Goal: Feedback & Contribution: Contribute content

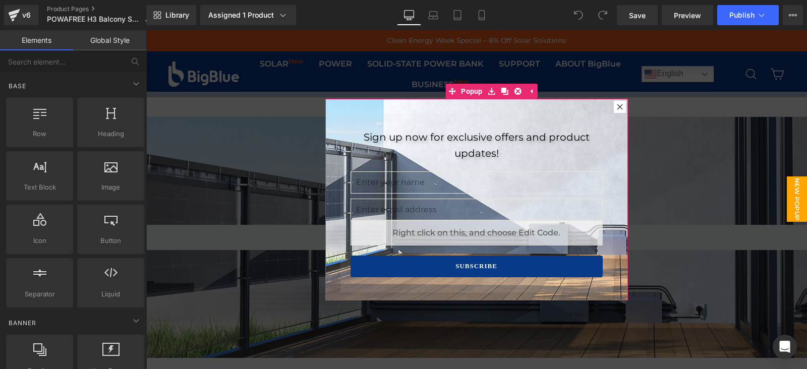
click at [614, 109] on div at bounding box center [620, 107] width 12 height 12
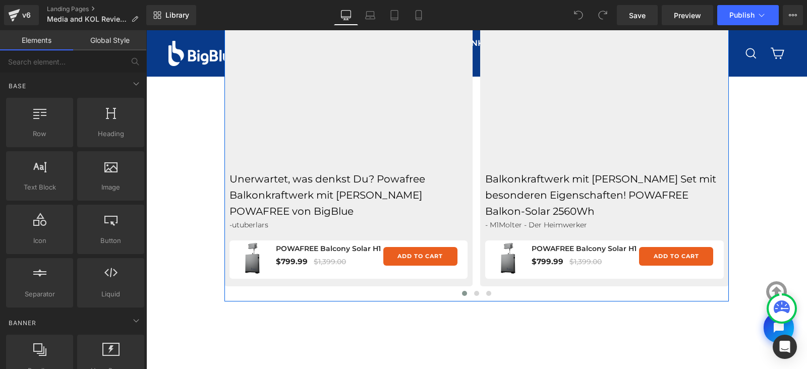
scroll to position [494, 0]
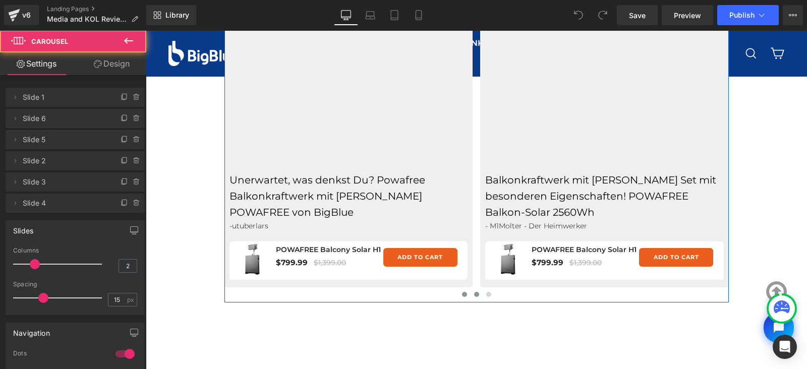
click at [474, 293] on span at bounding box center [476, 294] width 5 height 5
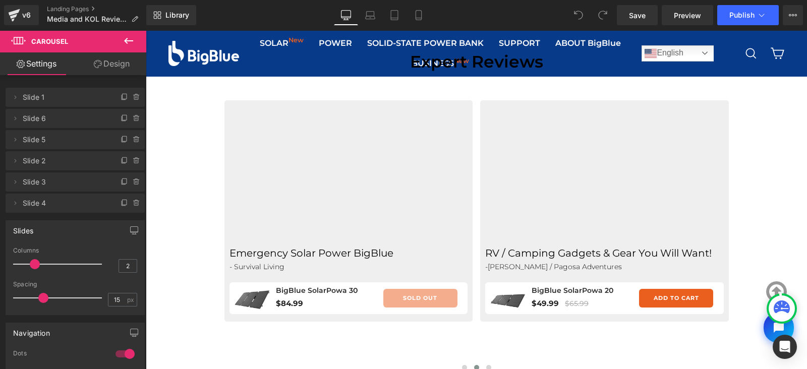
scroll to position [420, 0]
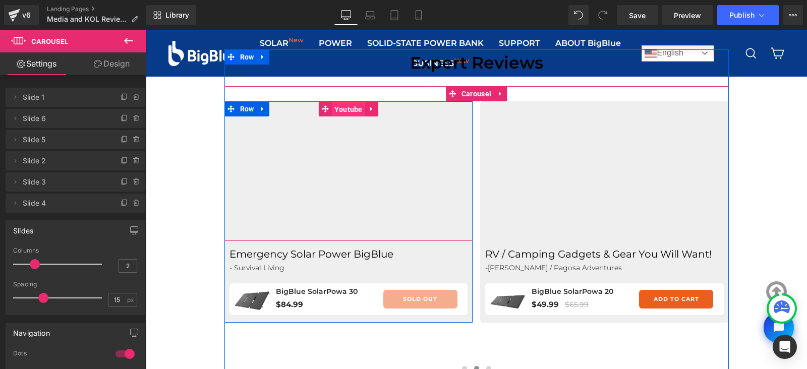
click at [345, 110] on span "Youtube" at bounding box center [348, 109] width 33 height 15
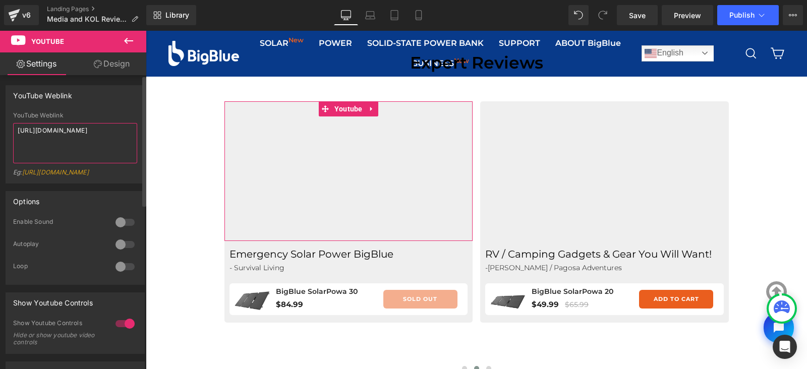
click at [71, 141] on textarea "https://www.youtube.com/watch?v=Gjv1ArkH1yw" at bounding box center [75, 143] width 124 height 40
click at [88, 135] on textarea "https://www.youtube.com/watch?v=uAYEdeeIMog" at bounding box center [75, 143] width 124 height 40
paste textarea "X23yfuQELJk"
click at [106, 143] on textarea "https://www.youtube.com/watch?v=X23yfuQELJk" at bounding box center [75, 143] width 124 height 40
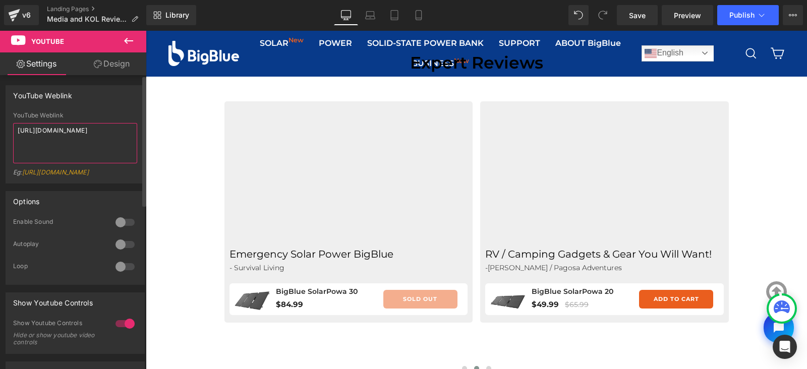
paste textarea "Tmmk2KiSpxE"
type textarea "https://www.youtube.com/watch?v=Tmmk2KiSpxE"
click at [124, 109] on div "YouTube Weblink YouTube Weblink https://www.youtube.com/watch?v=Tmmk2KiSpxE Eg:…" at bounding box center [75, 134] width 139 height 98
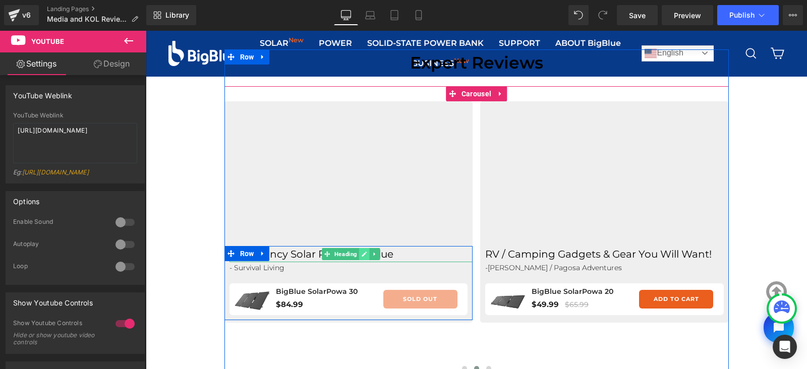
click at [362, 256] on icon at bounding box center [365, 254] width 6 height 6
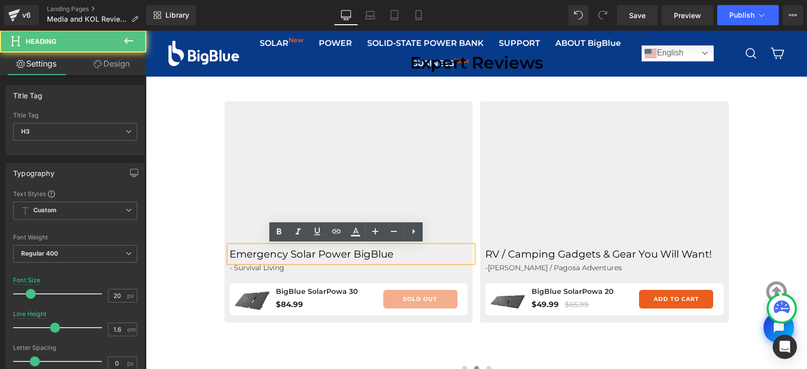
click at [362, 256] on h3 "Emergency Solar Power BigBlue" at bounding box center [351, 254] width 244 height 16
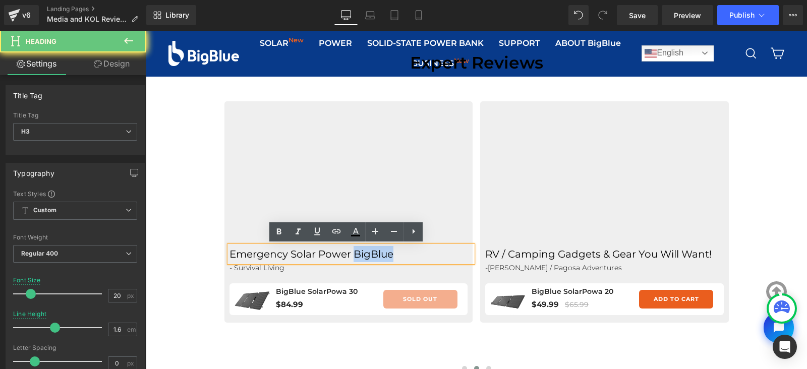
click at [362, 256] on h3 "Emergency Solar Power BigBlue" at bounding box center [351, 254] width 244 height 16
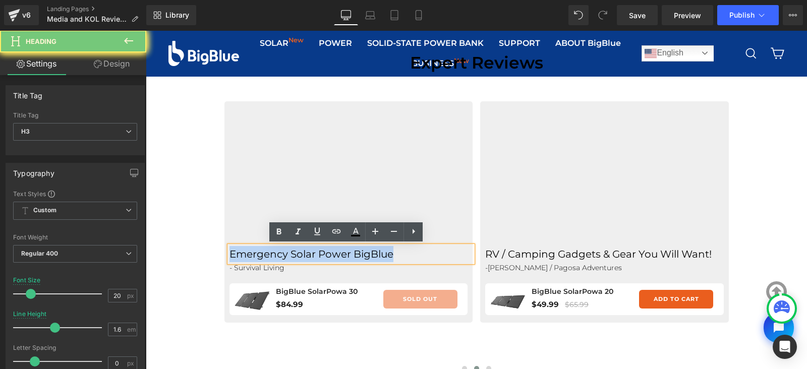
click at [362, 256] on h3 "Emergency Solar Power BigBlue" at bounding box center [351, 254] width 244 height 16
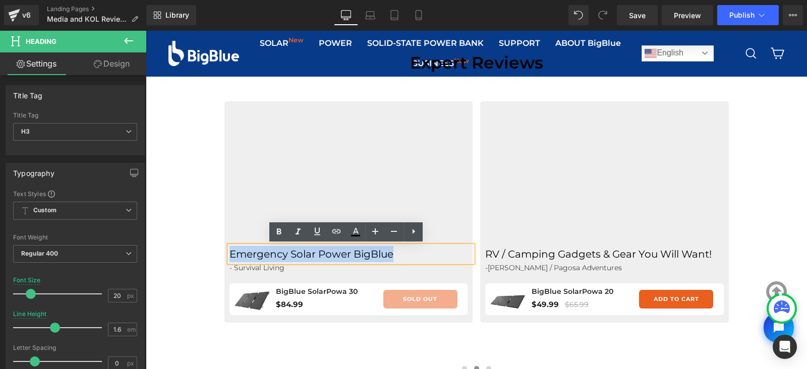
paste div
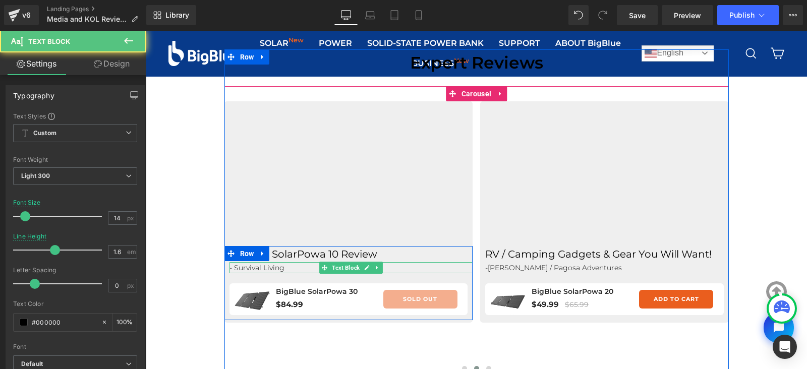
click at [280, 266] on p "- Survival Living" at bounding box center [351, 267] width 244 height 11
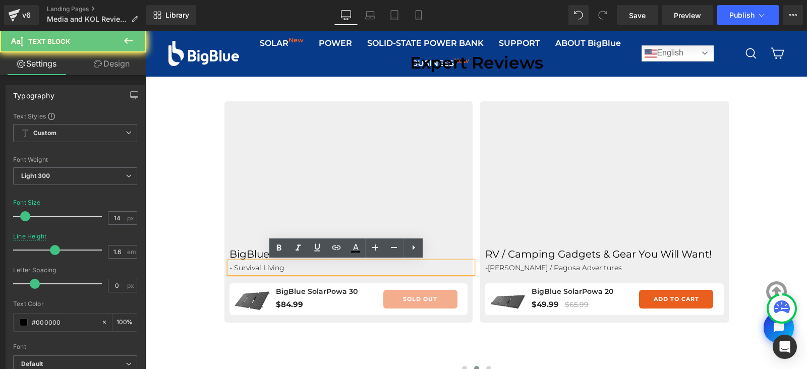
click at [280, 266] on p "- Survival Living" at bounding box center [351, 267] width 244 height 11
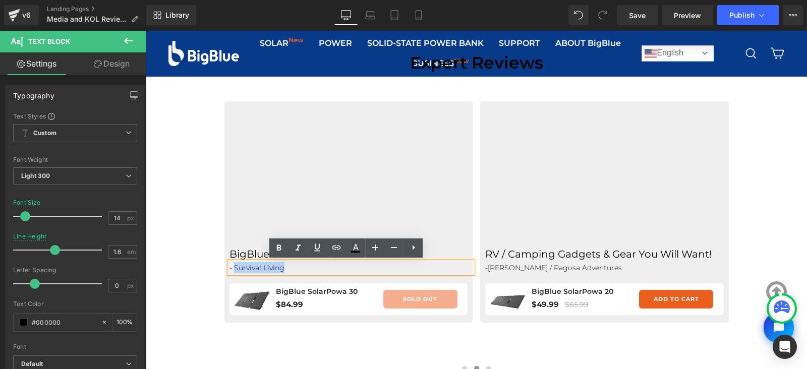
drag, startPoint x: 280, startPoint y: 266, endPoint x: 229, endPoint y: 266, distance: 50.9
click at [229, 266] on p "- Survival Living" at bounding box center [351, 267] width 244 height 11
paste div
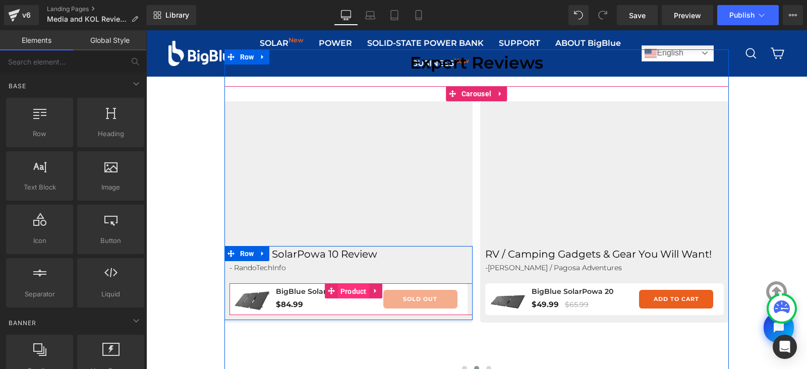
click at [348, 291] on span "Product" at bounding box center [353, 291] width 31 height 15
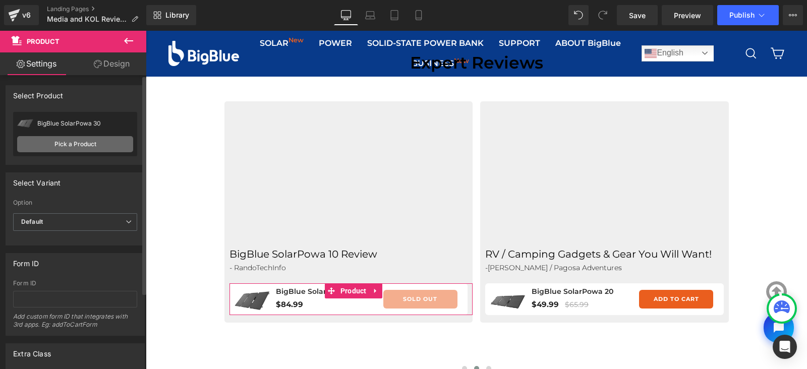
click at [83, 147] on link "Pick a Product" at bounding box center [75, 144] width 116 height 16
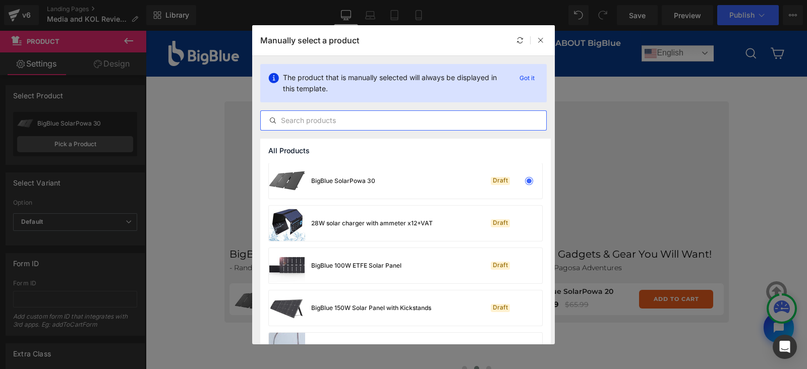
click at [353, 120] on input "text" at bounding box center [403, 120] width 285 height 12
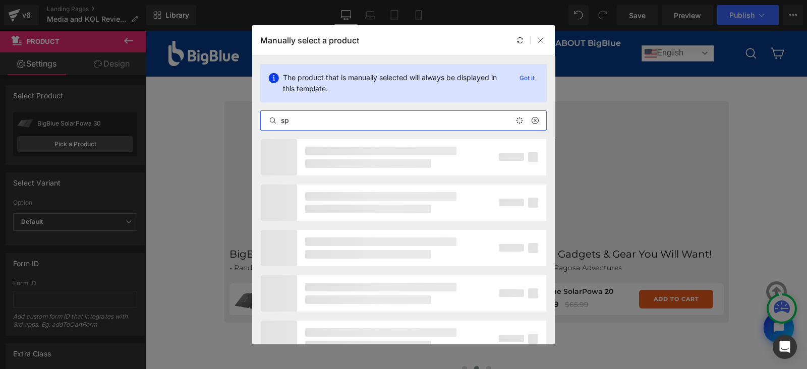
type input "s"
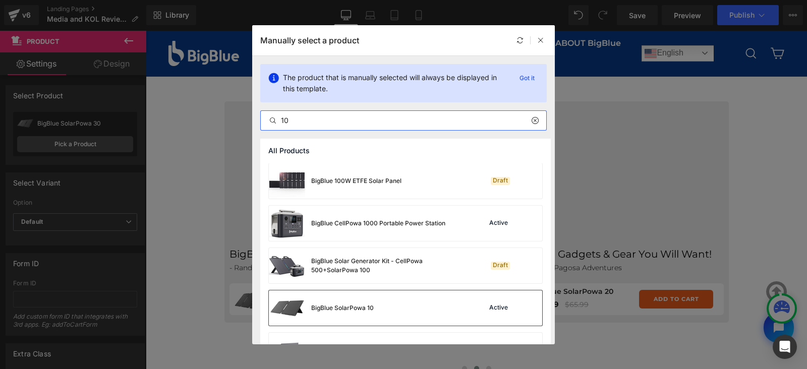
type input "10"
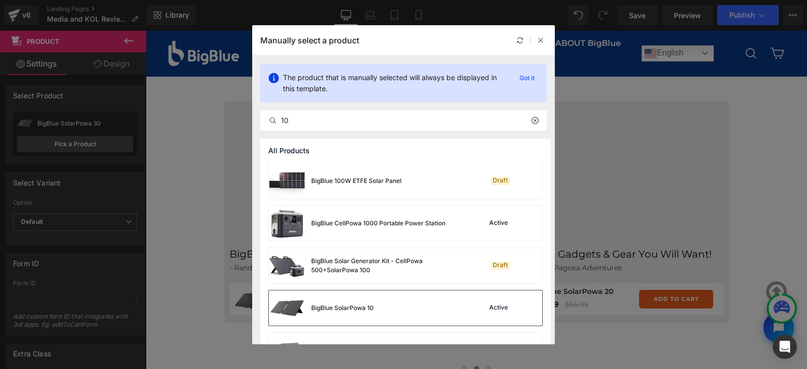
click at [436, 313] on div "BigBlue SolarPowa 10 Active" at bounding box center [405, 307] width 273 height 35
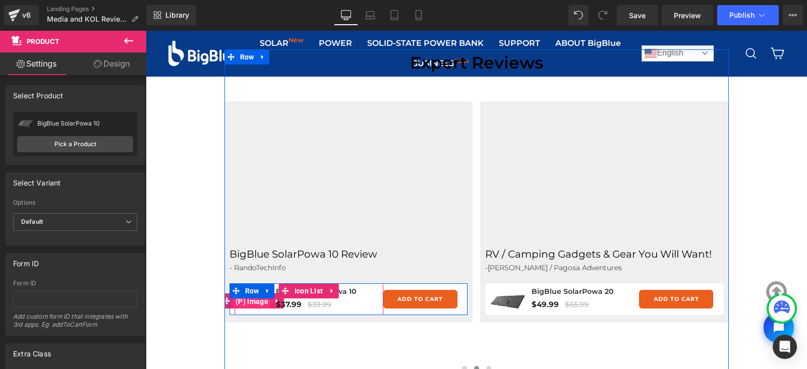
click at [249, 305] on span "(P) Image" at bounding box center [252, 301] width 38 height 15
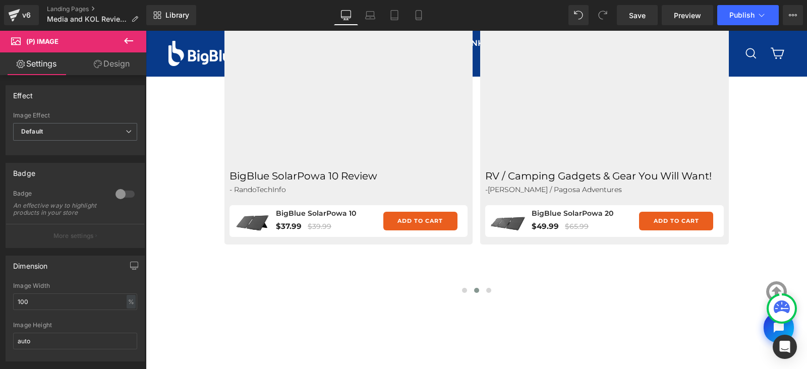
scroll to position [500, 0]
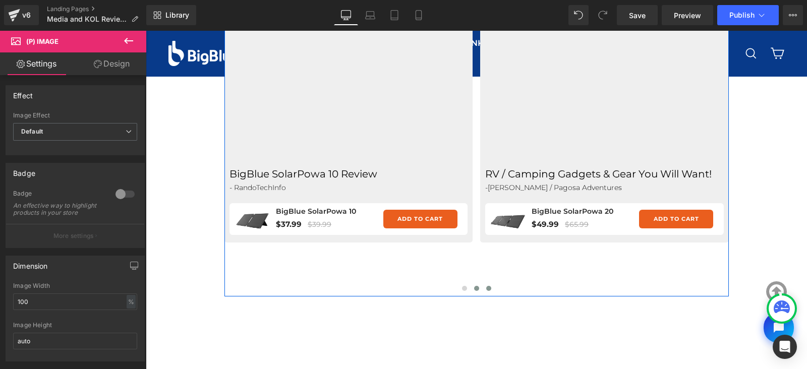
click at [486, 286] on span at bounding box center [488, 288] width 5 height 5
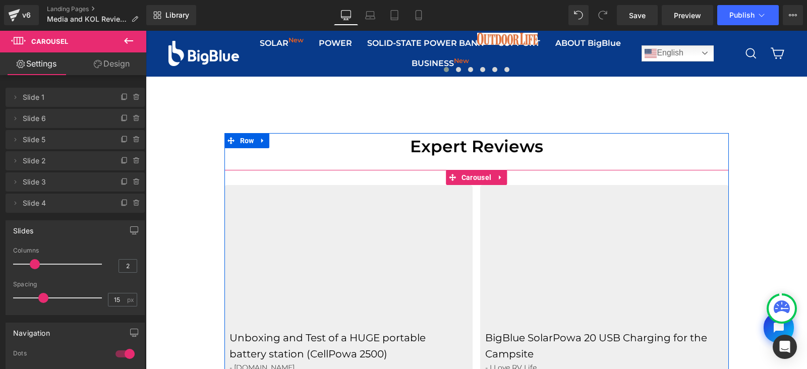
scroll to position [333, 0]
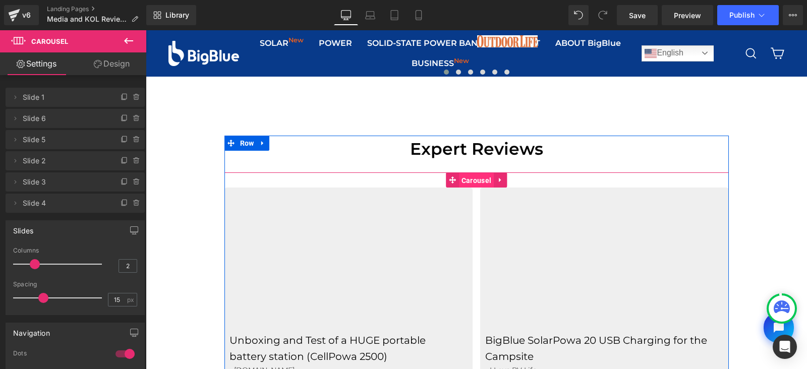
click at [470, 177] on span "Carousel" at bounding box center [476, 180] width 35 height 15
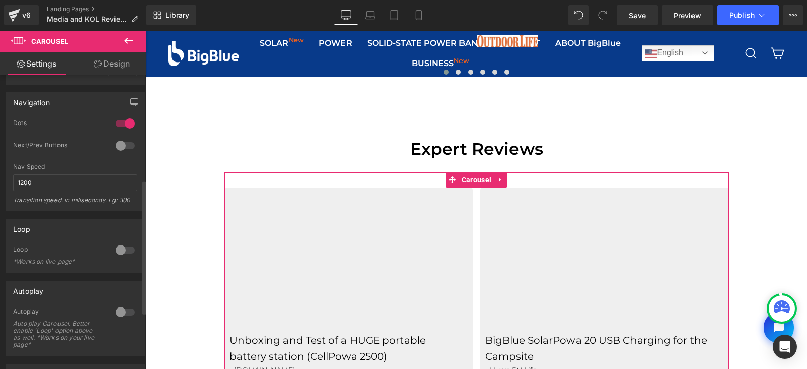
scroll to position [237, 0]
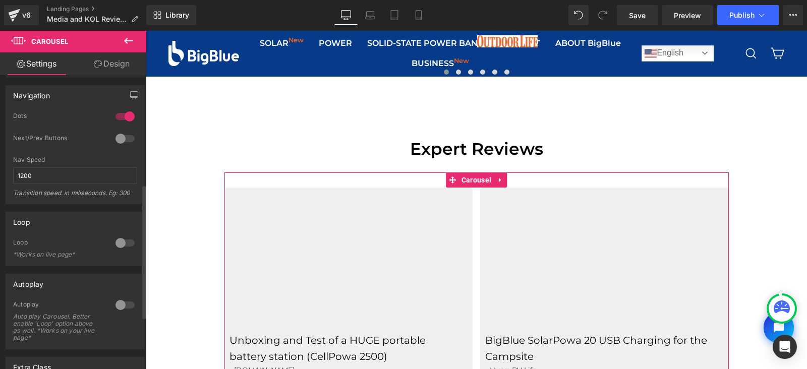
click at [115, 304] on div at bounding box center [125, 305] width 24 height 16
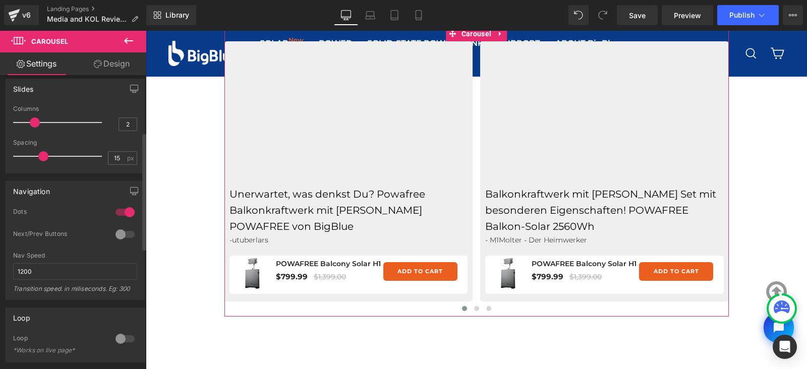
scroll to position [141, 0]
click at [120, 235] on div at bounding box center [125, 235] width 24 height 16
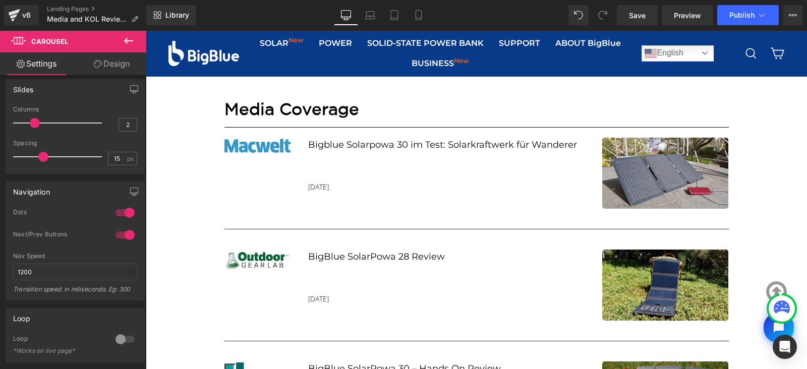
scroll to position [781, 0]
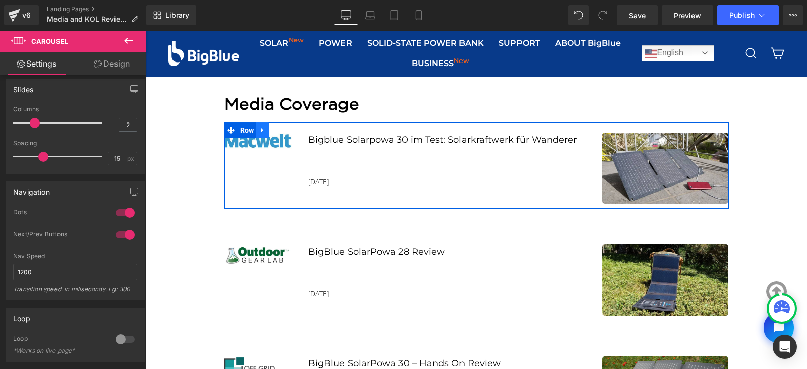
click at [262, 131] on link at bounding box center [262, 130] width 13 height 15
click at [272, 131] on icon at bounding box center [275, 130] width 7 height 7
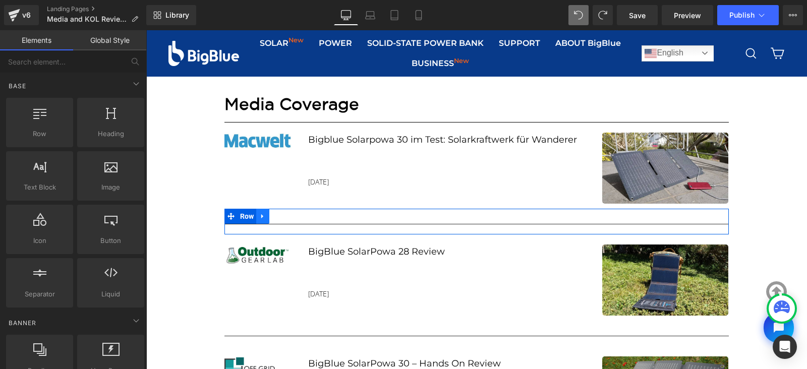
click at [263, 215] on link at bounding box center [262, 216] width 13 height 15
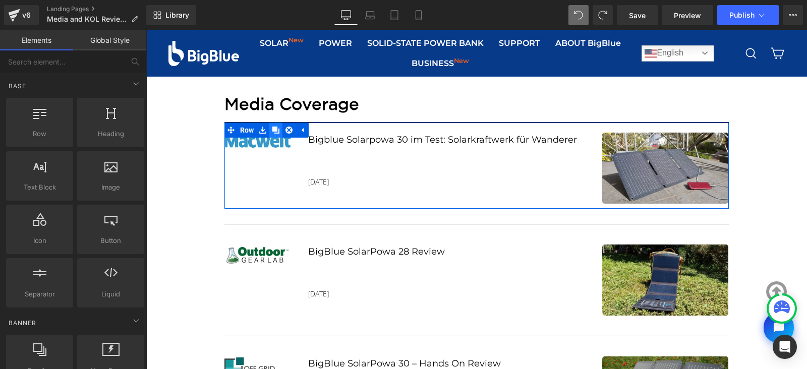
click at [274, 129] on icon at bounding box center [275, 130] width 7 height 7
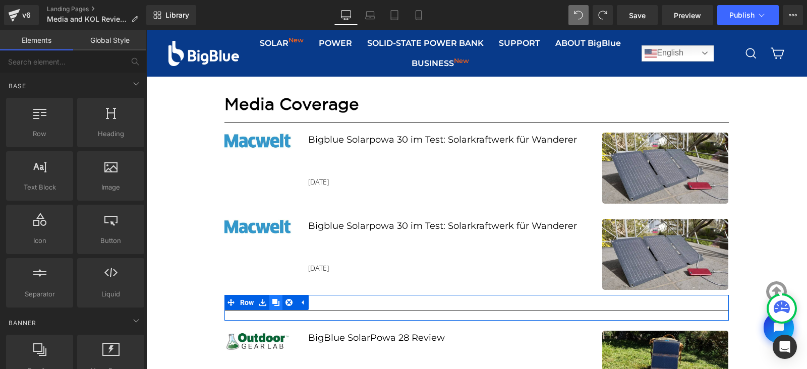
click at [272, 301] on icon at bounding box center [275, 302] width 7 height 7
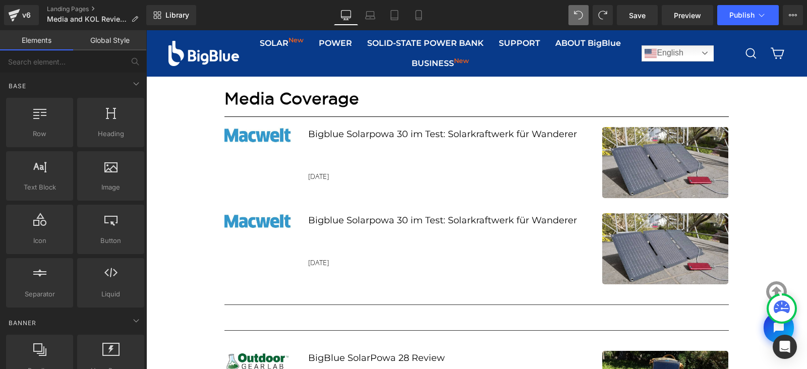
scroll to position [791, 0]
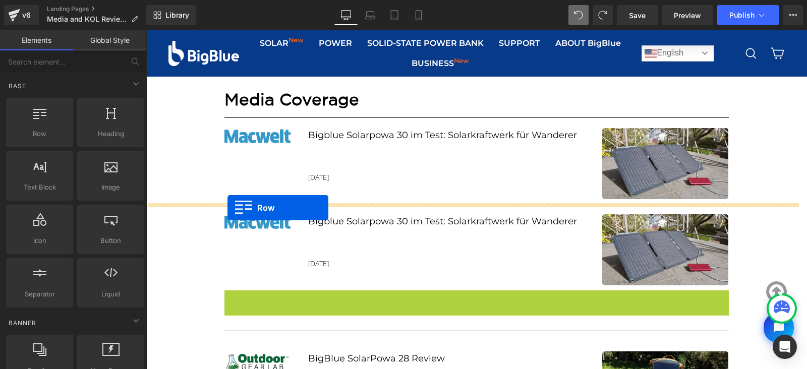
drag, startPoint x: 224, startPoint y: 255, endPoint x: 227, endPoint y: 208, distance: 47.5
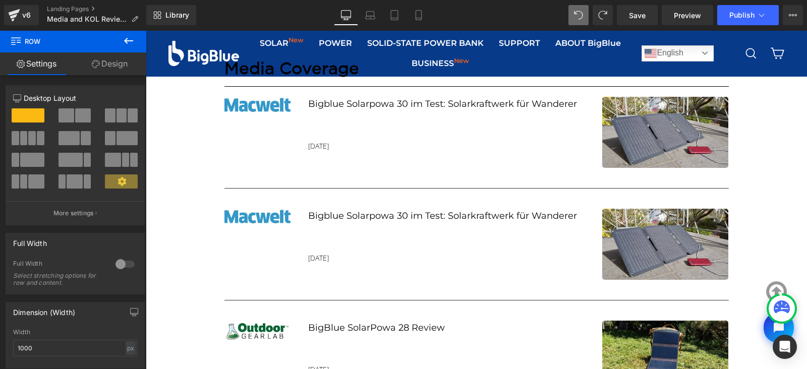
scroll to position [825, 0]
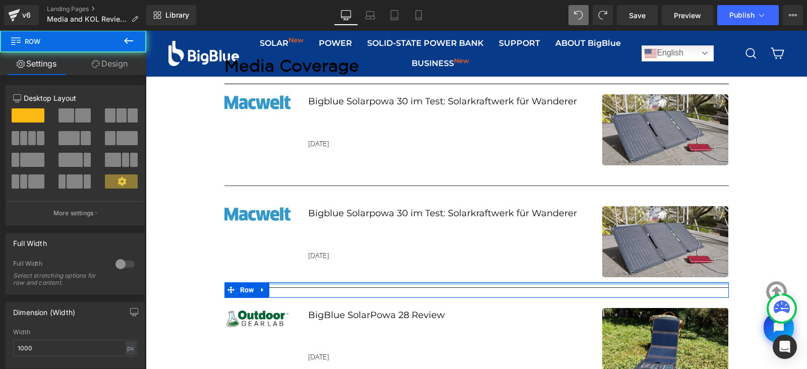
drag, startPoint x: 486, startPoint y: 283, endPoint x: 739, endPoint y: 213, distance: 262.2
click at [483, 270] on div "BigBlue Spotlight Heading Media and KOL Reviews Heading Row Row Hero Banner Row…" at bounding box center [476, 273] width 661 height 2002
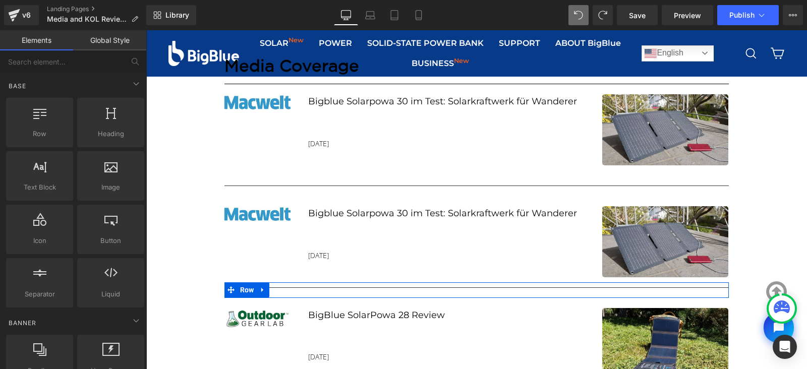
click at [770, 211] on div "BigBlue Spotlight Heading Media and KOL Reviews Heading Row Row Hero Banner Row…" at bounding box center [476, 273] width 661 height 2002
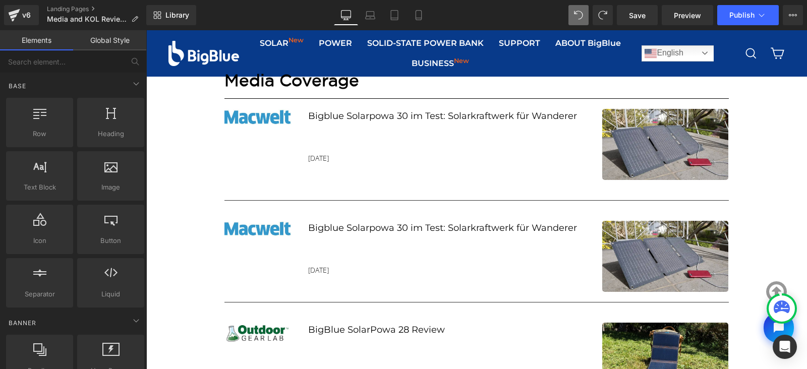
scroll to position [810, 0]
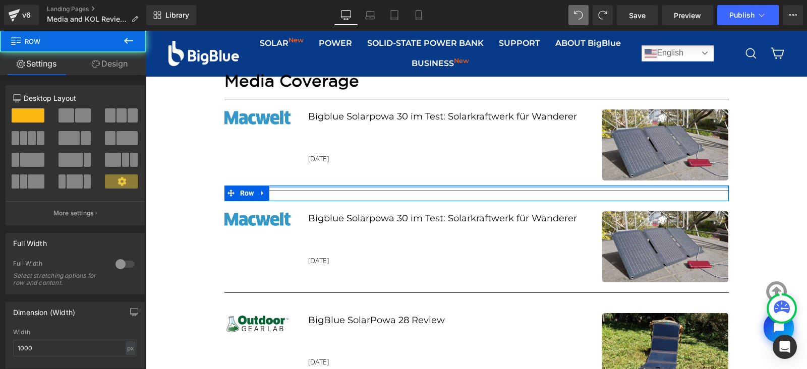
drag, startPoint x: 403, startPoint y: 187, endPoint x: 403, endPoint y: 174, distance: 12.6
click at [403, 174] on div "BigBlue Spotlight Heading Media and KOL Reviews Heading Row Row Hero Banner Row…" at bounding box center [476, 284] width 661 height 1992
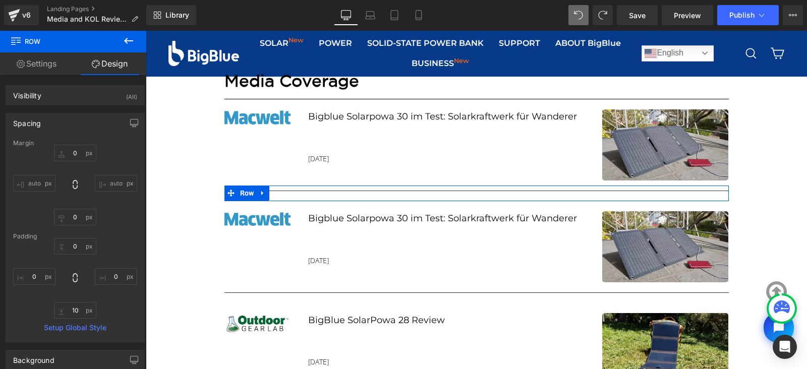
click at [769, 216] on div "BigBlue Spotlight Heading Media and KOL Reviews Heading Row Row Hero Banner Row…" at bounding box center [476, 284] width 661 height 1992
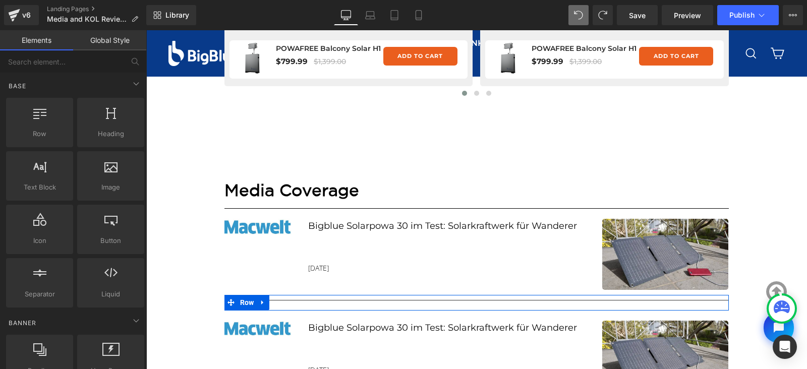
scroll to position [697, 0]
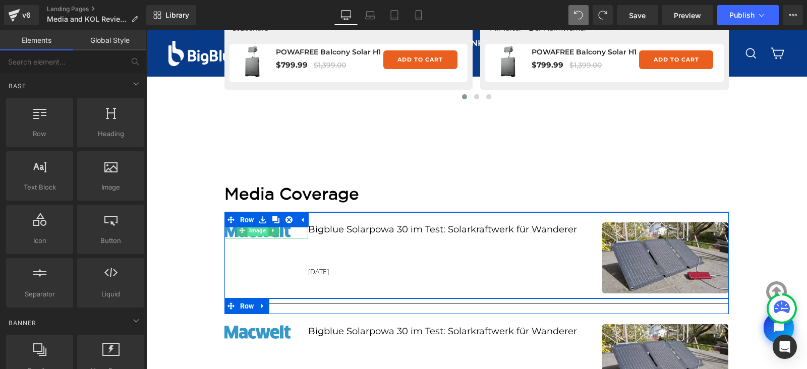
click at [257, 233] on span "Image" at bounding box center [258, 230] width 21 height 12
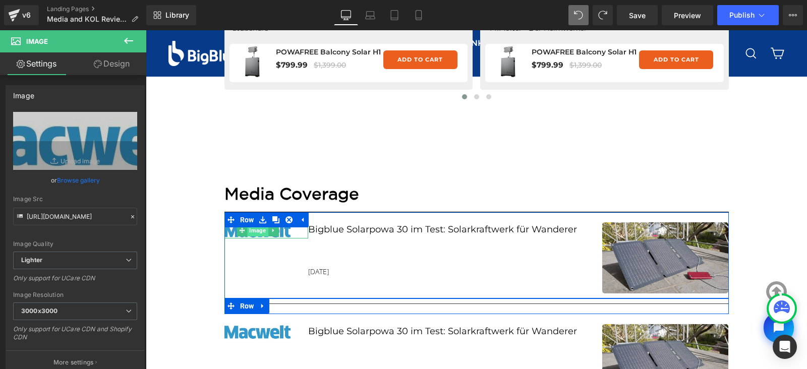
click at [250, 233] on span "Image" at bounding box center [258, 230] width 21 height 12
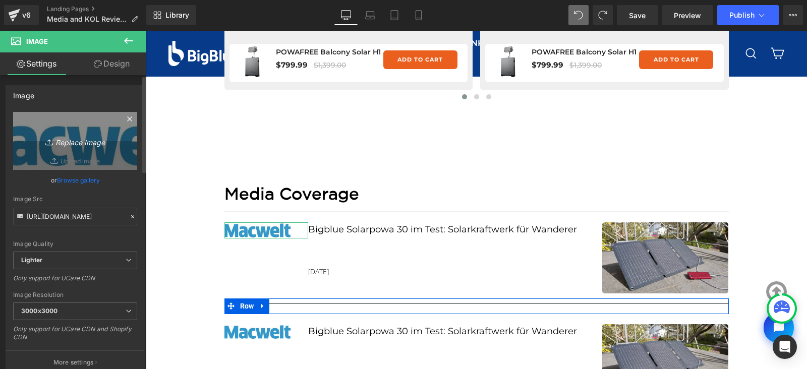
click at [86, 151] on link "Replace Image" at bounding box center [75, 141] width 124 height 58
type input "C:\fakepath\Le_monde_logo.svg.png"
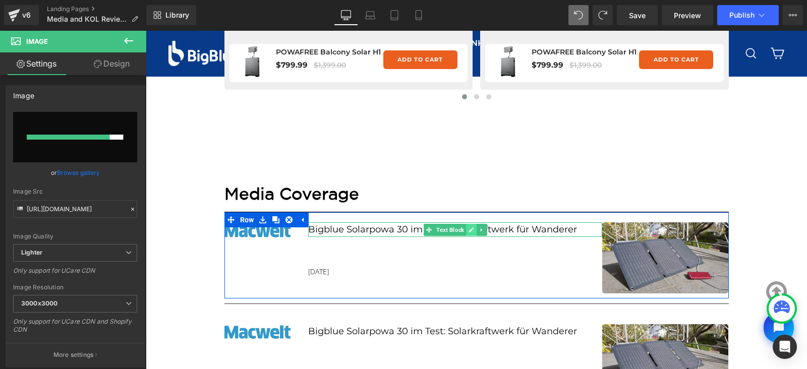
click at [470, 230] on link at bounding box center [471, 230] width 11 height 12
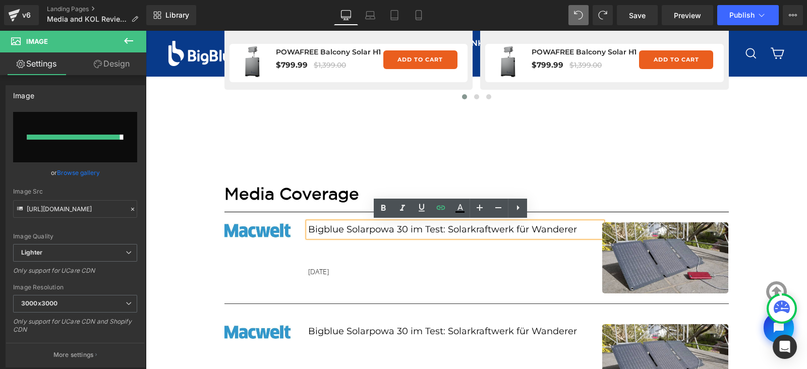
click at [470, 230] on link "Bigblue Solarpowa 30 im Test: Solarkraftwerk für Wanderer" at bounding box center [442, 229] width 269 height 11
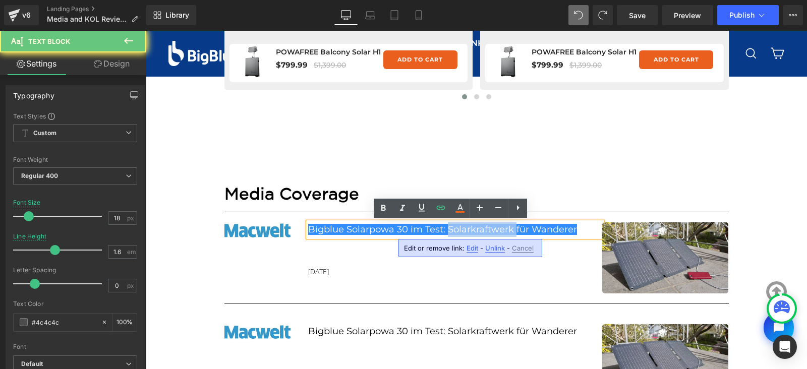
click at [470, 230] on link "Bigblue Solarpowa 30 im Test: Solarkraftwerk für Wanderer" at bounding box center [442, 229] width 269 height 11
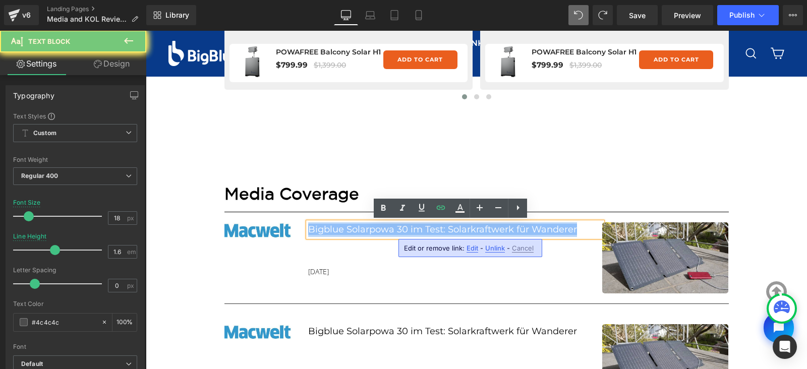
click at [470, 230] on link "Bigblue Solarpowa 30 im Test: Solarkraftwerk für Wanderer" at bounding box center [442, 229] width 269 height 11
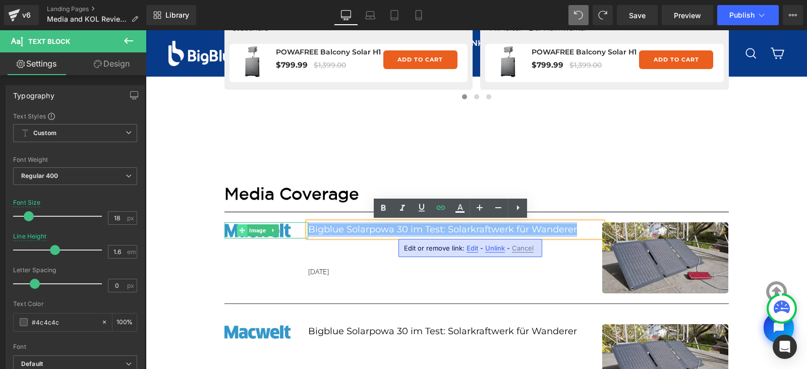
click at [242, 232] on span at bounding box center [242, 230] width 11 height 12
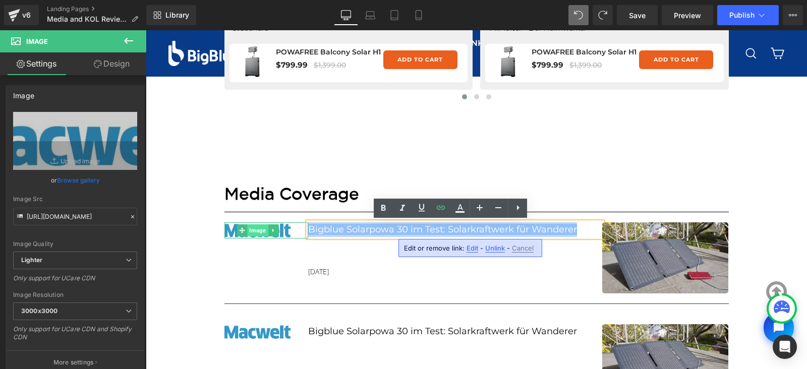
click at [251, 230] on span "Image" at bounding box center [258, 230] width 21 height 12
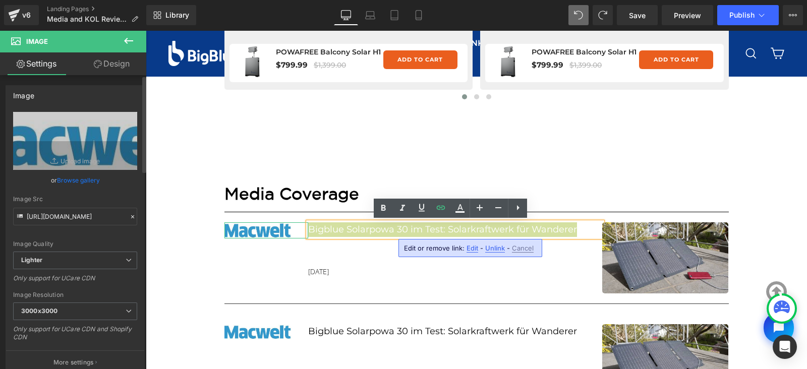
click at [68, 180] on link "Browse gallery" at bounding box center [78, 180] width 43 height 18
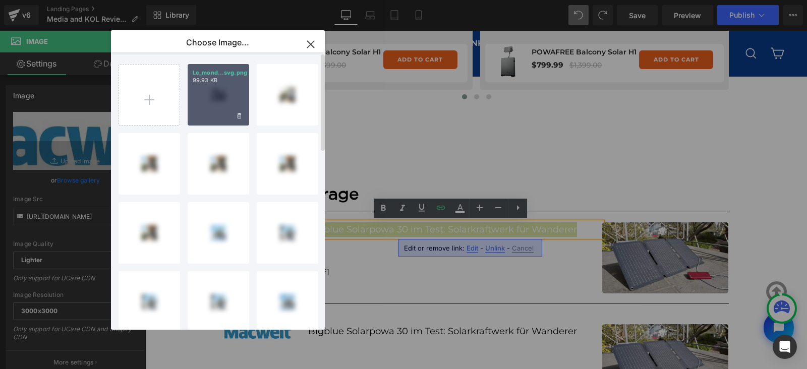
click at [217, 94] on div "Le_mond...svg.png 99.93 KB" at bounding box center [219, 95] width 62 height 62
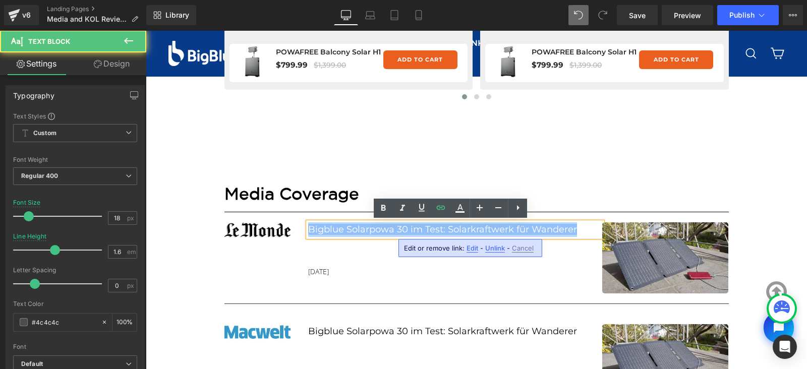
click at [574, 229] on p "Bigblue Solarpowa 30 im Test: Solarkraftwerk für Wanderer" at bounding box center [455, 229] width 294 height 15
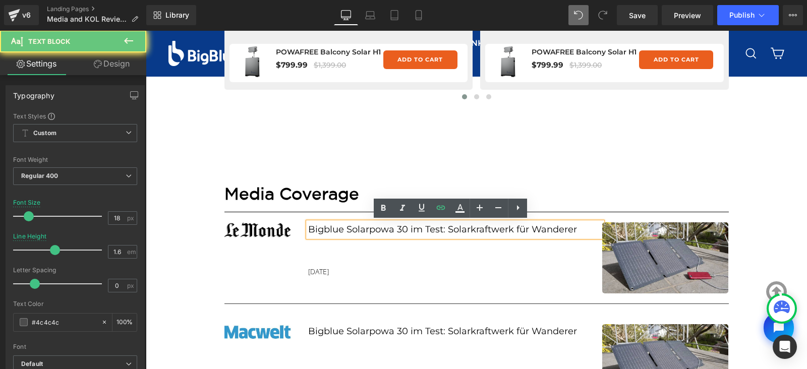
click at [574, 229] on p "Bigblue Solarpowa 30 im Test: Solarkraftwerk für Wanderer" at bounding box center [455, 229] width 294 height 15
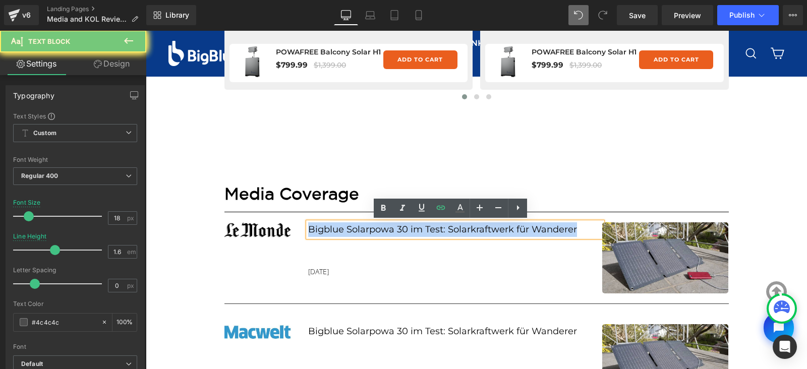
click at [574, 229] on p "Bigblue Solarpowa 30 im Test: Solarkraftwerk für Wanderer" at bounding box center [455, 229] width 294 height 15
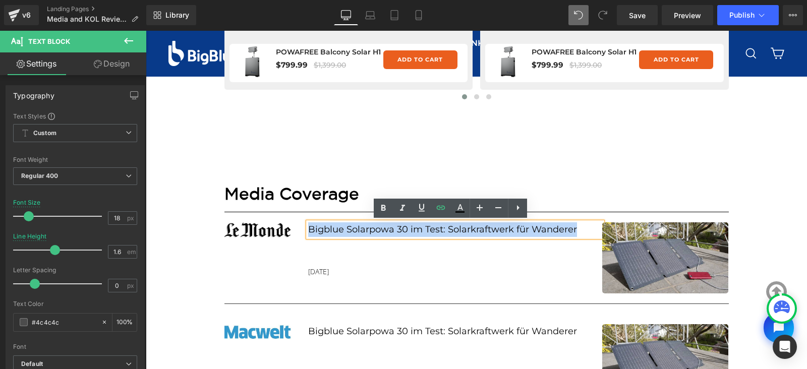
click at [574, 229] on p "Bigblue Solarpowa 30 im Test: Solarkraftwerk für Wanderer" at bounding box center [455, 229] width 294 height 15
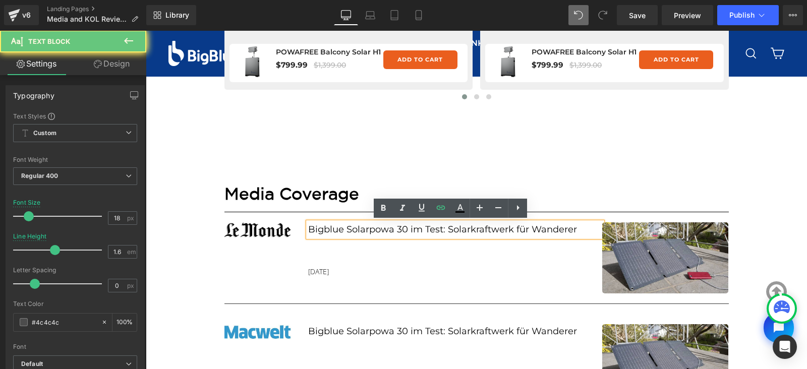
click at [574, 229] on p "Bigblue Solarpowa 30 im Test: Solarkraftwerk für Wanderer" at bounding box center [455, 229] width 294 height 15
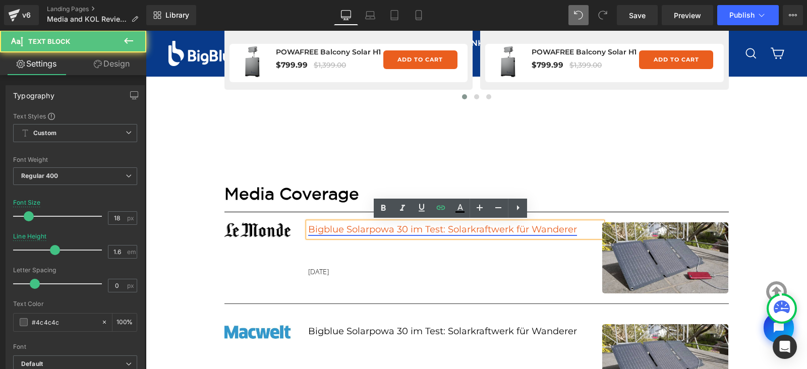
click at [498, 230] on link "Bigblue Solarpowa 30 im Test: Solarkraftwerk für Wanderer" at bounding box center [442, 229] width 269 height 11
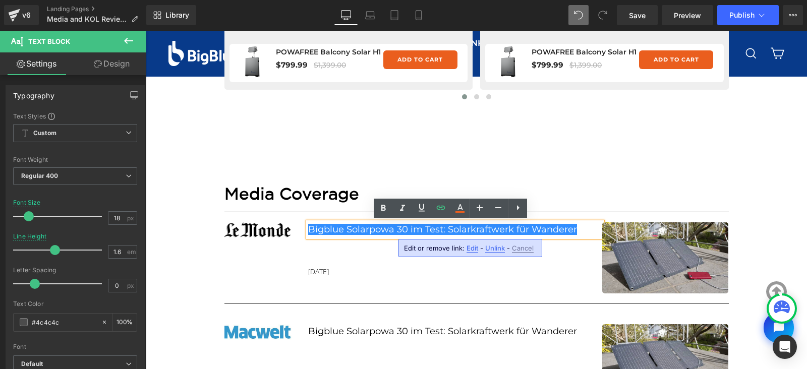
click at [471, 247] on span "Edit" at bounding box center [472, 248] width 12 height 9
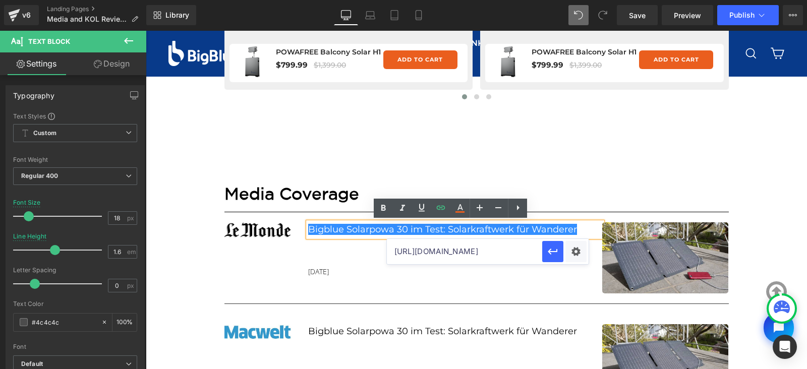
click at [463, 251] on input "https://www.macwelt.de/article/2330069/bigblue-solarpowa-30-test.html" at bounding box center [464, 251] width 155 height 25
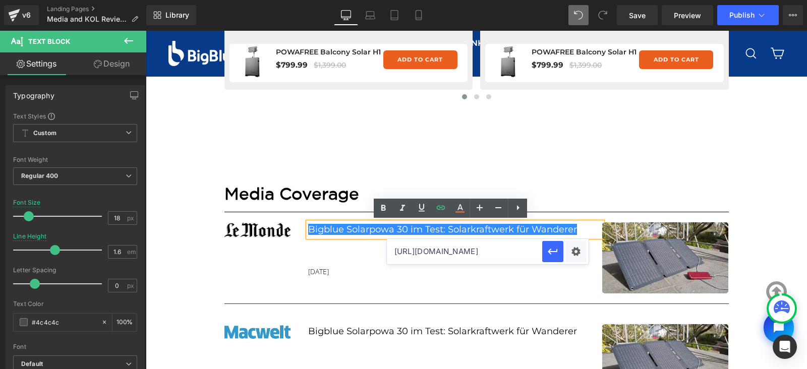
paste input "lemonde.fr/guides-d-achat/article/2025/05/28/les-meilleurs-chargeurs-solaires-p…"
type input "https://www.lemonde.fr/guides-d-achat/article/2025/05/28/les-meilleurs-chargeur…"
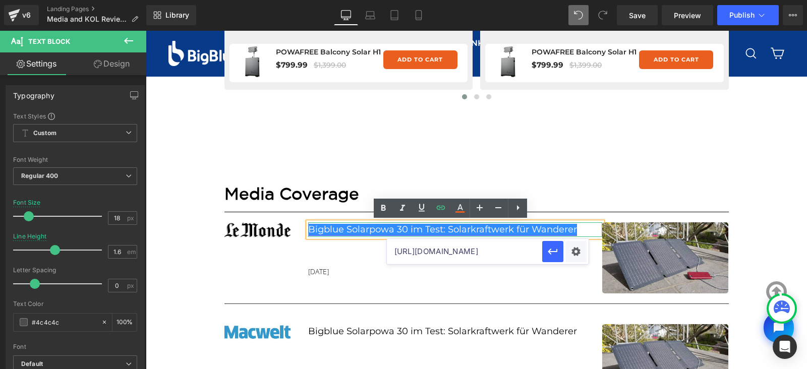
click at [340, 229] on link "Bigblue Solarpowa 30 im Test: Solarkraftwerk für Wanderer" at bounding box center [442, 229] width 269 height 11
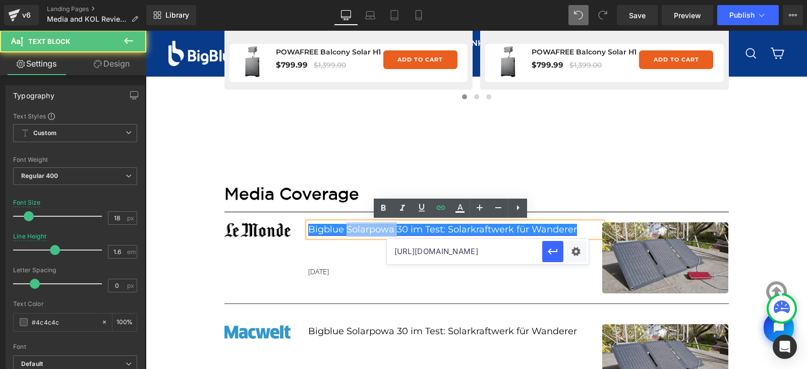
click at [340, 229] on link "Bigblue Solarpowa 30 im Test: Solarkraftwerk für Wanderer" at bounding box center [442, 229] width 269 height 11
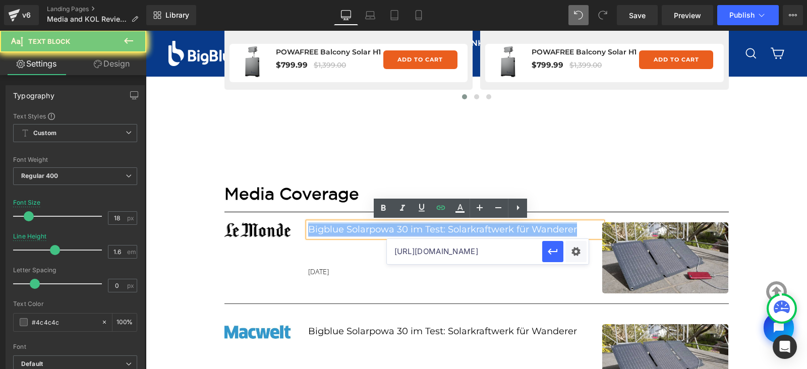
click at [340, 229] on link "Bigblue Solarpowa 30 im Test: Solarkraftwerk für Wanderer" at bounding box center [442, 229] width 269 height 11
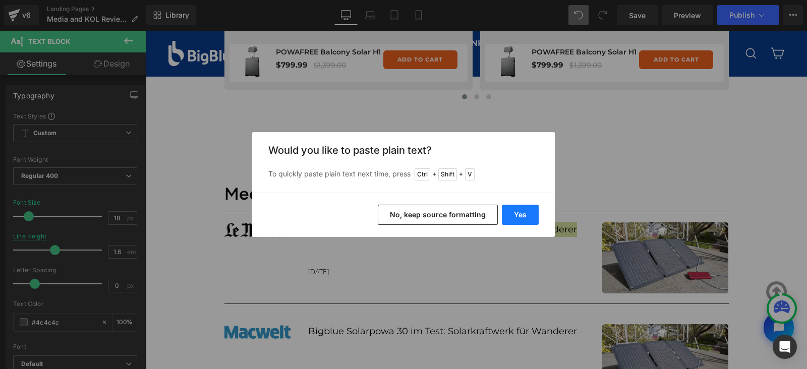
click at [527, 220] on button "Yes" at bounding box center [520, 215] width 37 height 20
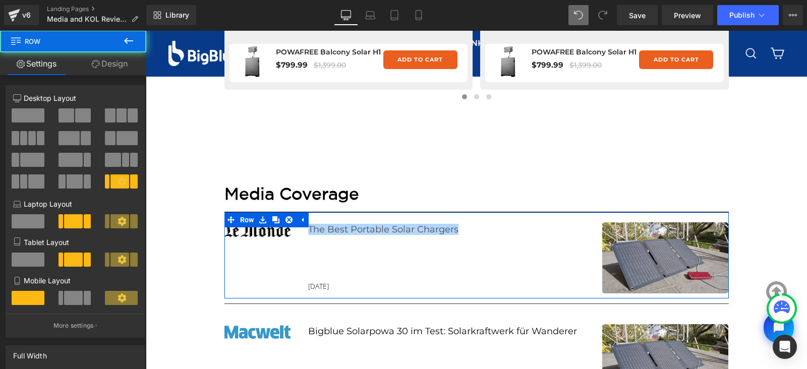
click at [424, 274] on div "The Best Portable Solar Chargers Text Block May 28th, 2024 Text Block" at bounding box center [455, 257] width 294 height 70
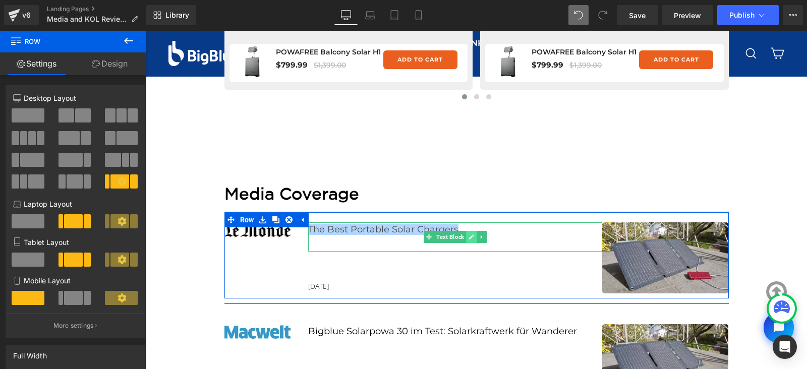
click at [469, 236] on icon at bounding box center [471, 236] width 5 height 5
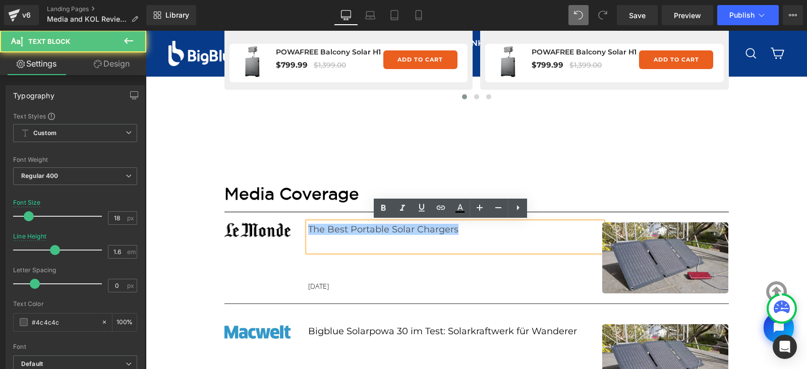
click at [470, 234] on p "The Best Portable Solar Chargers" at bounding box center [455, 229] width 294 height 15
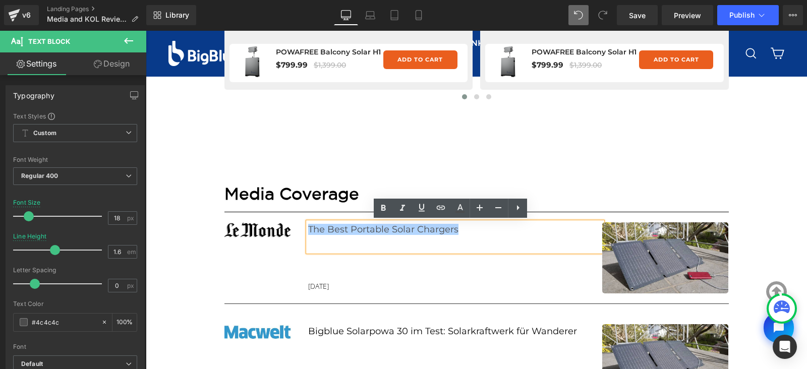
click at [470, 234] on p "The Best Portable Solar Chargers" at bounding box center [455, 229] width 294 height 15
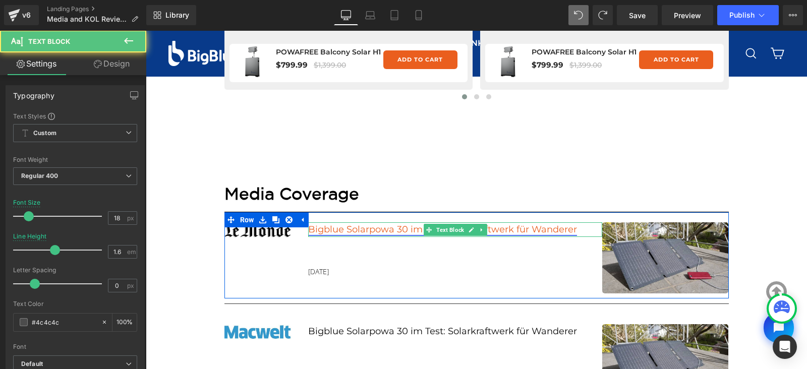
click at [400, 229] on link "Bigblue Solarpowa 30 im Test: Solarkraftwerk für Wanderer" at bounding box center [442, 229] width 269 height 11
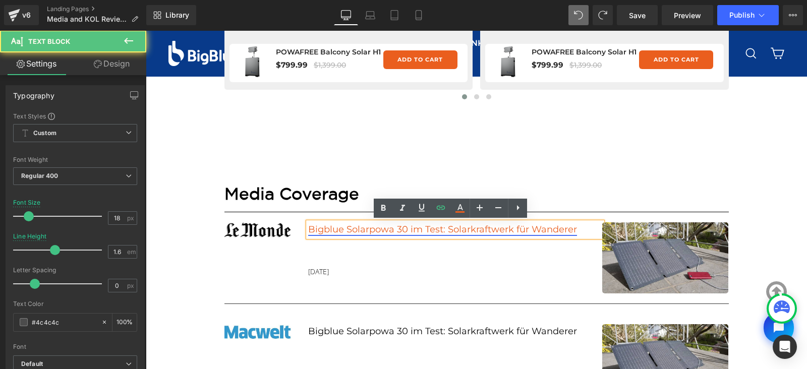
click at [421, 231] on link "Bigblue Solarpowa 30 im Test: Solarkraftwerk für Wanderer" at bounding box center [442, 229] width 269 height 11
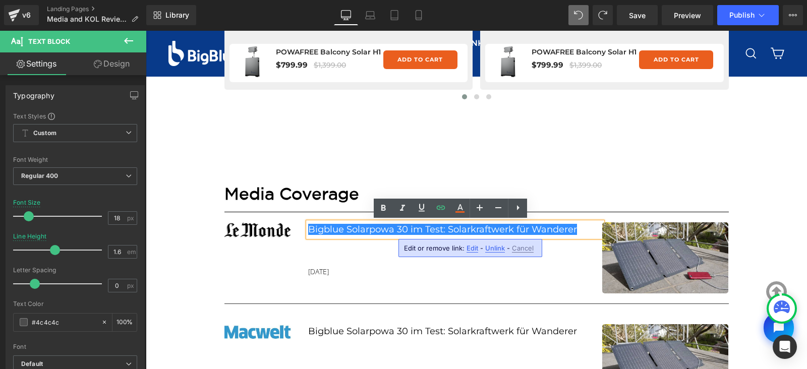
click at [469, 247] on span "Edit" at bounding box center [472, 248] width 12 height 9
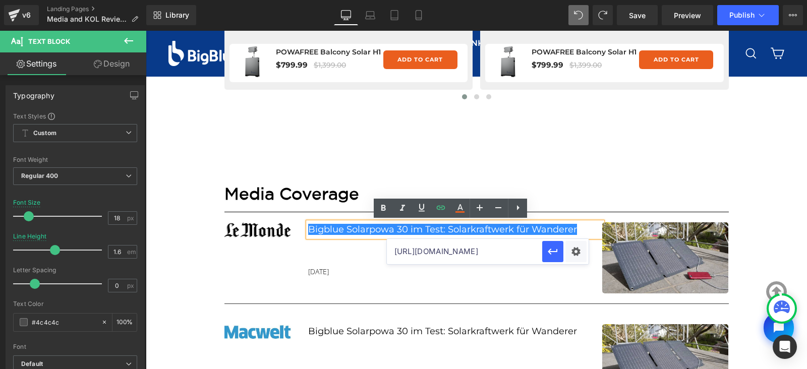
click at [439, 248] on input "https://www.lemonde.fr/guides-d-achat/article/2025/05/28/les-meilleurs-chargeur…" at bounding box center [464, 251] width 155 height 25
paste input "lemonde.fr/guides-d-achat/article/2025/05/28/les-meilleurs-chargeurs-solaires-p…"
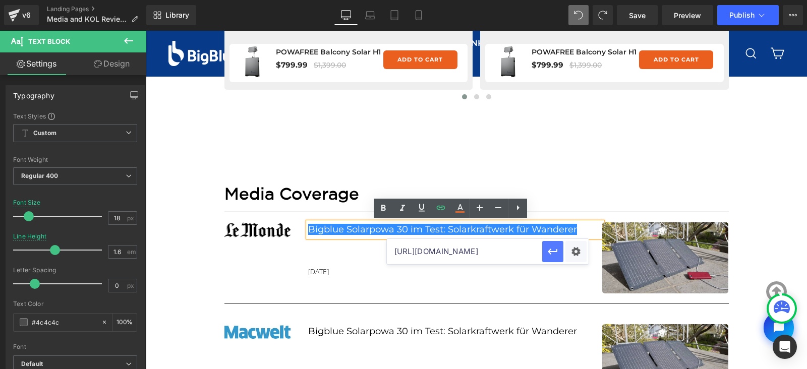
type input "https://www.lemonde.fr/guides-d-achat/article/2025/05/28/les-meilleurs-chargeur…"
click at [554, 254] on icon "button" at bounding box center [553, 252] width 12 height 12
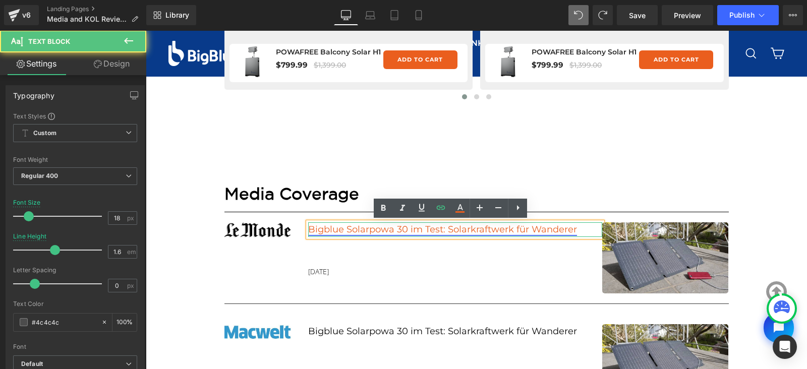
click at [481, 227] on link "Bigblue Solarpowa 30 im Test: Solarkraftwerk für Wanderer" at bounding box center [442, 229] width 269 height 11
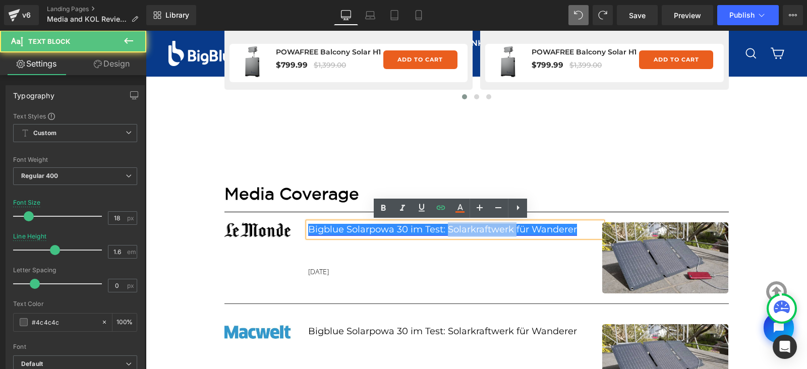
click at [481, 227] on link "Bigblue Solarpowa 30 im Test: Solarkraftwerk für Wanderer" at bounding box center [442, 229] width 269 height 11
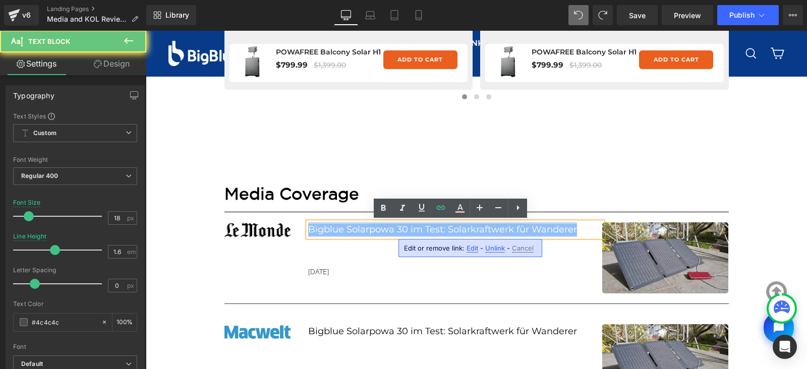
click at [481, 227] on link "Bigblue Solarpowa 30 im Test: Solarkraftwerk für Wanderer" at bounding box center [442, 229] width 269 height 11
click at [580, 231] on p "Bigblue Solarpowa 30 im Test: Solarkraftwerk für Wanderer" at bounding box center [455, 229] width 294 height 15
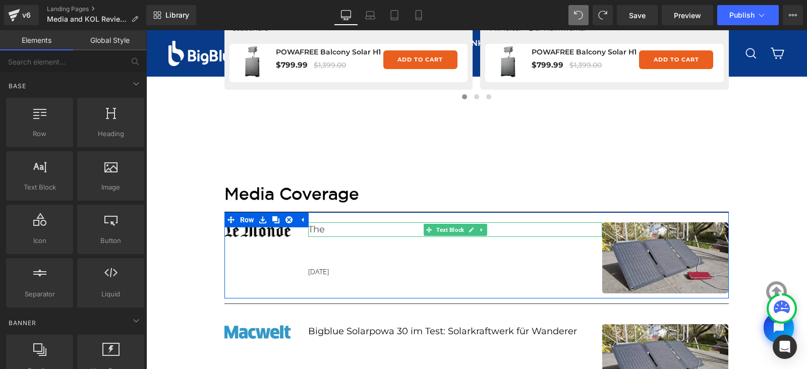
click at [313, 230] on p "The" at bounding box center [455, 229] width 294 height 15
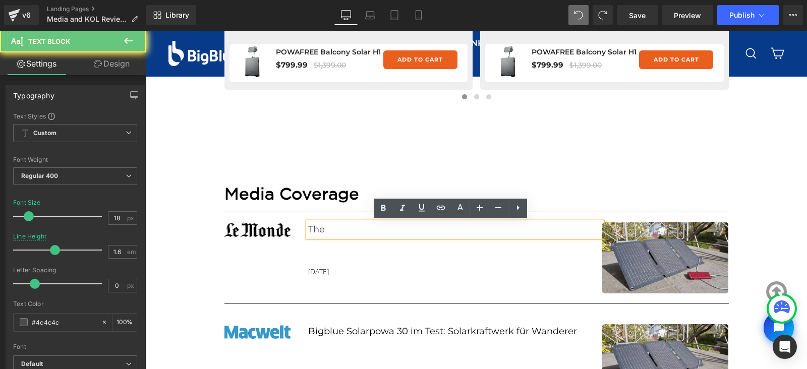
click at [313, 230] on p "The" at bounding box center [455, 229] width 294 height 15
click at [330, 231] on p "The" at bounding box center [455, 229] width 294 height 15
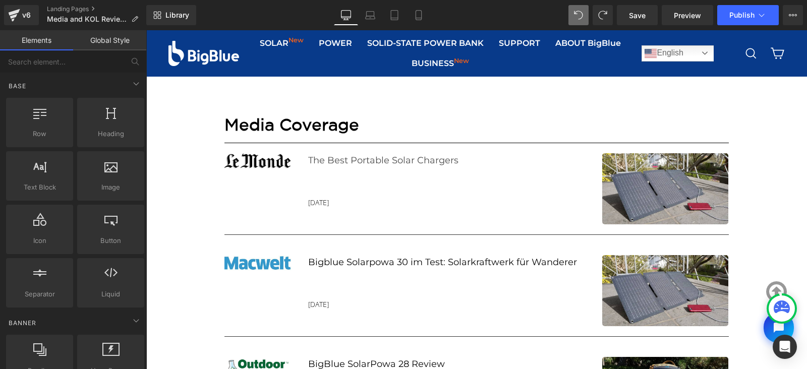
scroll to position [766, 0]
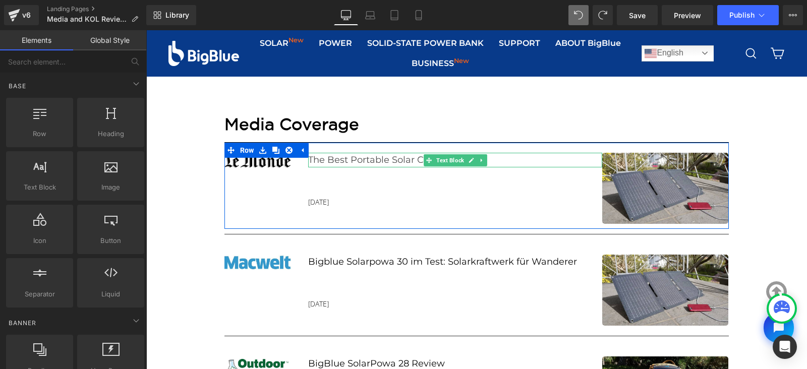
click at [395, 162] on p "The Best Portable Solar Chargers" at bounding box center [455, 160] width 294 height 15
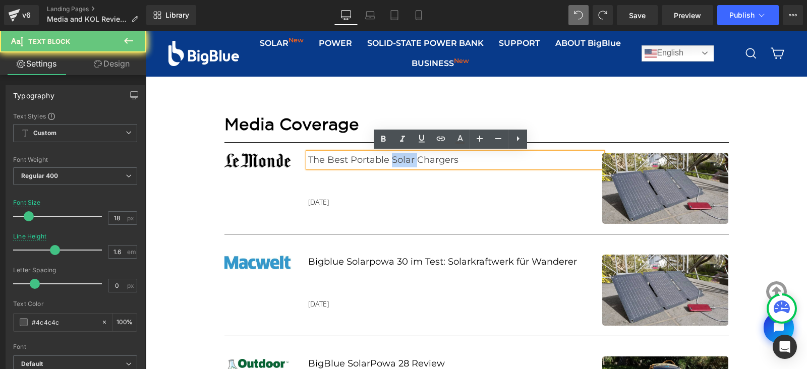
click at [395, 162] on p "The Best Portable Solar Chargers" at bounding box center [455, 160] width 294 height 15
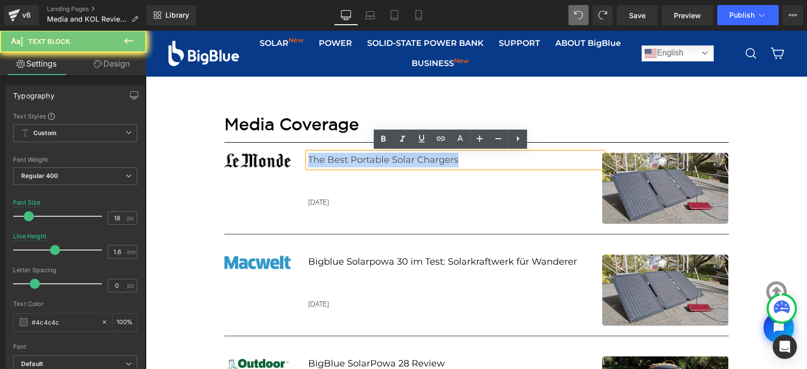
click at [395, 162] on p "The Best Portable Solar Chargers" at bounding box center [455, 160] width 294 height 15
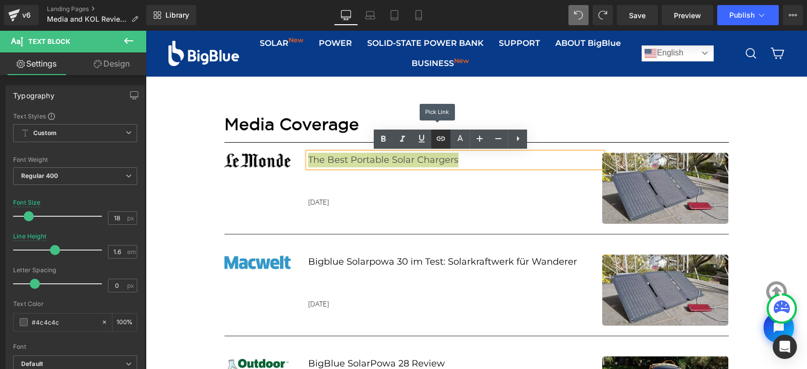
click at [443, 142] on icon at bounding box center [441, 139] width 12 height 12
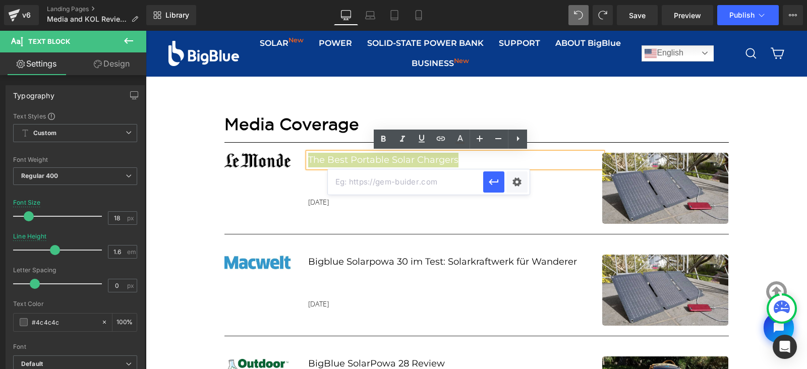
click at [416, 181] on input "text" at bounding box center [405, 181] width 155 height 25
paste input "https://www.lemonde.fr/guides-d-achat/article/2025/05/28/les-meilleurs-chargeur…"
type input "https://www.lemonde.fr/guides-d-achat/article/2025/05/28/les-meilleurs-chargeur…"
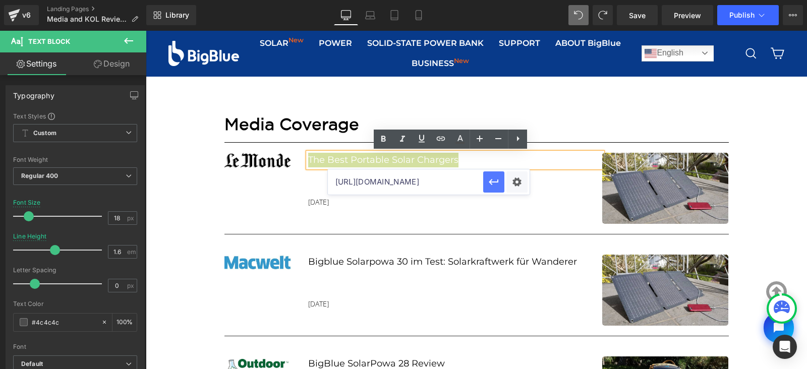
click at [496, 182] on icon "button" at bounding box center [494, 182] width 10 height 6
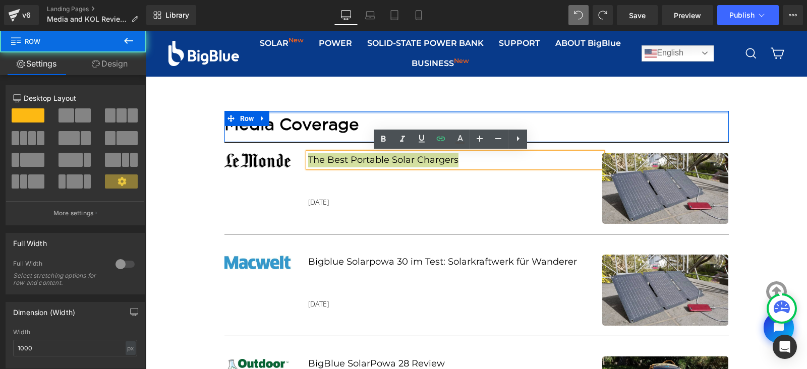
click at [588, 112] on div at bounding box center [476, 112] width 504 height 3
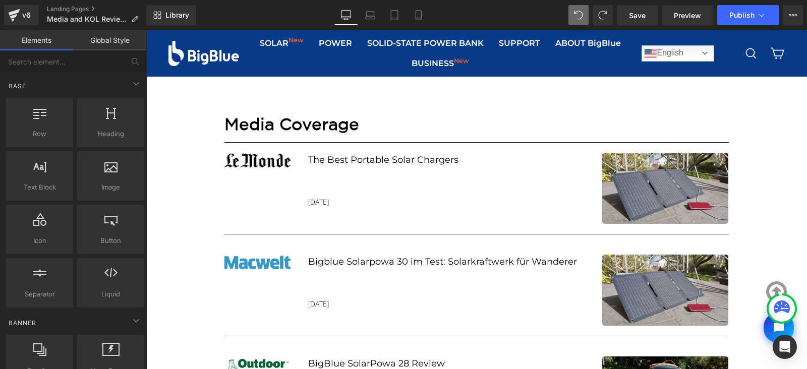
click at [781, 183] on div "BigBlue Spotlight Heading Media and KOL Reviews Heading Row Row Hero Banner Row…" at bounding box center [476, 327] width 661 height 1992
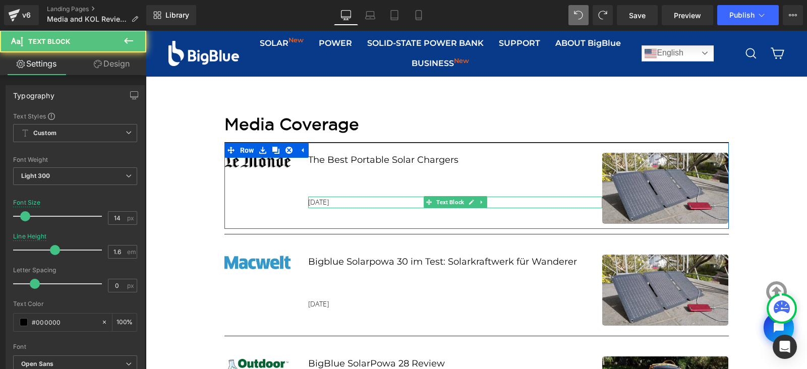
click at [356, 201] on p "May 28th, 2024" at bounding box center [455, 202] width 294 height 11
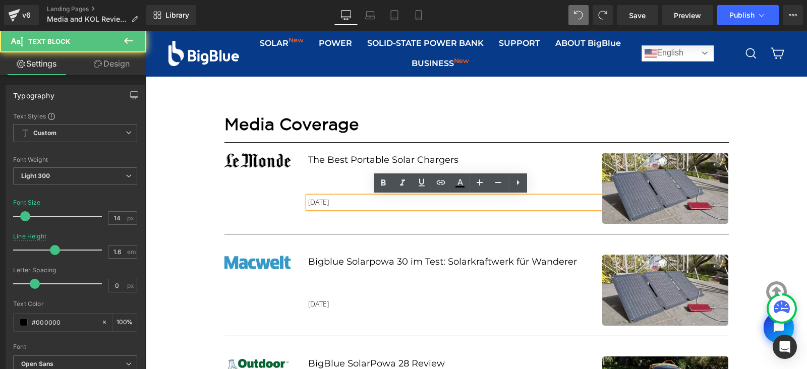
click at [356, 201] on p "May 28th, 2024" at bounding box center [455, 202] width 294 height 11
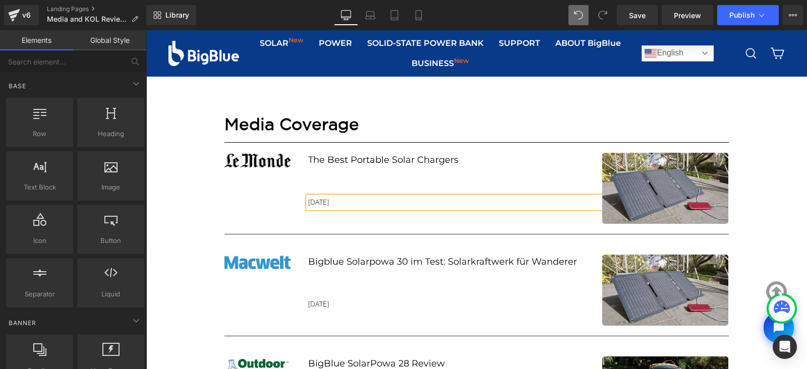
click at [779, 189] on div "BigBlue Spotlight Heading Media and KOL Reviews Heading Row Row Hero Banner Row…" at bounding box center [476, 327] width 661 height 1992
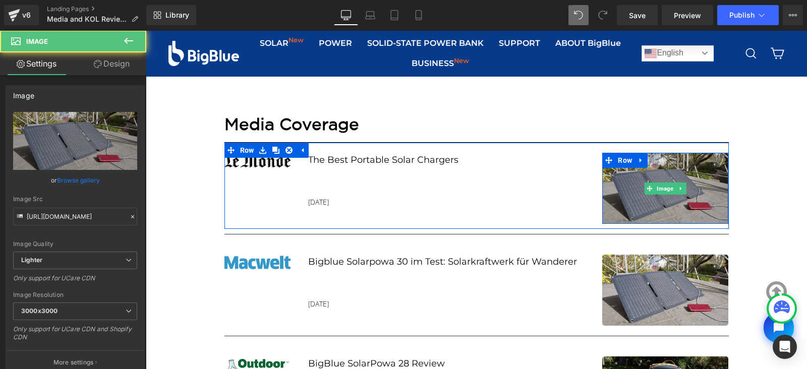
click at [651, 167] on img at bounding box center [665, 188] width 126 height 71
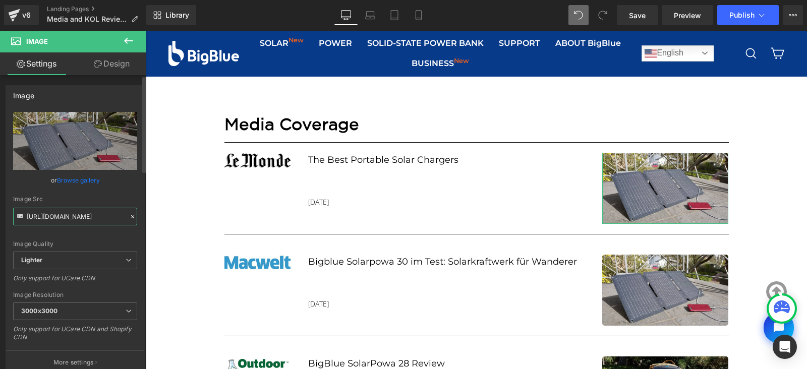
click at [81, 217] on input "https://ucarecdn.com/764b8619-4027-47fd-ac69-c45700d84582/-/format/auto/-/previ…" at bounding box center [75, 217] width 124 height 18
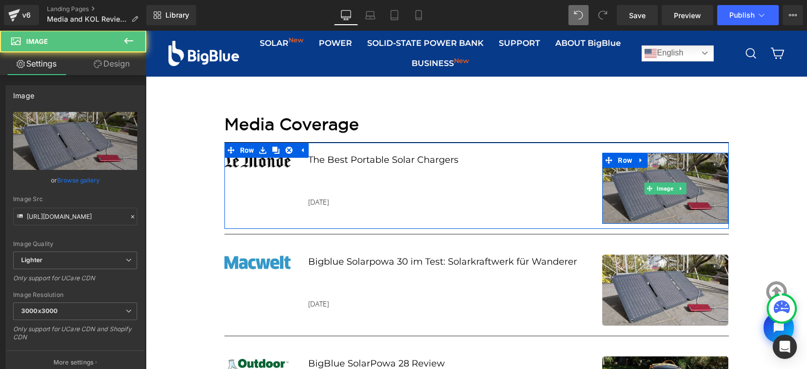
click at [665, 170] on img at bounding box center [665, 188] width 126 height 71
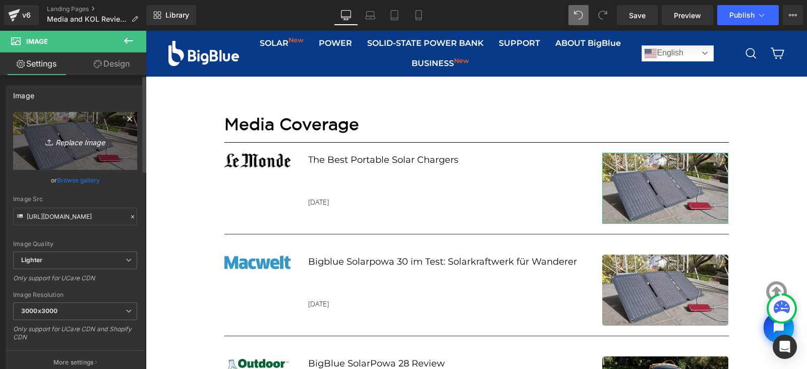
click at [76, 140] on icon "Replace Image" at bounding box center [75, 141] width 81 height 13
type input "C:\fakepath\P25-SIZE-2.jpeg"
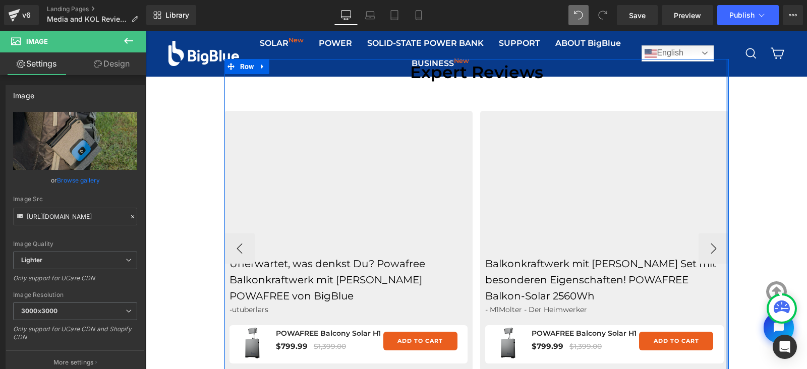
scroll to position [413, 0]
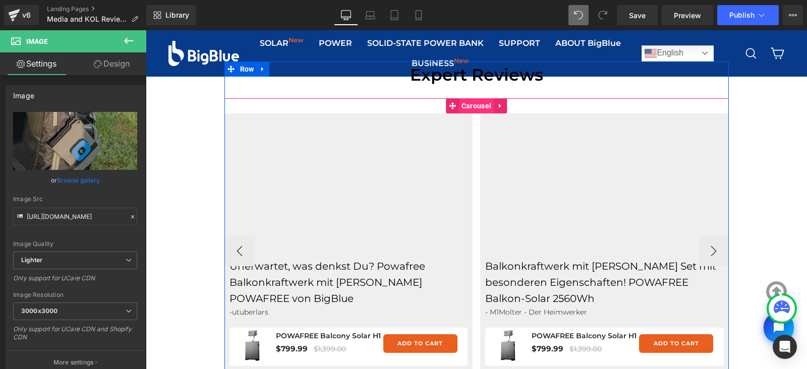
click at [471, 107] on span "Carousel" at bounding box center [476, 105] width 35 height 15
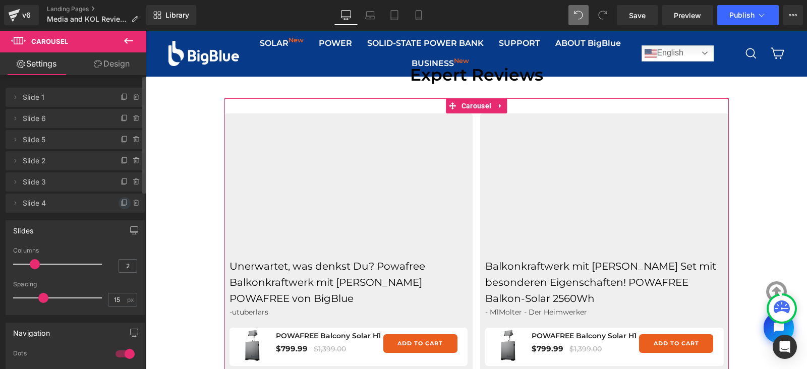
click at [121, 206] on icon at bounding box center [125, 203] width 8 height 8
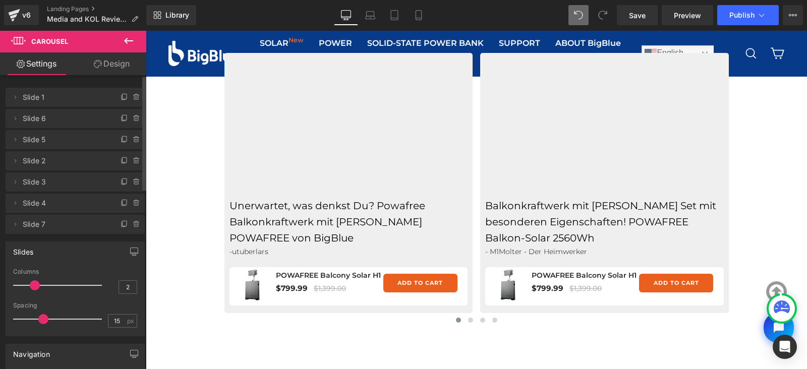
scroll to position [472, 0]
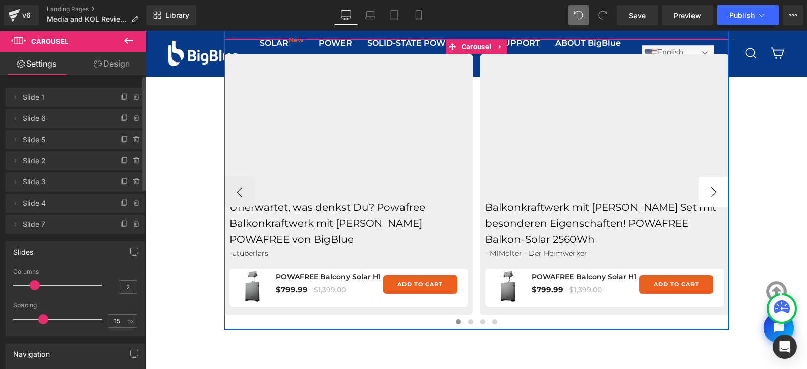
click at [710, 195] on button "›" at bounding box center [713, 192] width 30 height 30
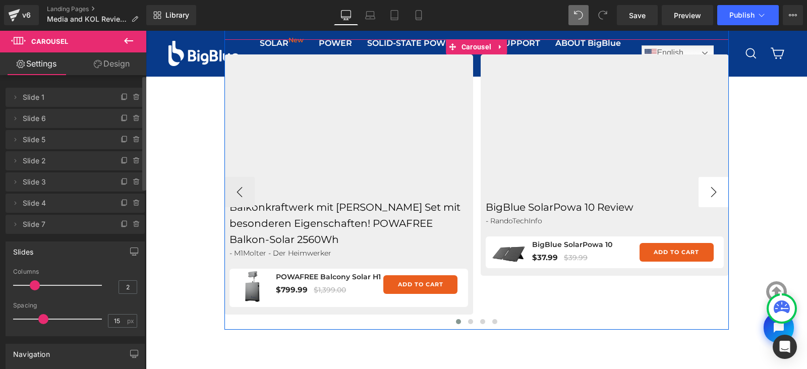
click at [710, 195] on button "›" at bounding box center [713, 192] width 30 height 30
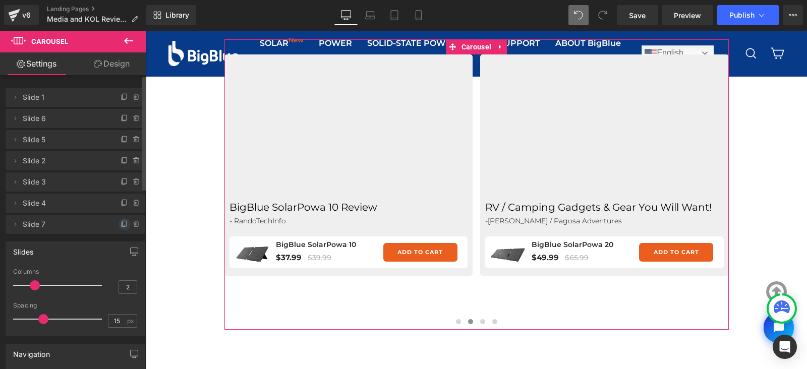
click at [122, 226] on icon at bounding box center [124, 224] width 4 height 5
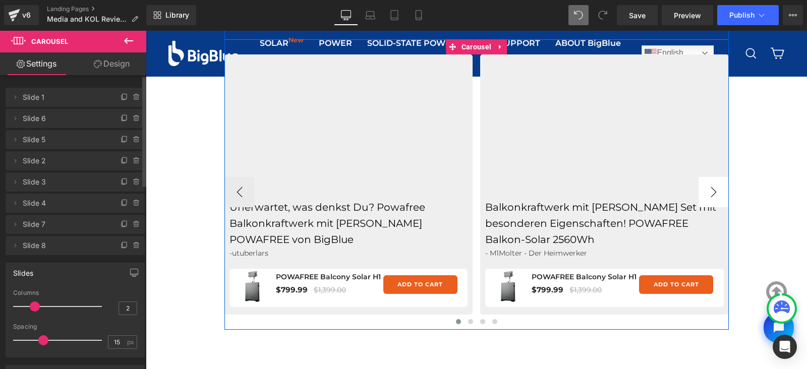
click at [707, 187] on button "›" at bounding box center [713, 192] width 30 height 30
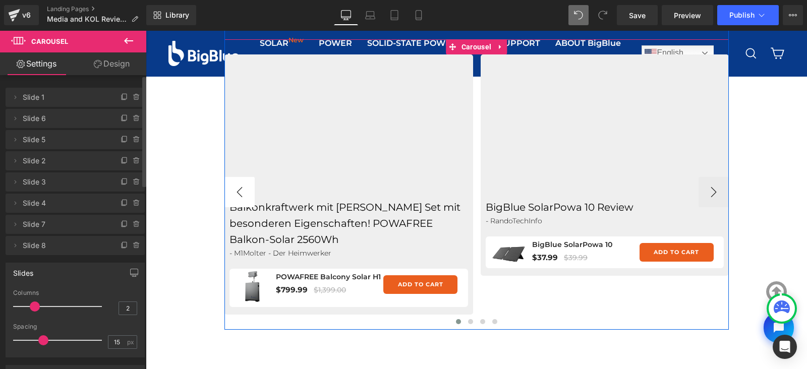
click at [242, 189] on button "‹" at bounding box center [239, 192] width 30 height 30
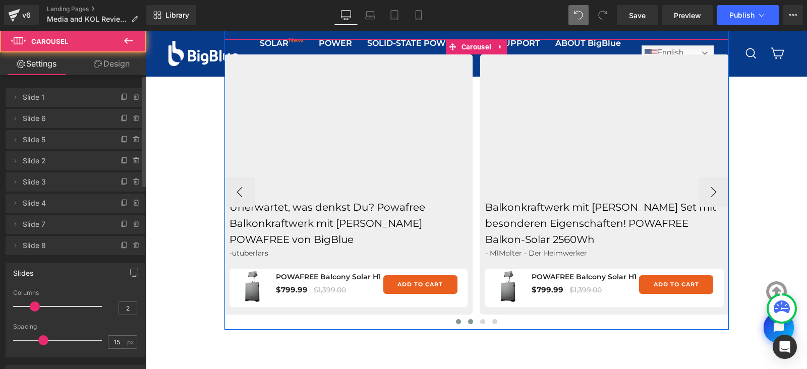
click at [468, 321] on span at bounding box center [470, 321] width 5 height 5
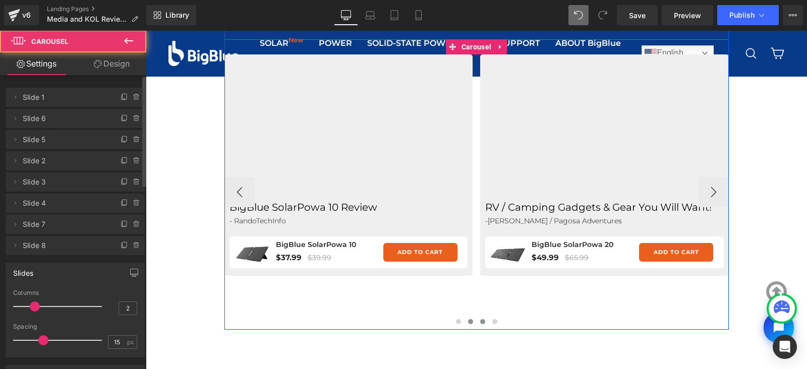
click at [480, 320] on span at bounding box center [482, 321] width 5 height 5
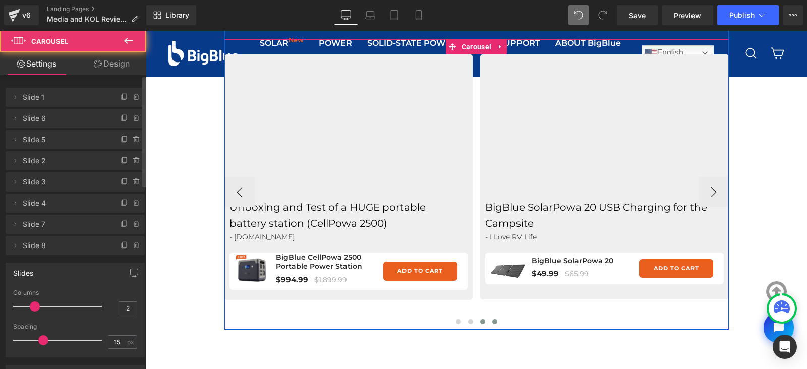
click at [492, 320] on span at bounding box center [494, 321] width 5 height 5
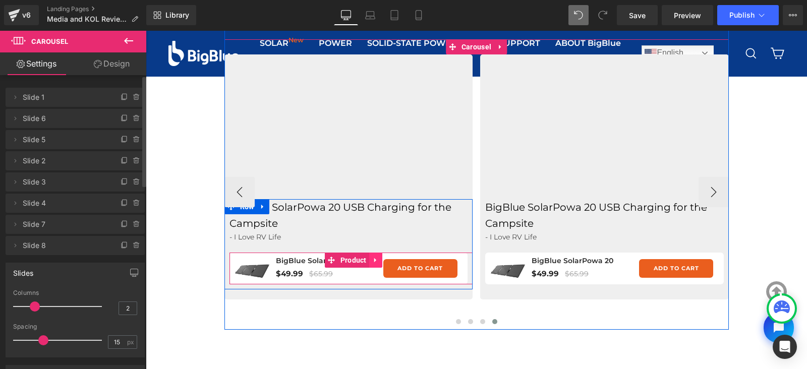
click at [374, 260] on icon at bounding box center [375, 260] width 2 height 5
click at [379, 260] on icon at bounding box center [382, 260] width 7 height 7
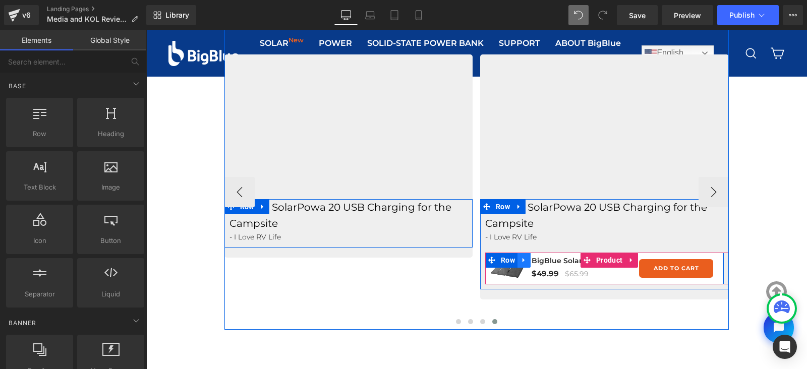
click at [521, 259] on icon at bounding box center [523, 261] width 7 height 8
click at [547, 260] on icon at bounding box center [550, 261] width 7 height 8
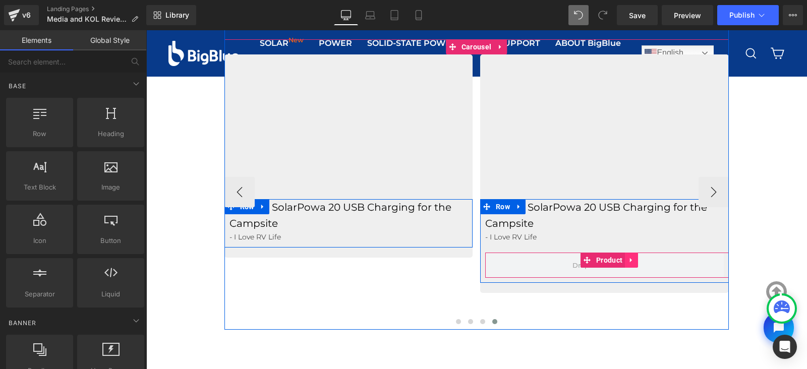
click at [628, 257] on icon at bounding box center [631, 261] width 7 height 8
click at [634, 260] on icon at bounding box center [637, 260] width 7 height 7
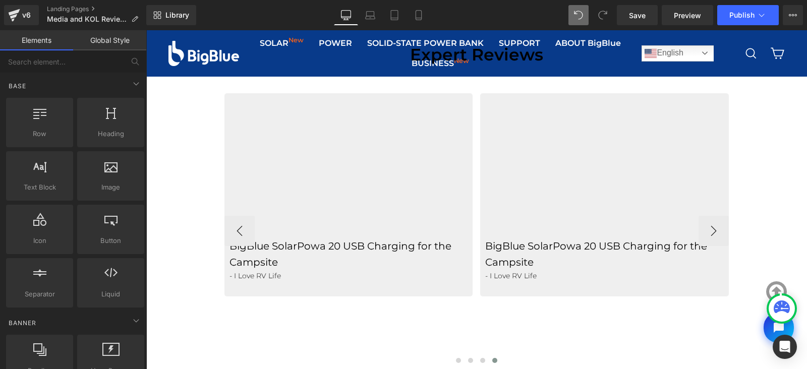
scroll to position [432, 0]
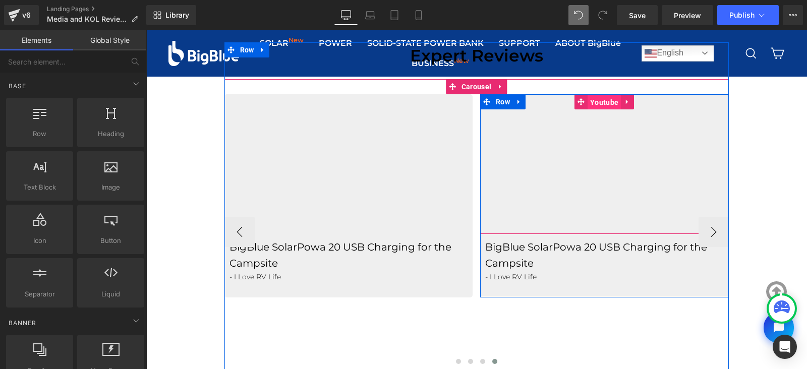
click at [600, 99] on span "Youtube" at bounding box center [603, 102] width 33 height 15
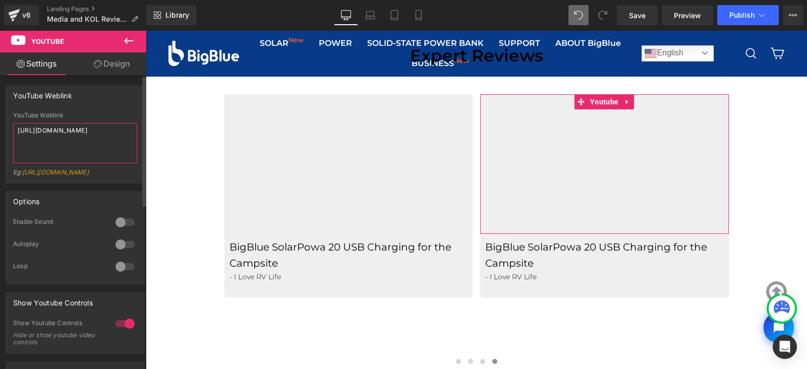
click at [93, 138] on textarea "https://www.youtube.com/watch?v=S61bYF7F25k" at bounding box center [75, 143] width 124 height 40
paste textarea "@TheOneGoodRoad"
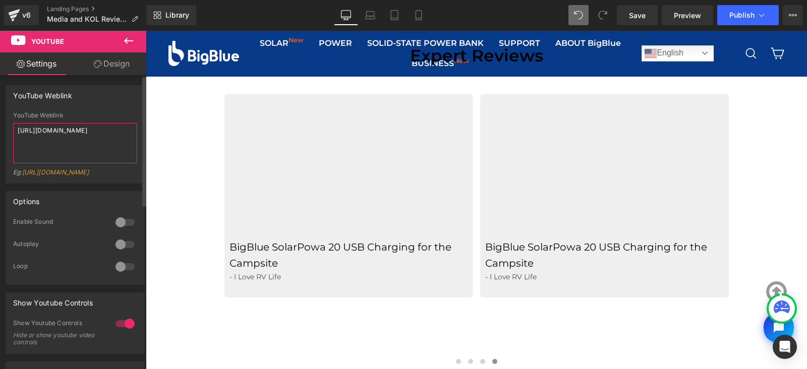
type textarea "https://www.youtube.com/@TheOneGoodRoad"
click at [133, 110] on div "YouTube Weblink YouTube Weblink https://www.youtube.com/@TheOneGoodRoad Eg: htt…" at bounding box center [75, 134] width 139 height 98
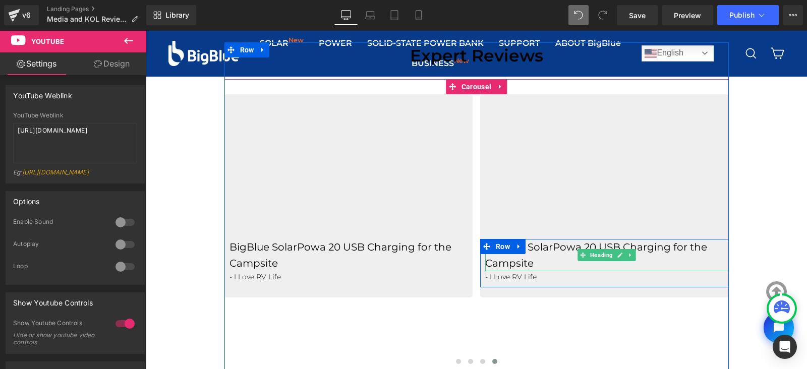
click at [549, 244] on h3 "BigBlue SolarPowa 20 USB Charging for the Campsite" at bounding box center [607, 255] width 244 height 32
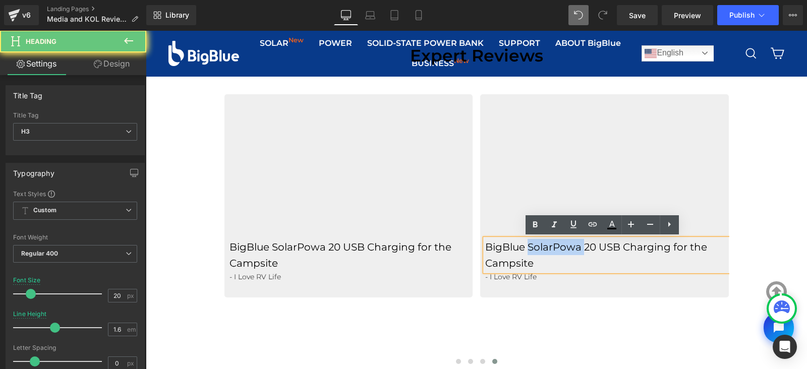
click at [549, 244] on h3 "BigBlue SolarPowa 20 USB Charging for the Campsite" at bounding box center [607, 255] width 244 height 32
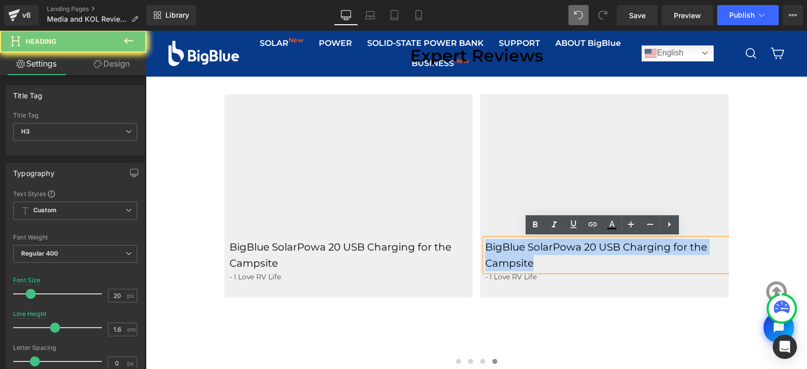
click at [549, 244] on h3 "BigBlue SolarPowa 20 USB Charging for the Campsite" at bounding box center [607, 255] width 244 height 32
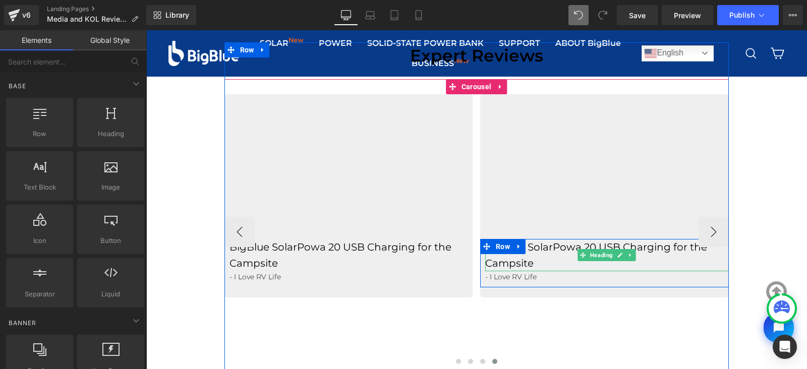
click at [558, 247] on h3 "BigBlue SolarPowa 20 USB Charging for the Campsite" at bounding box center [607, 255] width 244 height 32
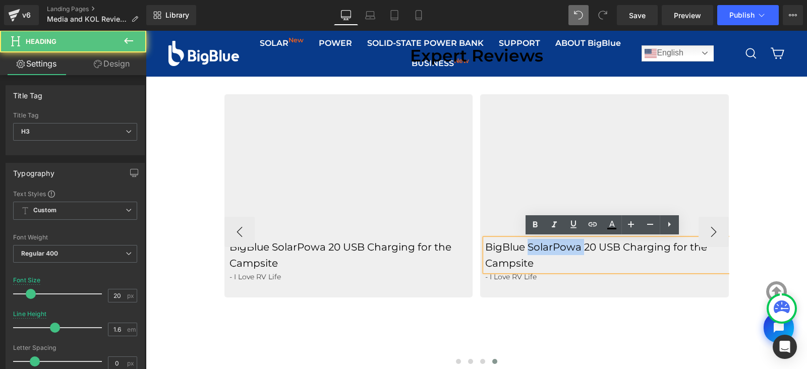
click at [558, 247] on h3 "BigBlue SolarPowa 20 USB Charging for the Campsite" at bounding box center [607, 255] width 244 height 32
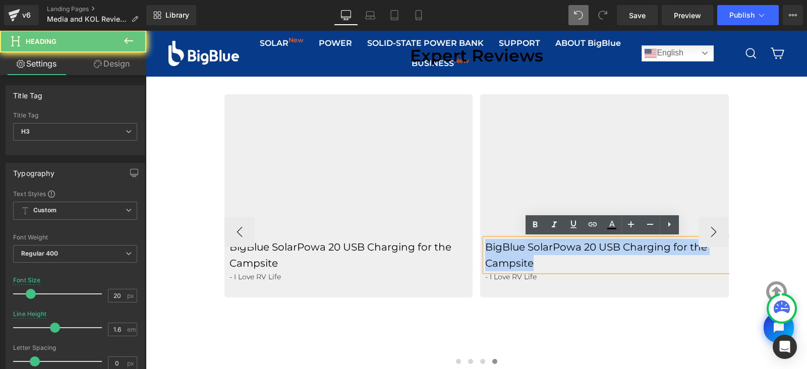
click at [558, 247] on h3 "BigBlue SolarPowa 20 USB Charging for the Campsite" at bounding box center [607, 255] width 244 height 32
paste div
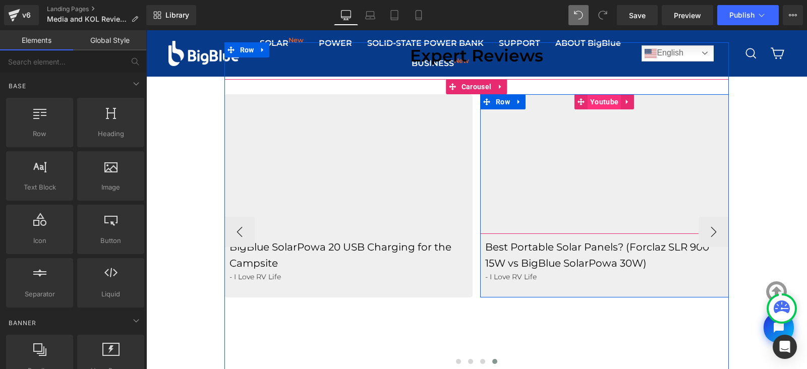
click at [596, 100] on span "Youtube" at bounding box center [603, 101] width 33 height 15
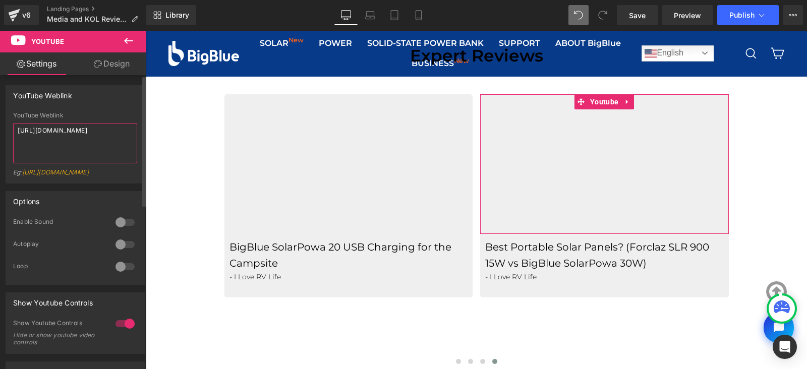
click at [98, 134] on textarea "https://www.youtube.com/@TheOneGoodRoad" at bounding box center [75, 143] width 124 height 40
paste textarea "watch?v=uAYEdeeIMog"
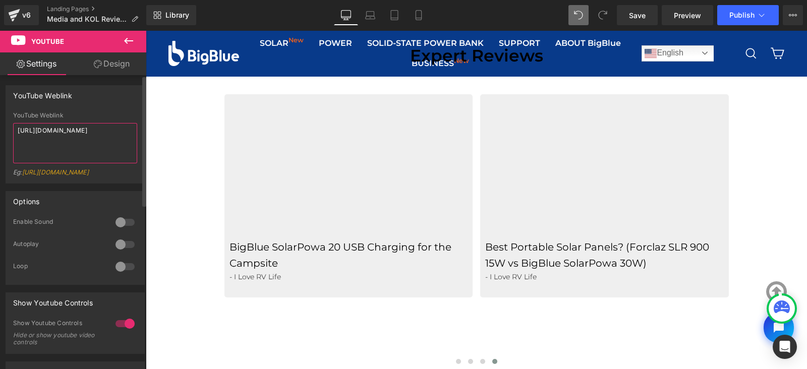
type textarea "https://www.youtube.com/watch?v=uAYEdeeIMog"
click at [132, 110] on div "YouTube Weblink YouTube Weblink https://www.youtube.com/watch?v=uAYEdeeIMog Eg:…" at bounding box center [75, 134] width 139 height 98
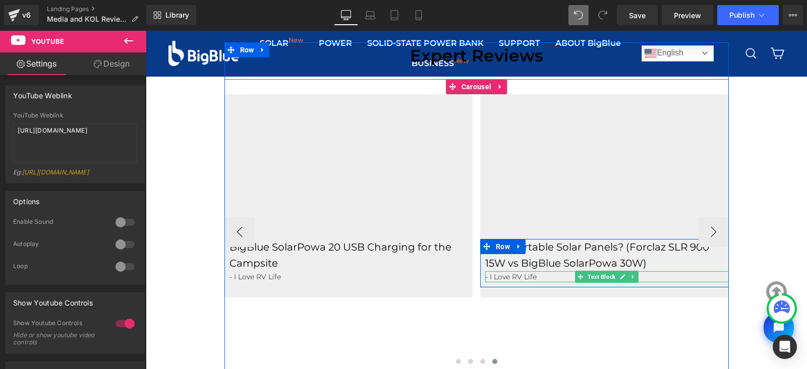
click at [539, 276] on p "- I Love RV Life" at bounding box center [607, 276] width 244 height 11
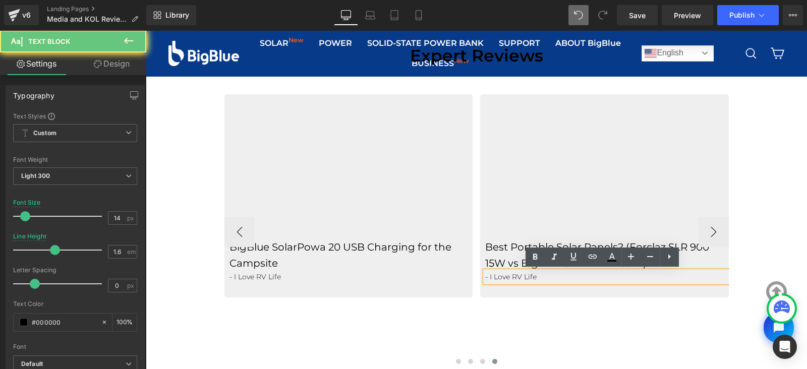
click at [539, 276] on p "- I Love RV Life" at bounding box center [607, 276] width 244 height 11
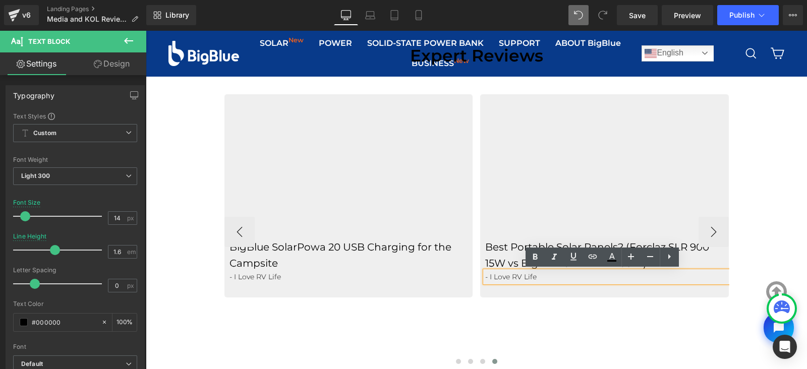
click at [539, 276] on p "- I Love RV Life" at bounding box center [607, 276] width 244 height 11
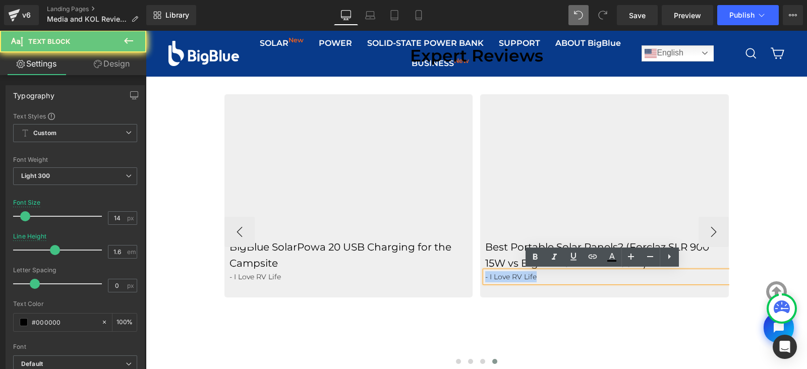
click at [539, 276] on p "- I Love RV Life" at bounding box center [607, 276] width 244 height 11
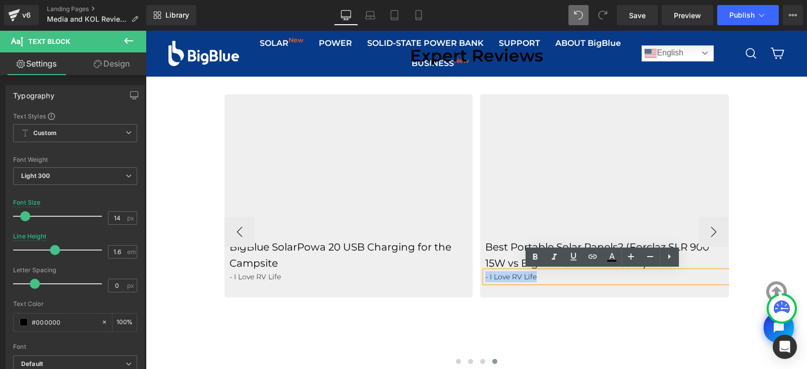
click at [539, 276] on p "- I Love RV Life" at bounding box center [607, 276] width 244 height 11
drag, startPoint x: 539, startPoint y: 276, endPoint x: 486, endPoint y: 280, distance: 52.6
click at [486, 280] on p "- I Love RV Life" at bounding box center [607, 276] width 244 height 11
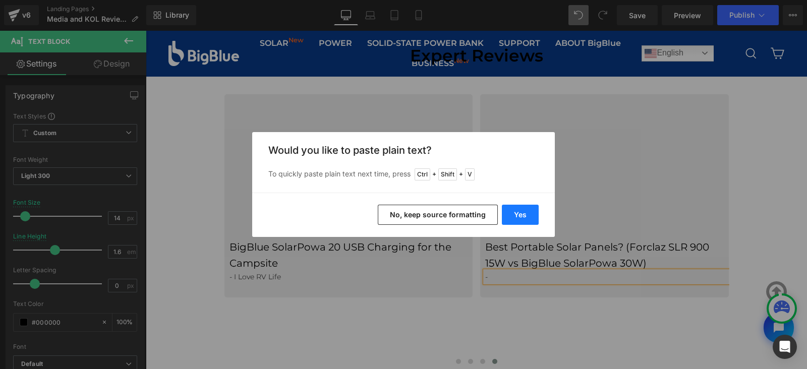
click at [519, 217] on button "Yes" at bounding box center [520, 215] width 37 height 20
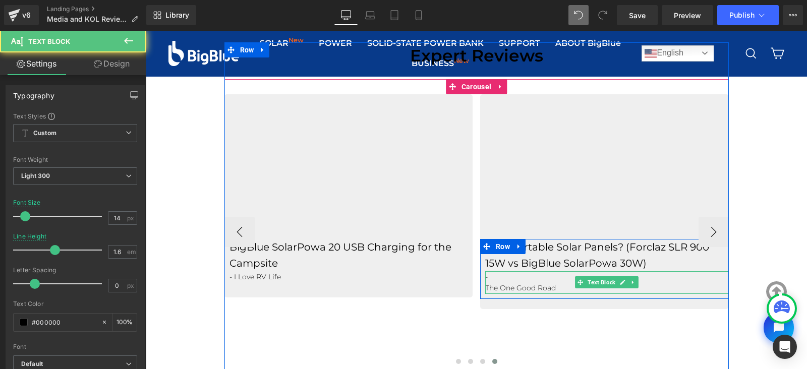
click at [487, 289] on p "The One Good Road" at bounding box center [607, 287] width 244 height 11
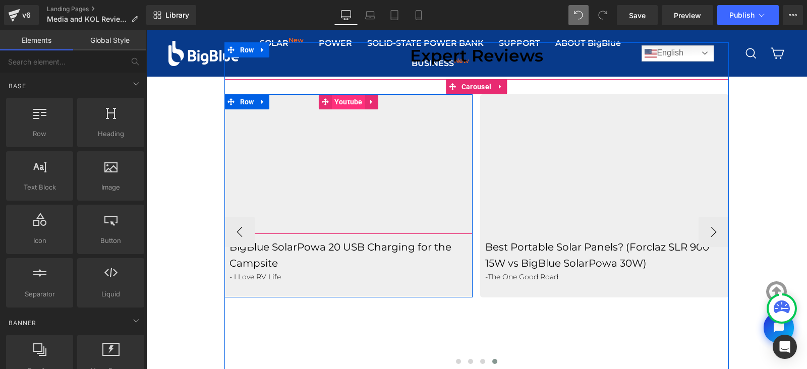
click at [339, 102] on span "Youtube" at bounding box center [348, 101] width 33 height 15
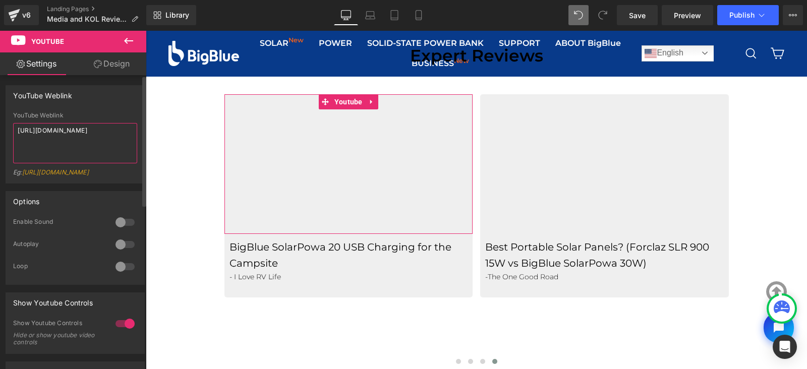
click at [88, 141] on textarea "https://www.youtube.com/watch?v=S61bYF7F25k" at bounding box center [75, 143] width 124 height 40
paste textarea "X23yfuQELJ"
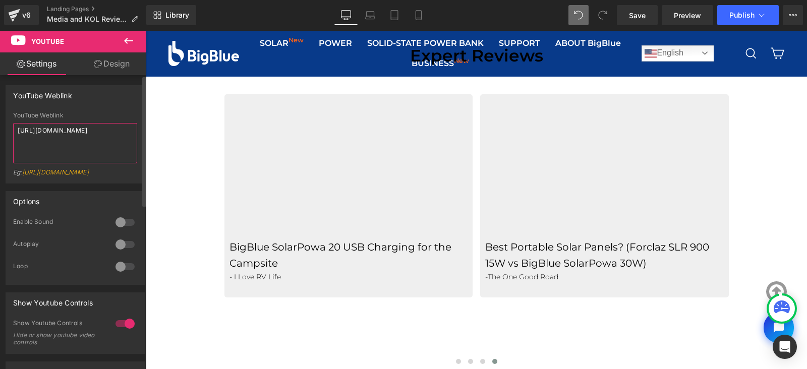
type textarea "https://www.youtube.com/watch?v=X23yfuQELJk"
click at [124, 107] on div "YouTube Weblink YouTube Weblink https://www.youtube.com/watch?v=X23yfuQELJk Eg:…" at bounding box center [75, 134] width 139 height 98
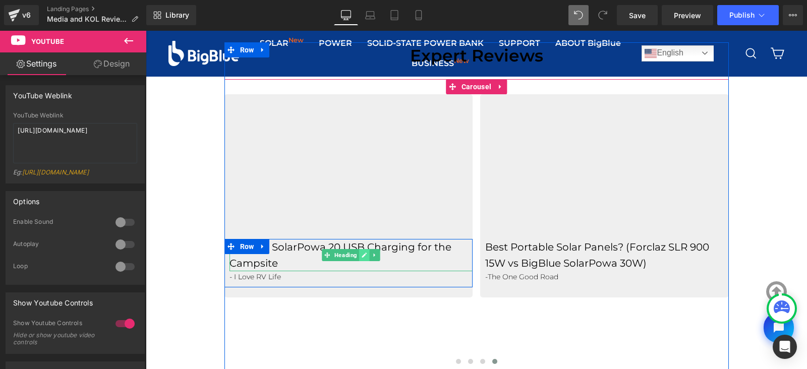
click at [362, 255] on icon at bounding box center [364, 255] width 5 height 5
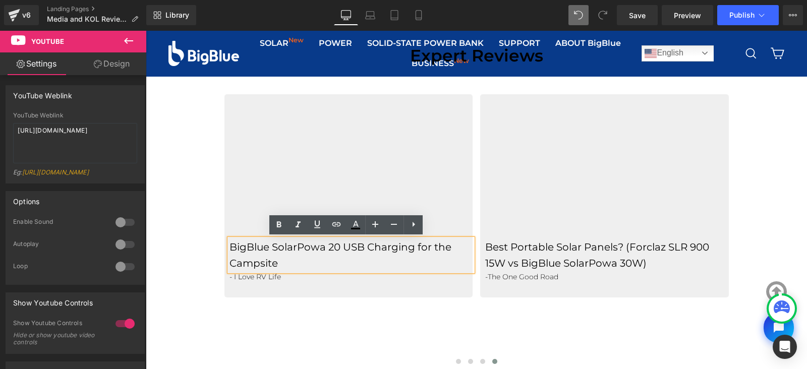
click at [275, 262] on h3 "BigBlue SolarPowa 20 USB Charging for the Campsite" at bounding box center [351, 255] width 244 height 32
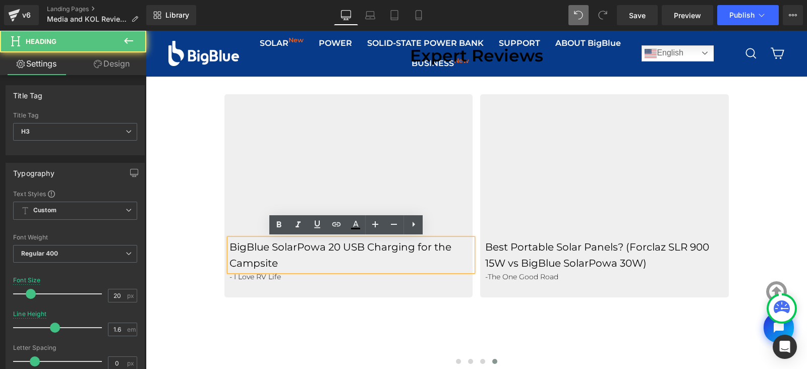
click at [275, 262] on h3 "BigBlue SolarPowa 20 USB Charging for the Campsite" at bounding box center [351, 255] width 244 height 32
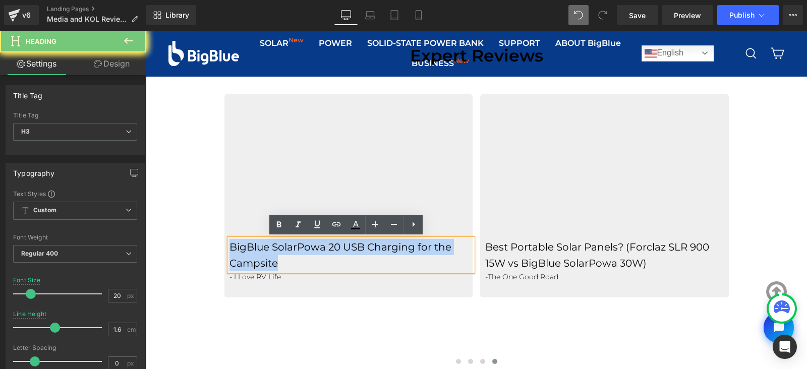
click at [275, 262] on h3 "BigBlue SolarPowa 20 USB Charging for the Campsite" at bounding box center [351, 255] width 244 height 32
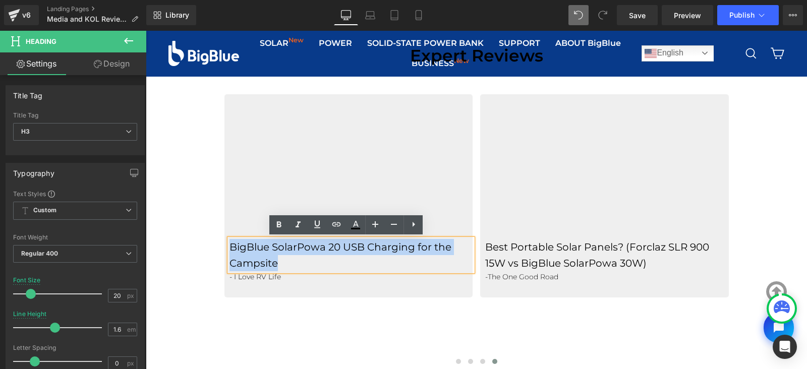
paste div
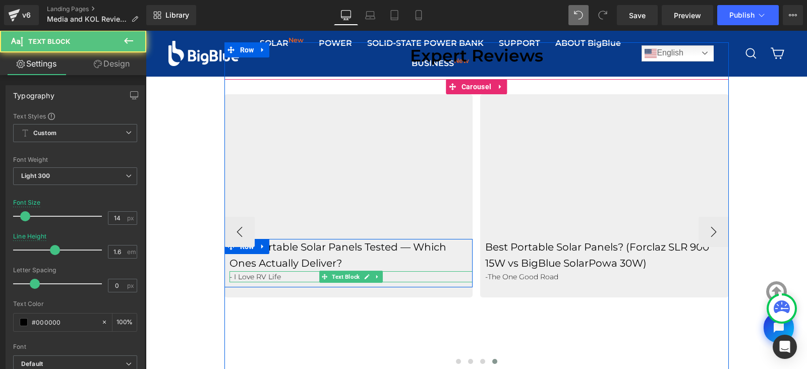
click at [263, 277] on p "- I Love RV Life" at bounding box center [351, 276] width 244 height 11
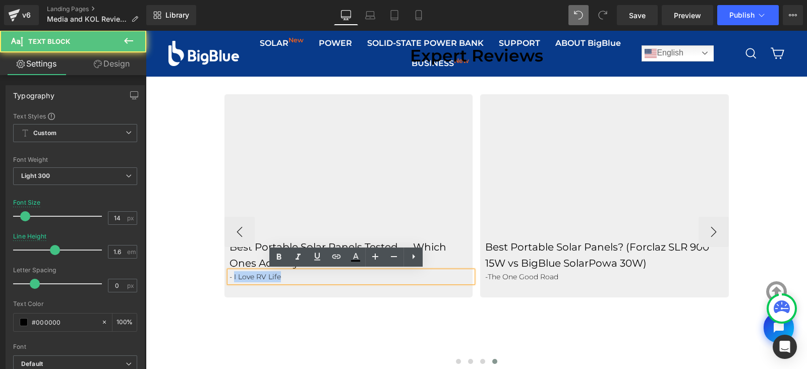
drag, startPoint x: 228, startPoint y: 275, endPoint x: 284, endPoint y: 276, distance: 56.5
click at [284, 276] on p "- I Love RV Life" at bounding box center [351, 276] width 244 height 11
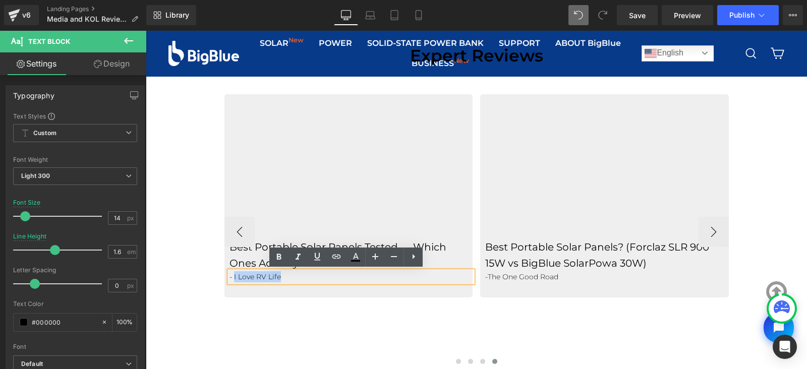
paste div
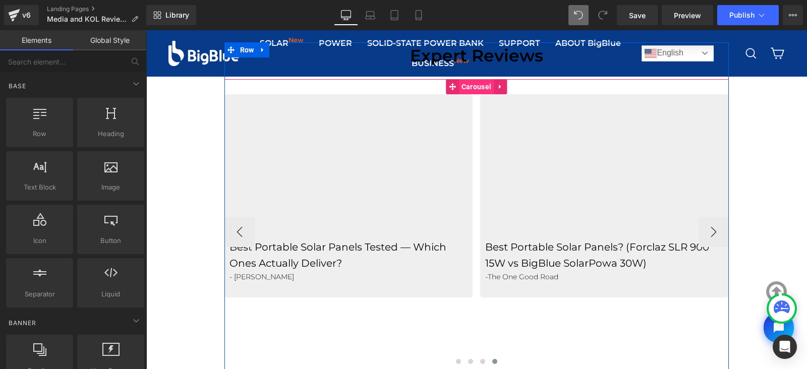
click at [471, 89] on span "Carousel" at bounding box center [476, 86] width 35 height 15
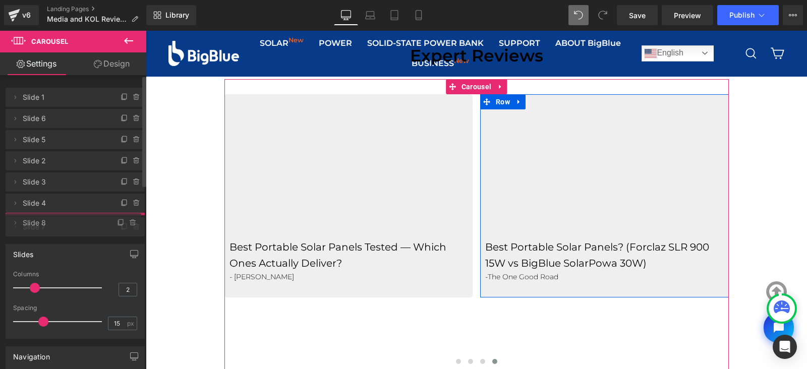
drag, startPoint x: 63, startPoint y: 246, endPoint x: 61, endPoint y: 223, distance: 22.7
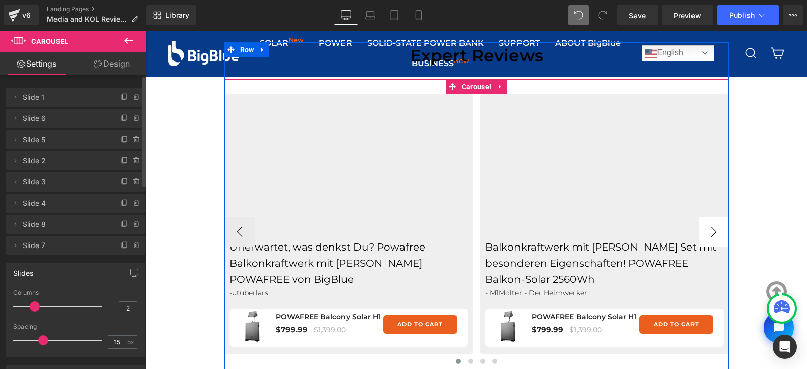
click at [715, 228] on button "›" at bounding box center [713, 232] width 30 height 30
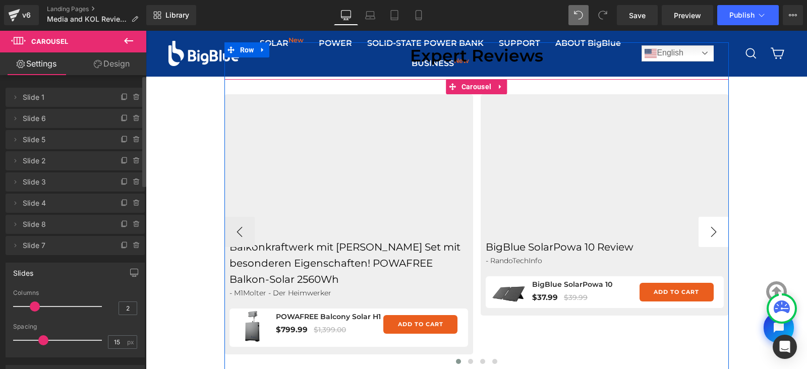
click at [715, 228] on button "›" at bounding box center [713, 232] width 30 height 30
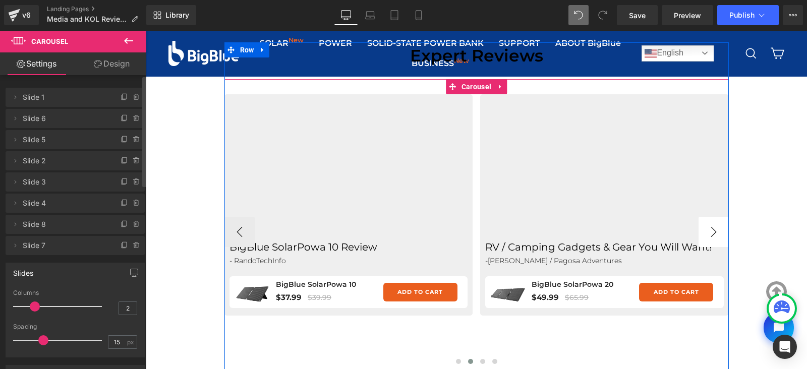
click at [715, 228] on button "›" at bounding box center [713, 232] width 30 height 30
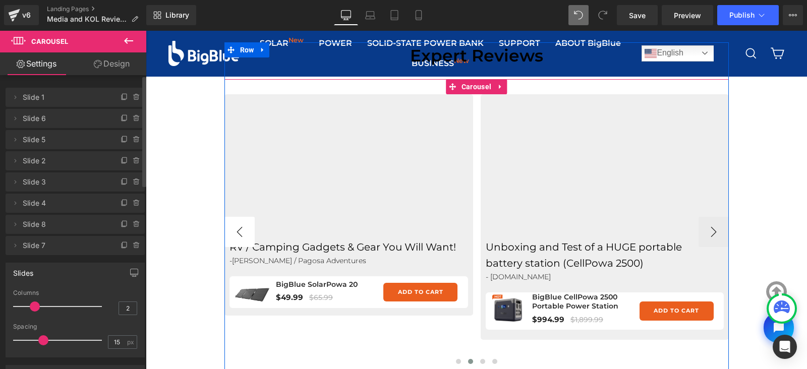
click at [239, 232] on button "‹" at bounding box center [239, 232] width 30 height 30
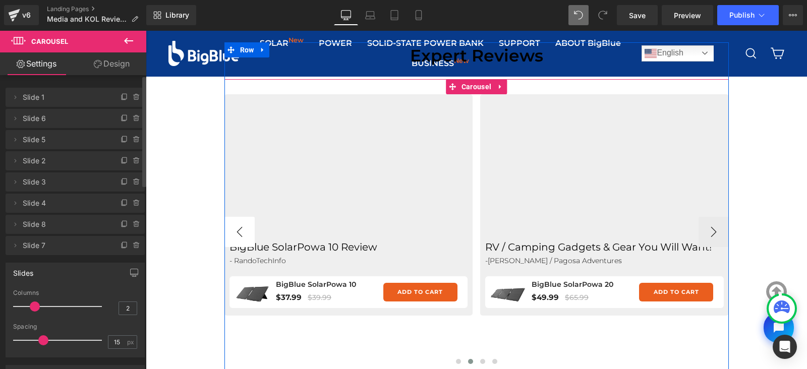
click at [235, 228] on button "‹" at bounding box center [239, 232] width 30 height 30
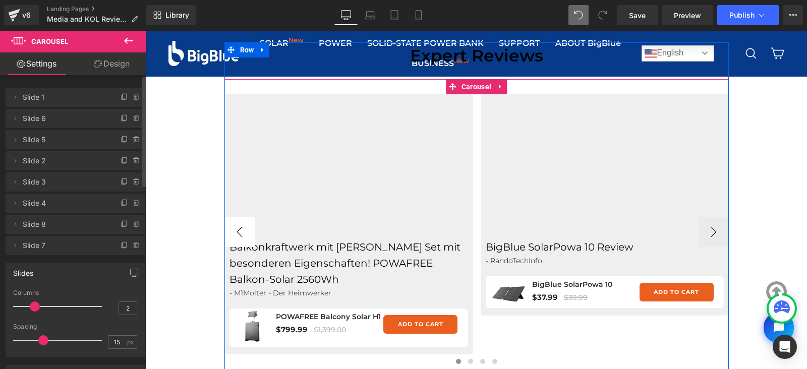
click at [235, 228] on button "‹" at bounding box center [239, 232] width 30 height 30
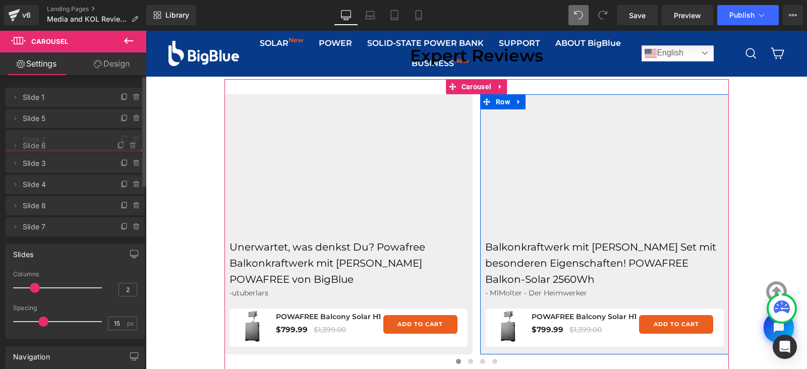
drag, startPoint x: 68, startPoint y: 117, endPoint x: 80, endPoint y: 98, distance: 22.4
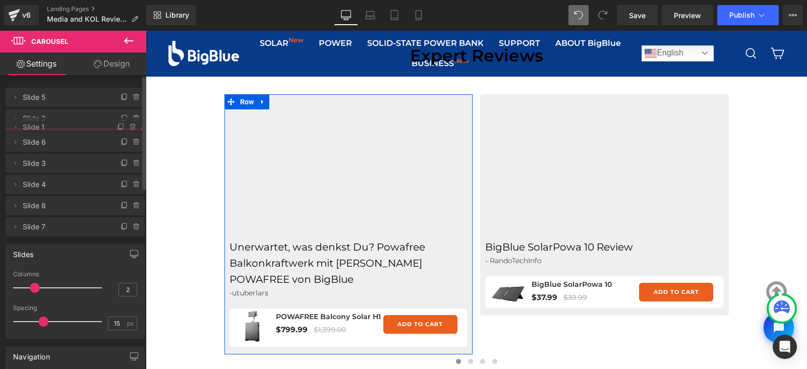
drag, startPoint x: 80, startPoint y: 98, endPoint x: 79, endPoint y: 127, distance: 29.3
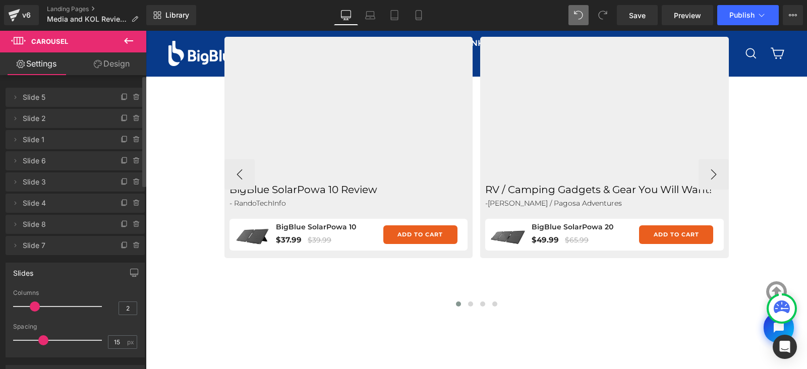
scroll to position [490, 0]
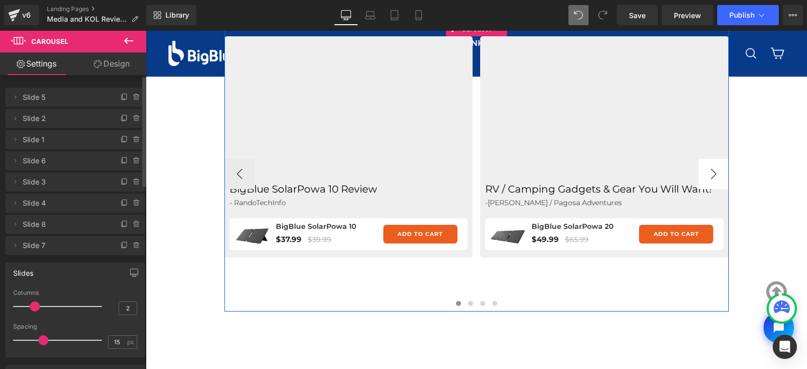
click at [713, 176] on button "›" at bounding box center [713, 174] width 30 height 30
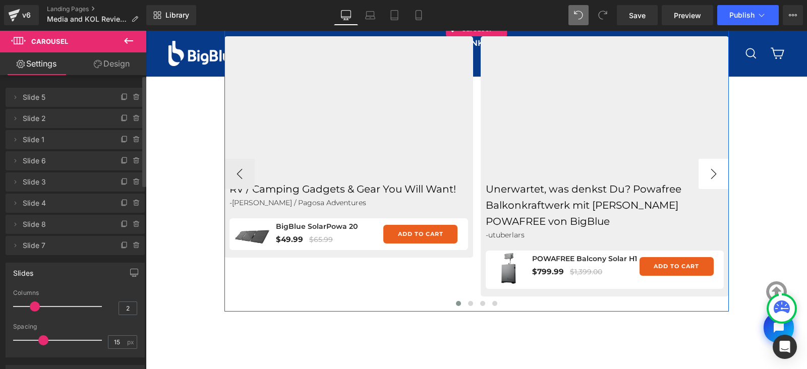
click at [713, 176] on button "›" at bounding box center [713, 174] width 30 height 30
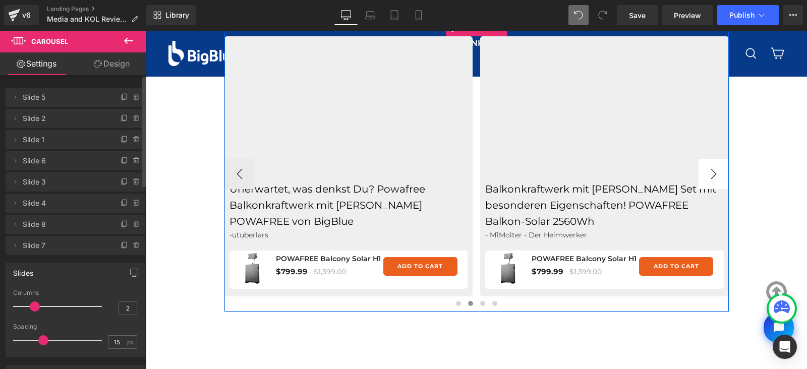
click at [713, 176] on button "›" at bounding box center [713, 174] width 30 height 30
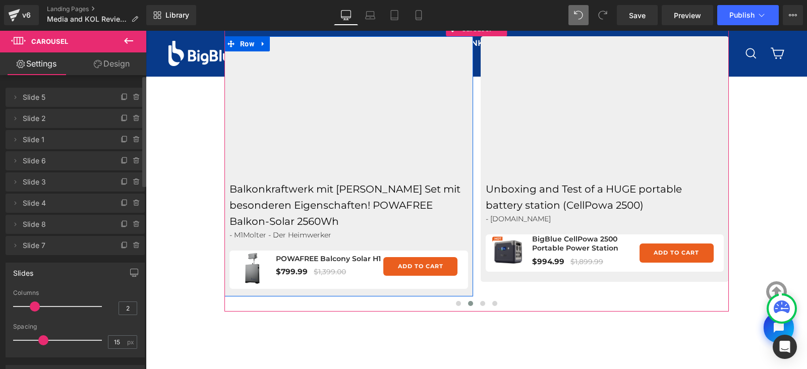
click at [36, 159] on span "Slide 6" at bounding box center [65, 160] width 85 height 19
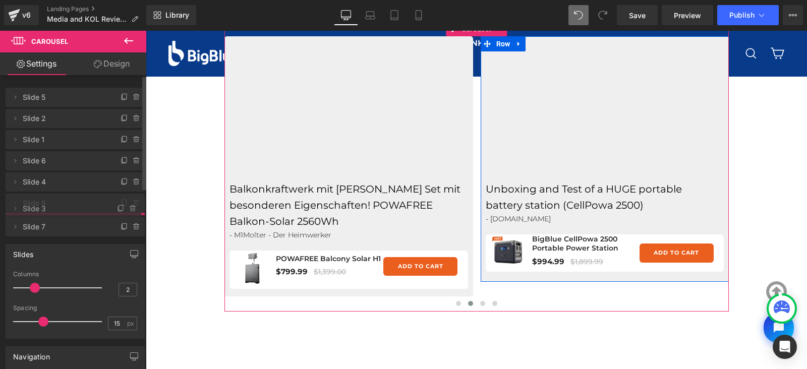
drag, startPoint x: 52, startPoint y: 182, endPoint x: 49, endPoint y: 209, distance: 26.8
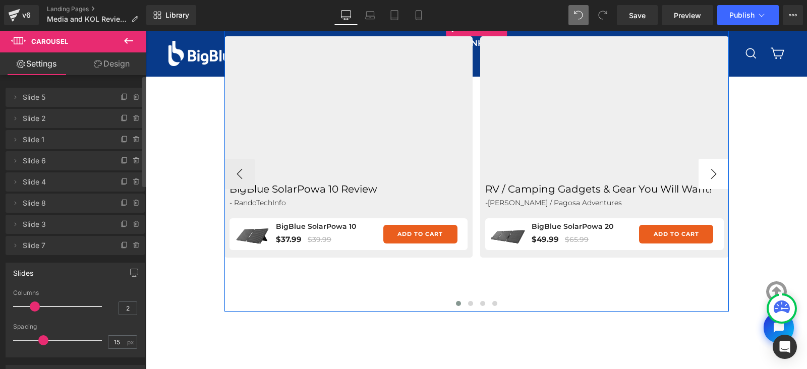
click at [710, 177] on button "›" at bounding box center [713, 174] width 30 height 30
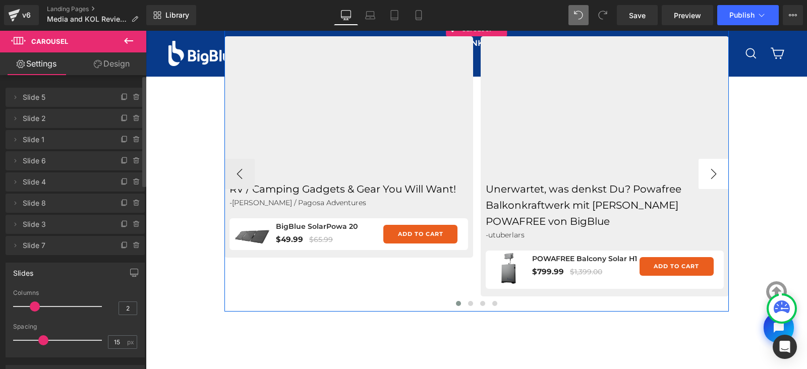
click at [710, 177] on button "›" at bounding box center [713, 174] width 30 height 30
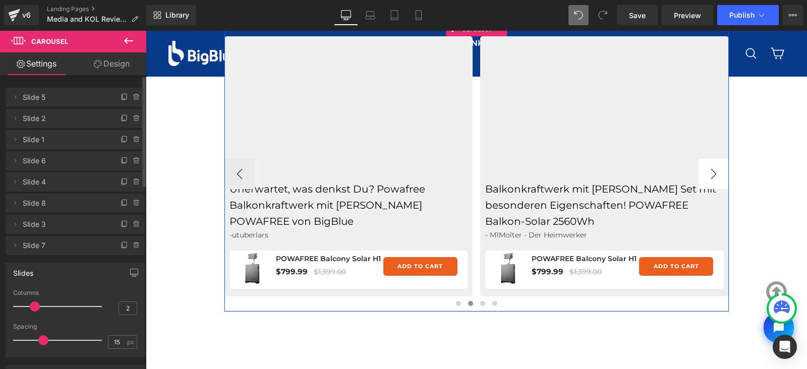
click at [710, 177] on button "›" at bounding box center [713, 174] width 30 height 30
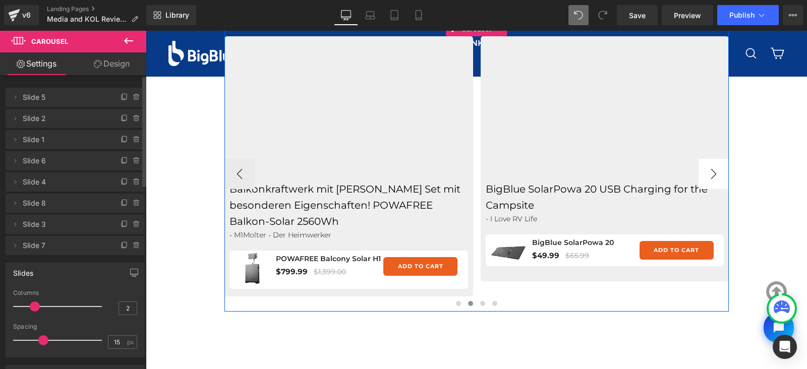
click at [710, 177] on button "›" at bounding box center [713, 174] width 30 height 30
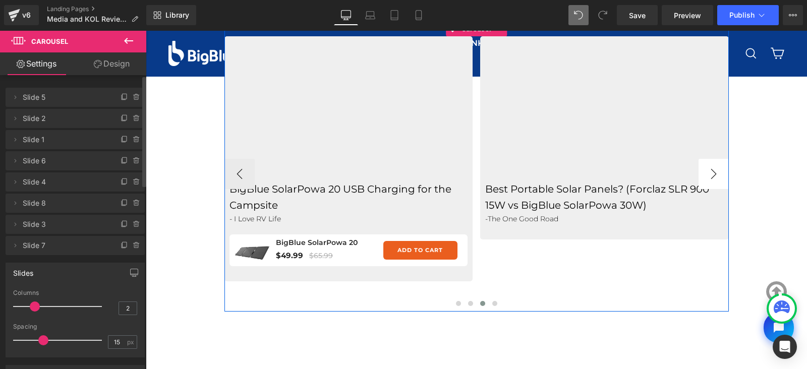
click at [710, 177] on button "›" at bounding box center [713, 174] width 30 height 30
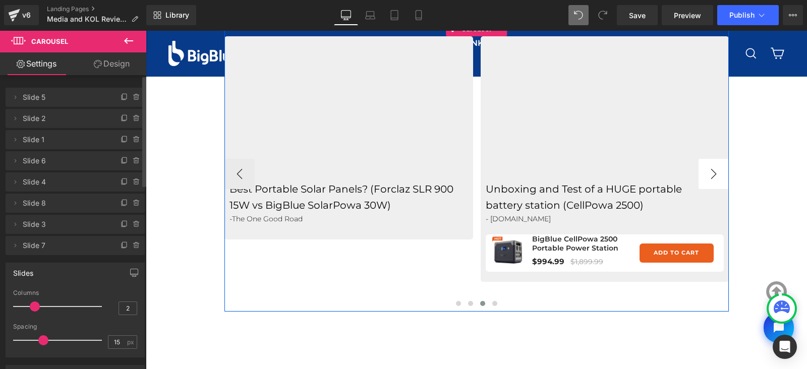
click at [710, 177] on button "›" at bounding box center [713, 174] width 30 height 30
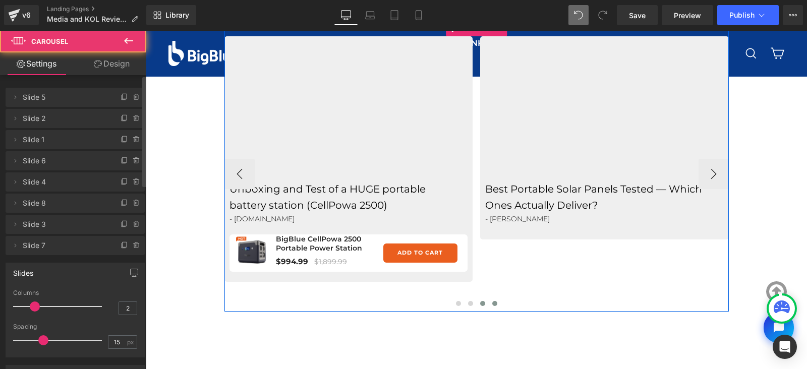
click at [479, 301] on button at bounding box center [483, 304] width 12 height 10
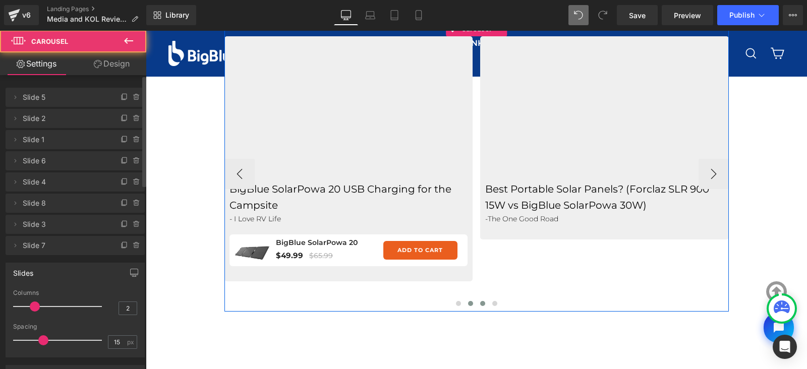
click at [468, 304] on span at bounding box center [470, 303] width 5 height 5
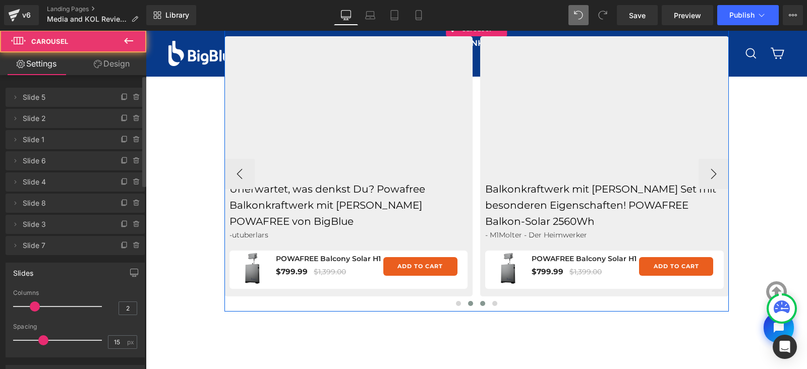
click at [480, 303] on span at bounding box center [482, 303] width 5 height 5
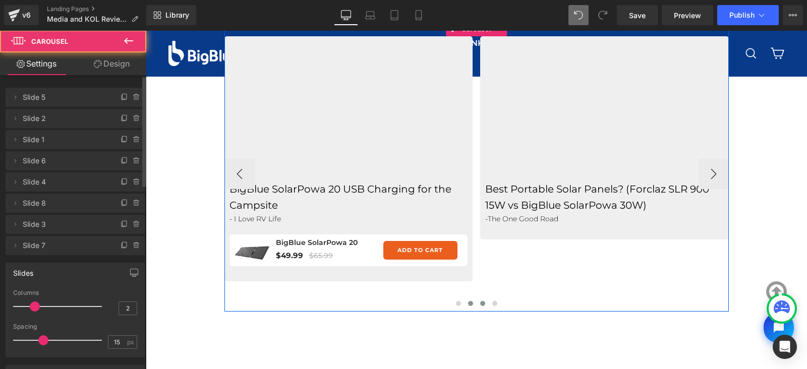
click at [468, 303] on span at bounding box center [470, 303] width 5 height 5
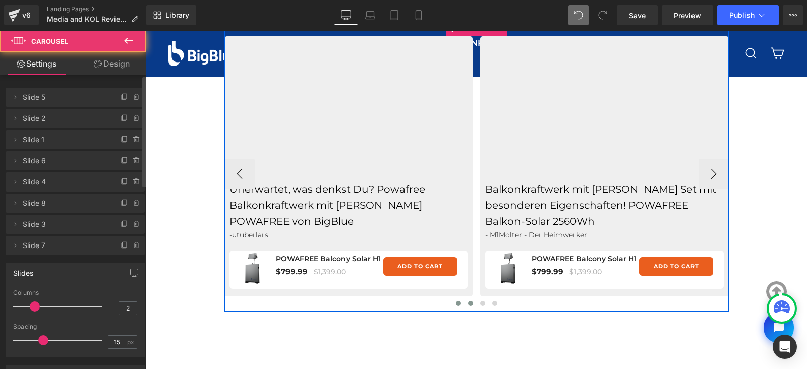
click at [456, 304] on span at bounding box center [458, 303] width 5 height 5
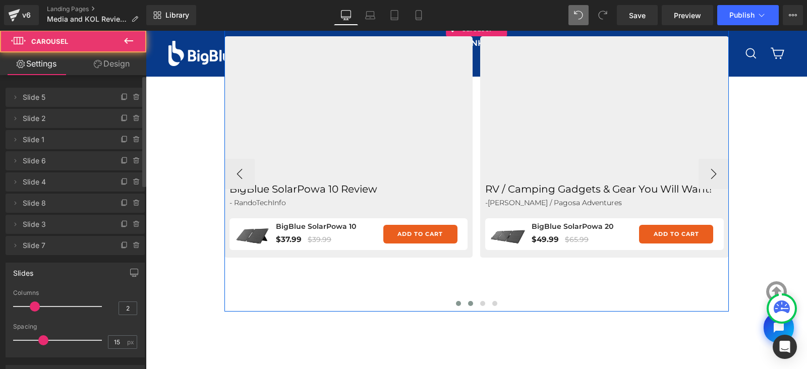
click at [468, 304] on span at bounding box center [470, 303] width 5 height 5
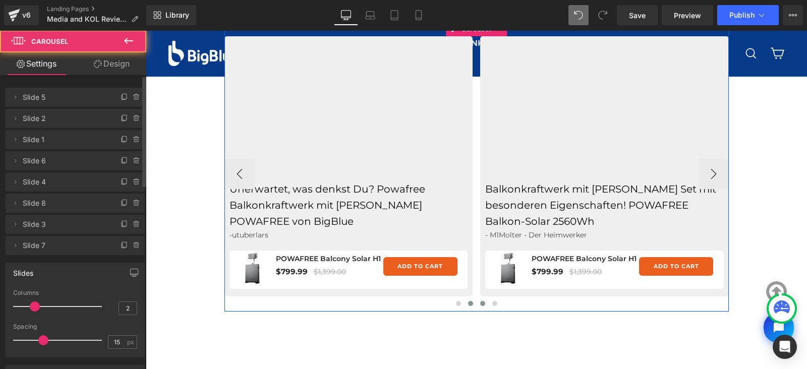
click at [480, 303] on span at bounding box center [482, 303] width 5 height 5
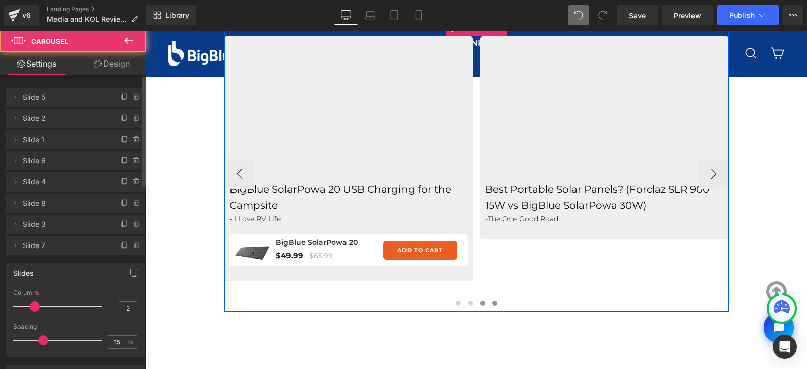
click at [492, 303] on span at bounding box center [494, 303] width 5 height 5
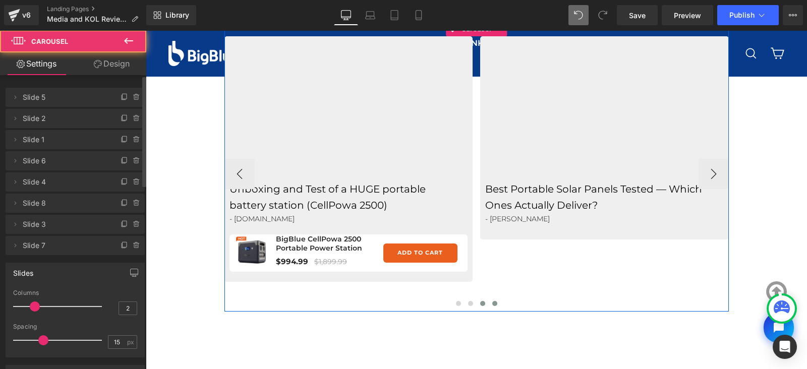
click at [480, 302] on span at bounding box center [482, 303] width 5 height 5
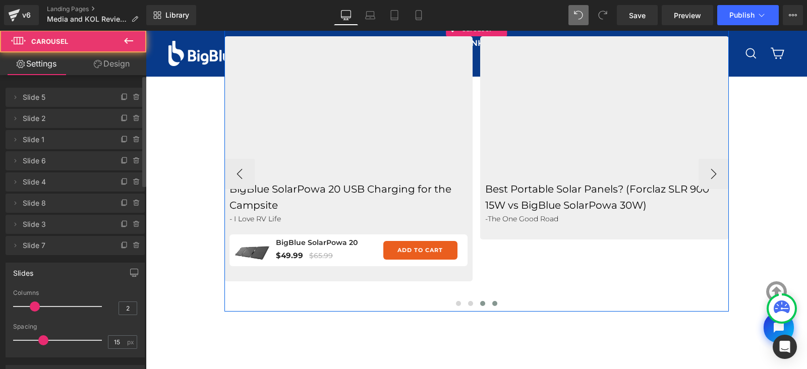
click at [492, 302] on span at bounding box center [494, 303] width 5 height 5
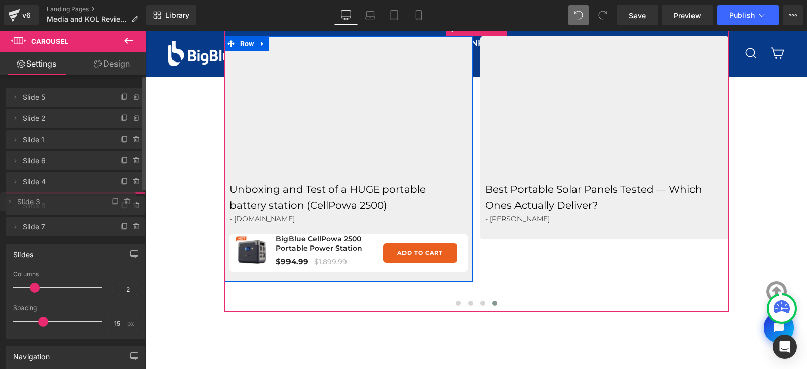
drag, startPoint x: 57, startPoint y: 223, endPoint x: 63, endPoint y: 200, distance: 23.4
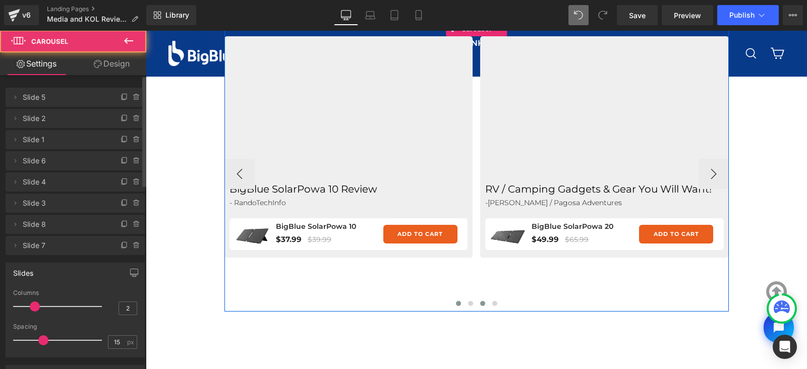
click at [480, 302] on span at bounding box center [482, 303] width 5 height 5
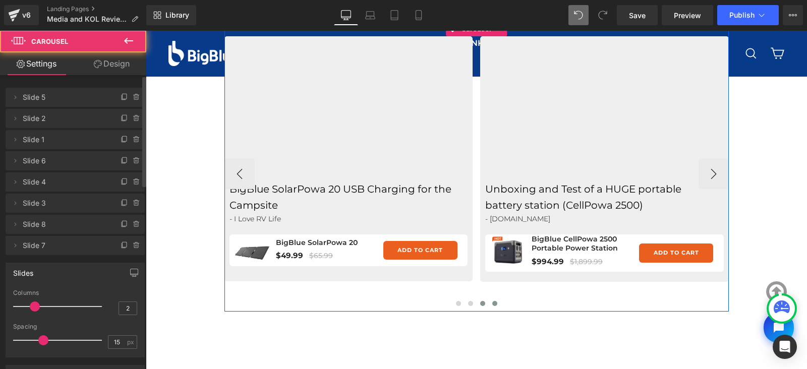
click at [492, 302] on button at bounding box center [495, 304] width 12 height 10
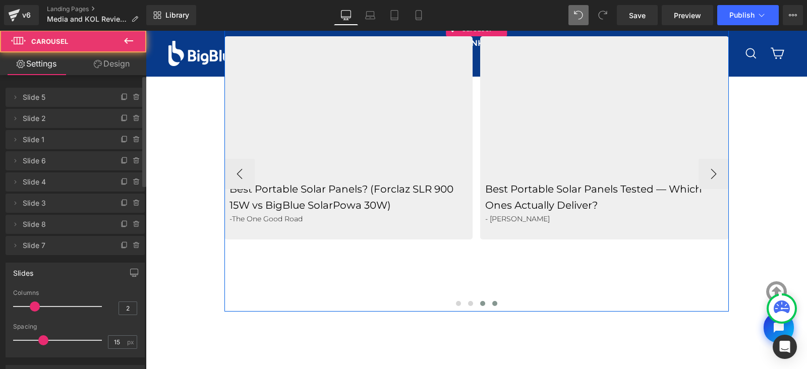
click at [480, 304] on span at bounding box center [482, 303] width 5 height 5
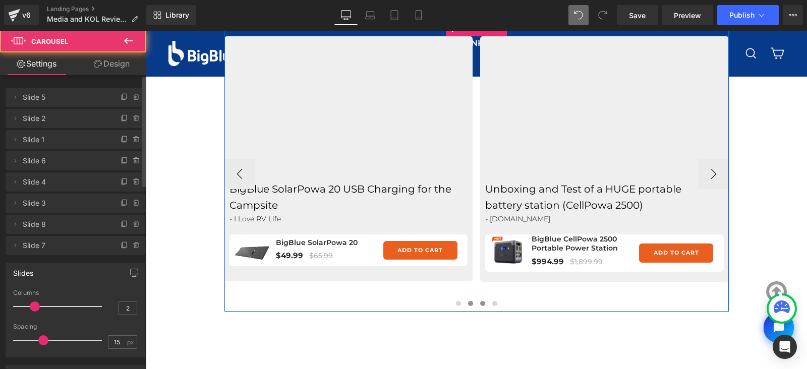
click at [468, 303] on span at bounding box center [470, 303] width 5 height 5
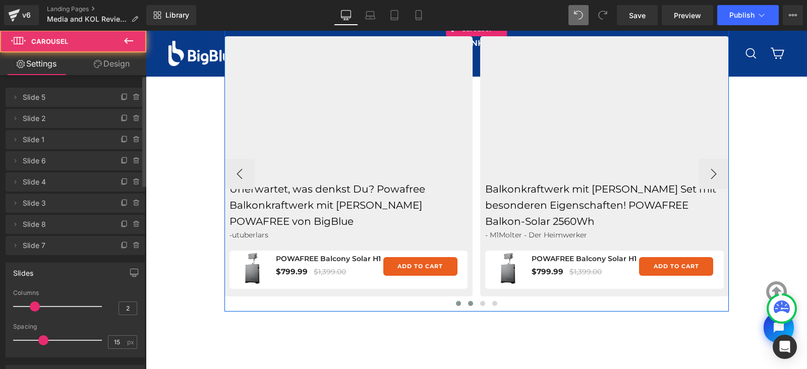
click at [456, 303] on span at bounding box center [458, 303] width 5 height 5
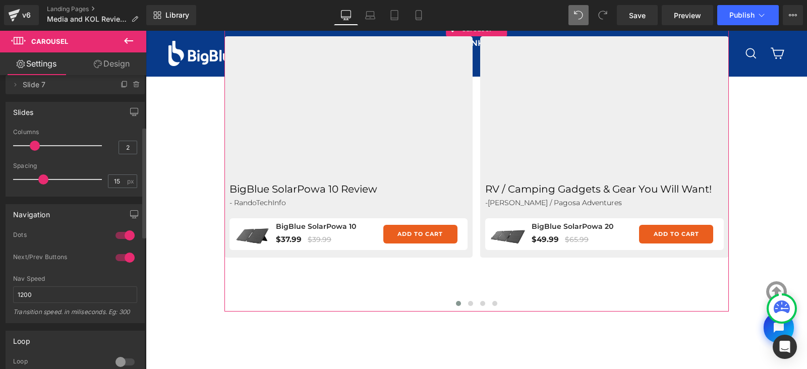
scroll to position [161, 0]
click at [122, 257] on div at bounding box center [125, 257] width 24 height 16
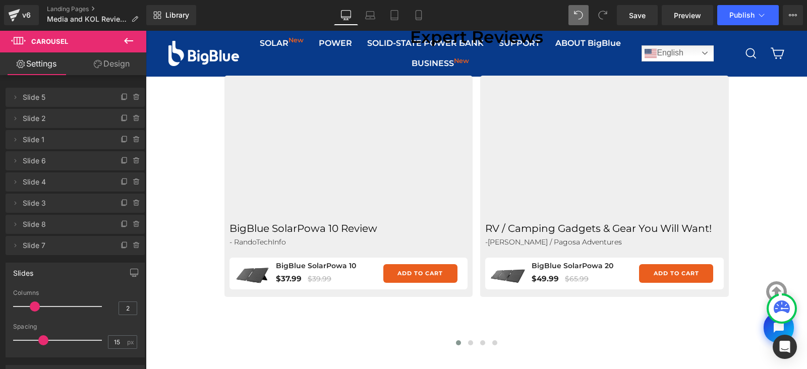
scroll to position [450, 0]
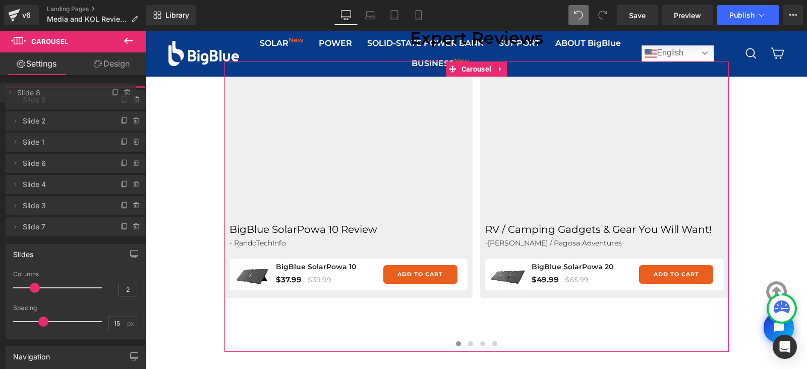
drag, startPoint x: 82, startPoint y: 228, endPoint x: 79, endPoint y: 97, distance: 131.7
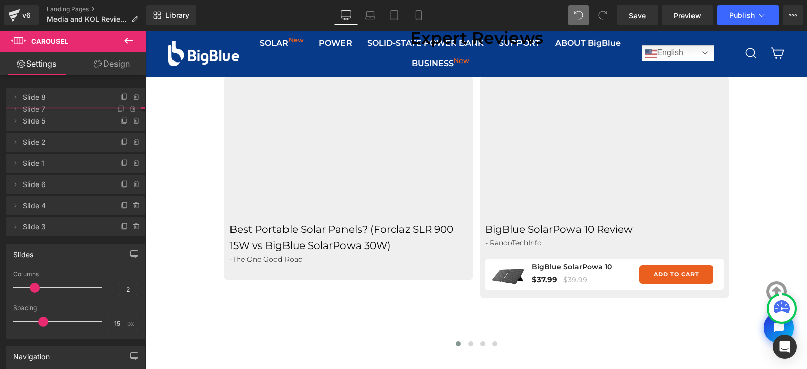
drag, startPoint x: 58, startPoint y: 248, endPoint x: 68, endPoint y: 110, distance: 138.0
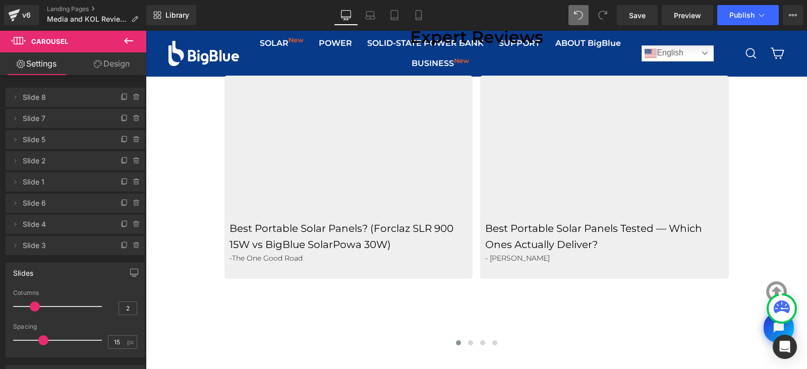
scroll to position [458, 0]
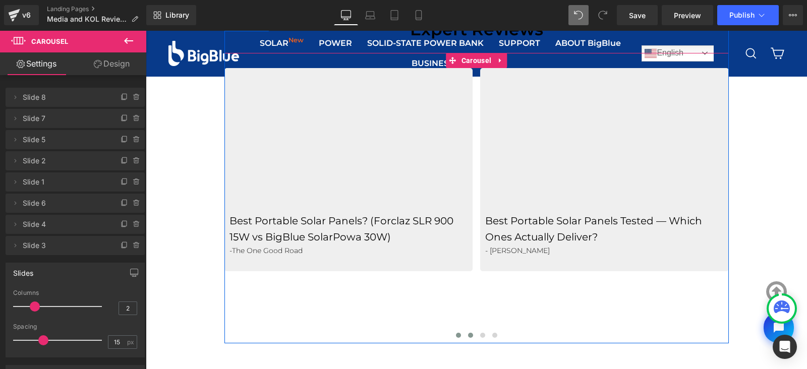
click at [468, 334] on span at bounding box center [470, 335] width 5 height 5
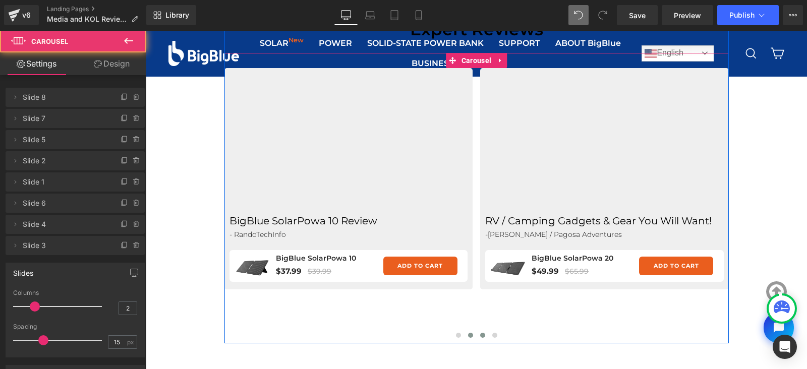
click at [480, 334] on span at bounding box center [482, 335] width 5 height 5
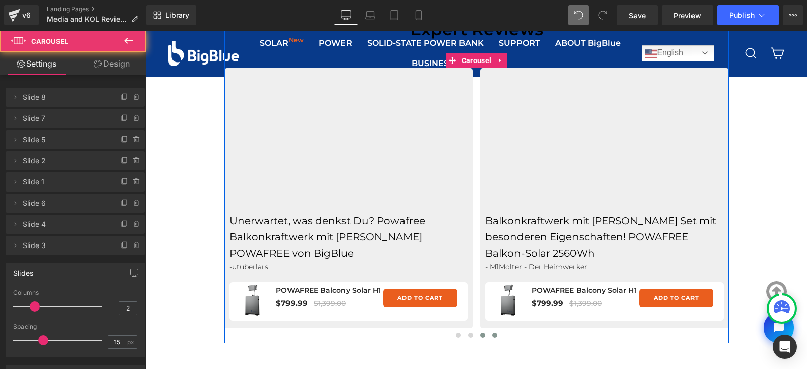
click at [492, 334] on span at bounding box center [494, 335] width 5 height 5
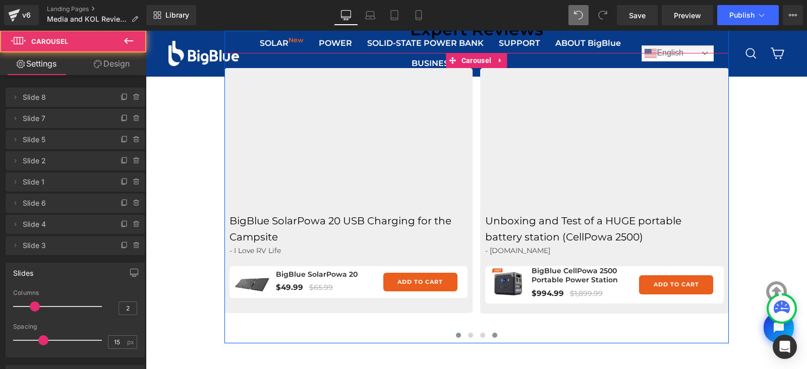
click at [456, 335] on span at bounding box center [458, 335] width 5 height 5
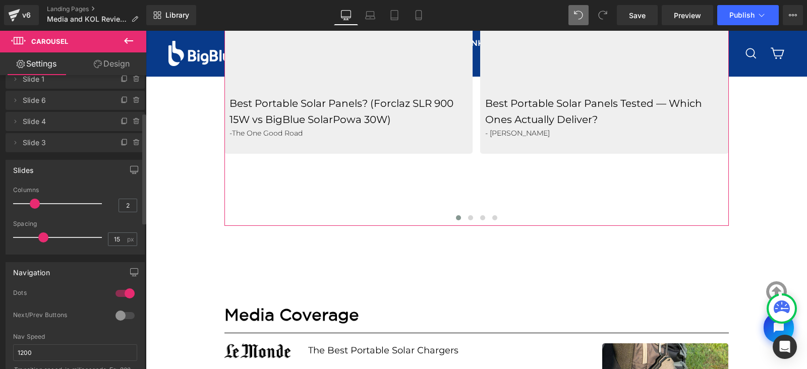
scroll to position [139, 0]
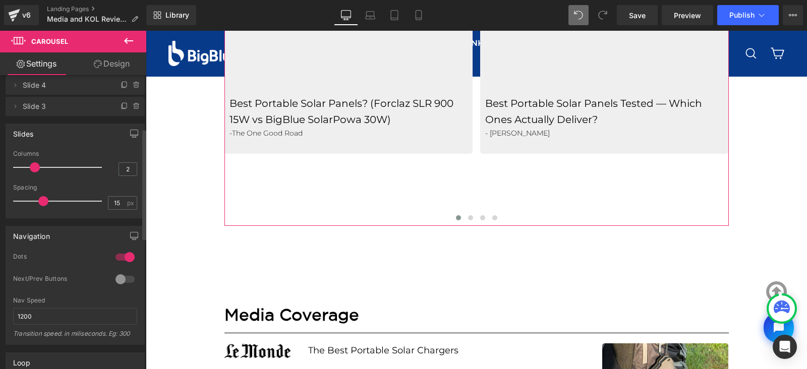
click at [117, 281] on div at bounding box center [125, 279] width 24 height 16
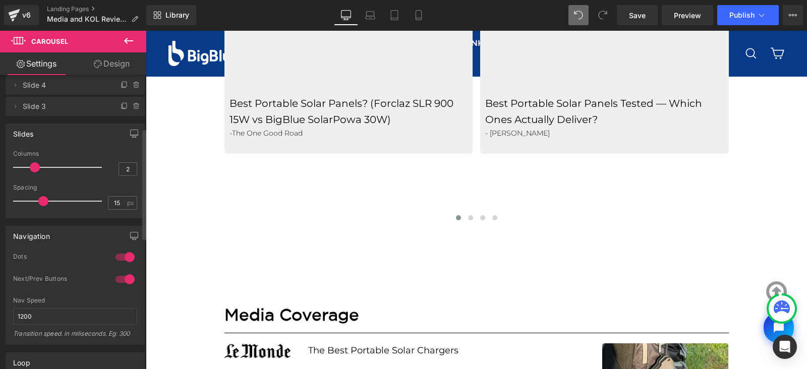
click at [119, 277] on div at bounding box center [125, 279] width 24 height 16
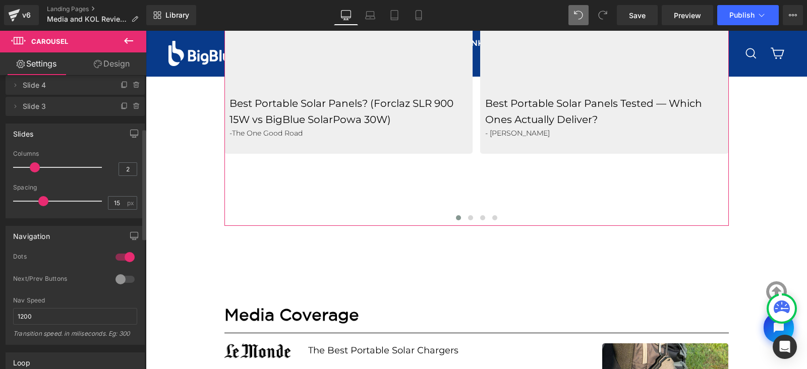
click at [127, 278] on div at bounding box center [125, 279] width 24 height 16
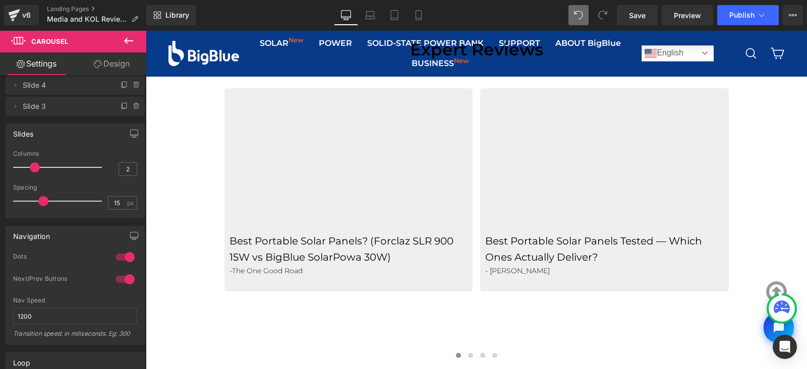
scroll to position [436, 0]
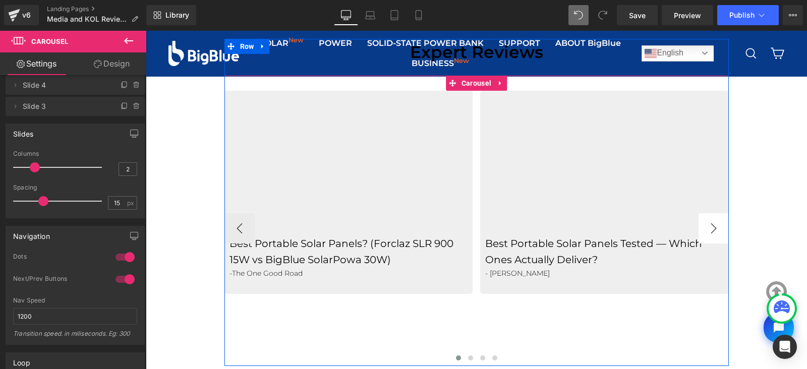
click at [710, 223] on button "›" at bounding box center [713, 228] width 30 height 30
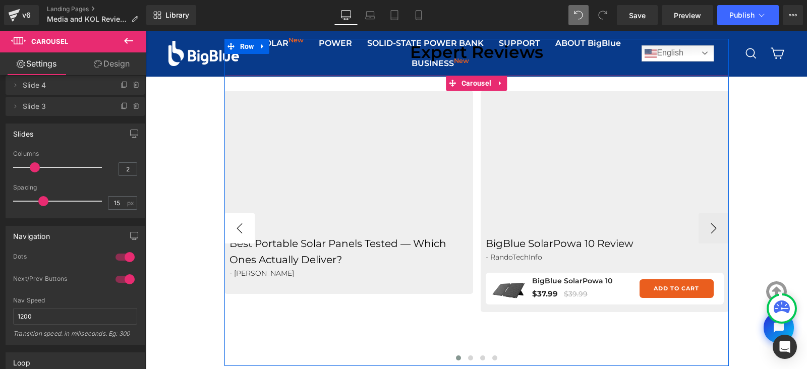
click at [239, 226] on button "‹" at bounding box center [239, 228] width 30 height 30
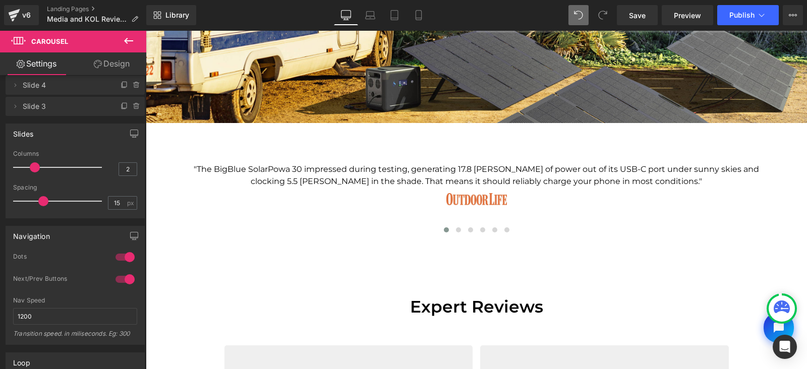
scroll to position [180, 0]
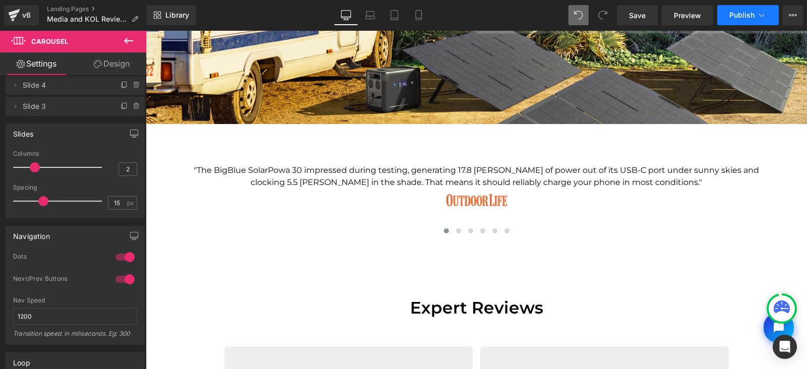
click at [738, 16] on span "Publish" at bounding box center [741, 15] width 25 height 8
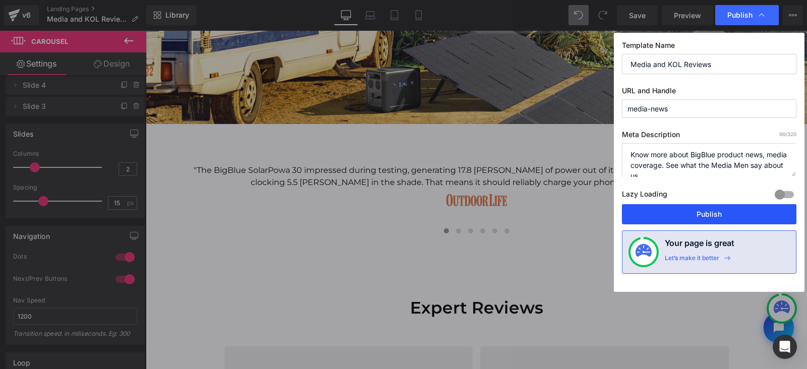
click at [706, 211] on button "Publish" at bounding box center [709, 214] width 174 height 20
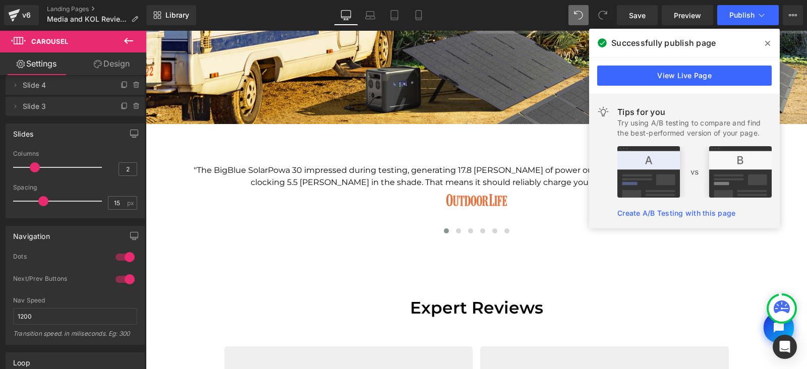
click at [769, 44] on icon at bounding box center [767, 43] width 5 height 8
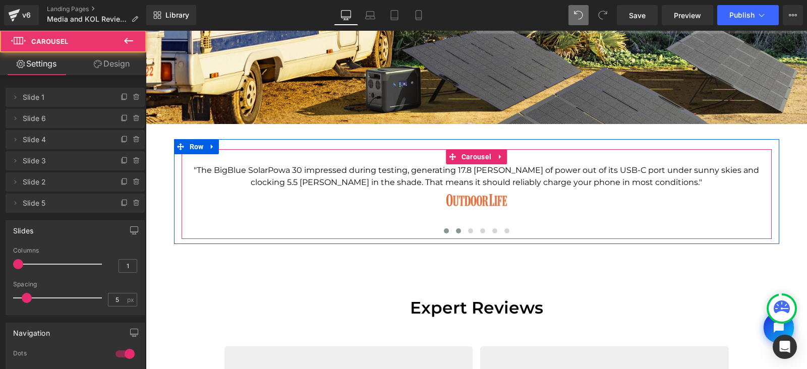
click at [456, 231] on span at bounding box center [458, 230] width 5 height 5
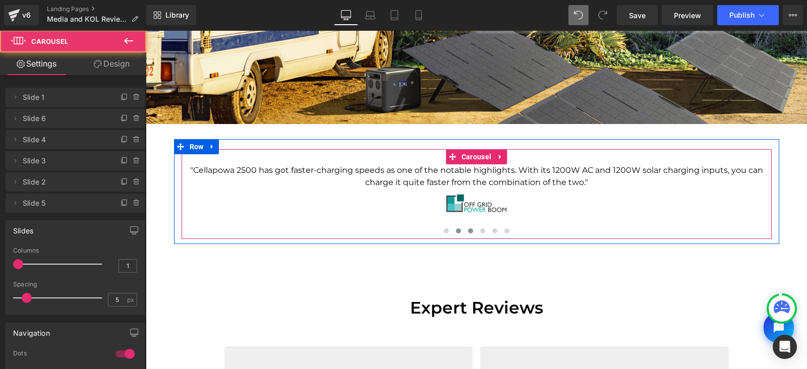
click at [468, 231] on span at bounding box center [470, 230] width 5 height 5
click at [480, 230] on span at bounding box center [482, 230] width 5 height 5
click at [492, 230] on span at bounding box center [494, 230] width 5 height 5
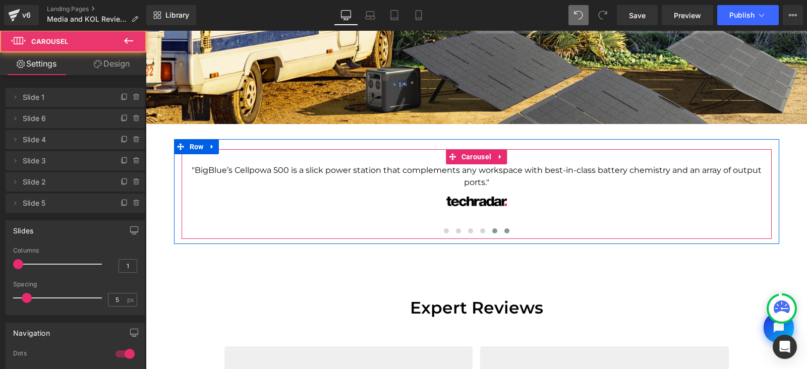
click at [504, 230] on span at bounding box center [506, 230] width 5 height 5
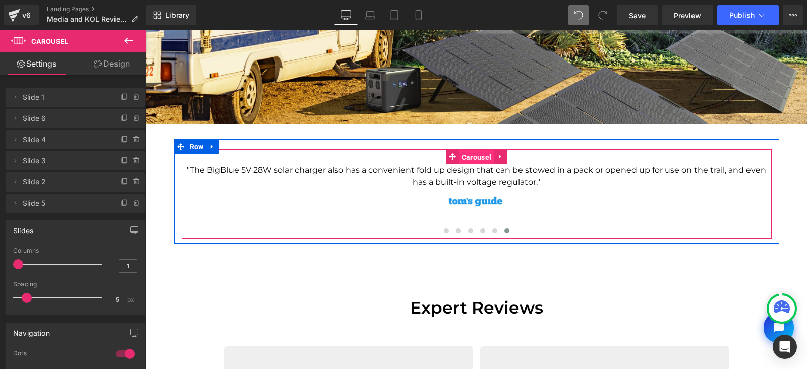
click at [469, 155] on span "Carousel" at bounding box center [476, 157] width 35 height 15
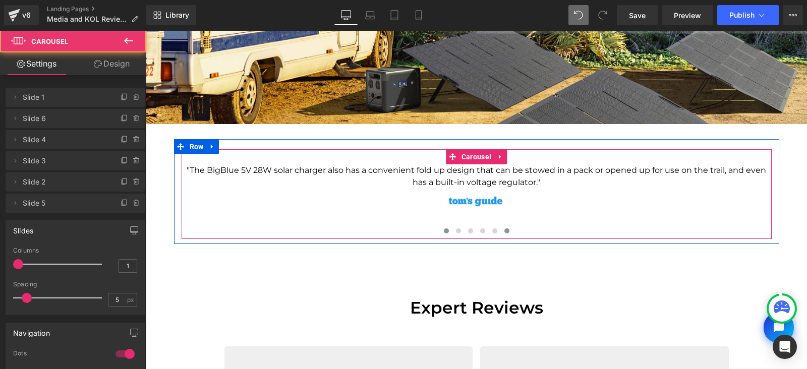
click at [444, 229] on span at bounding box center [446, 230] width 5 height 5
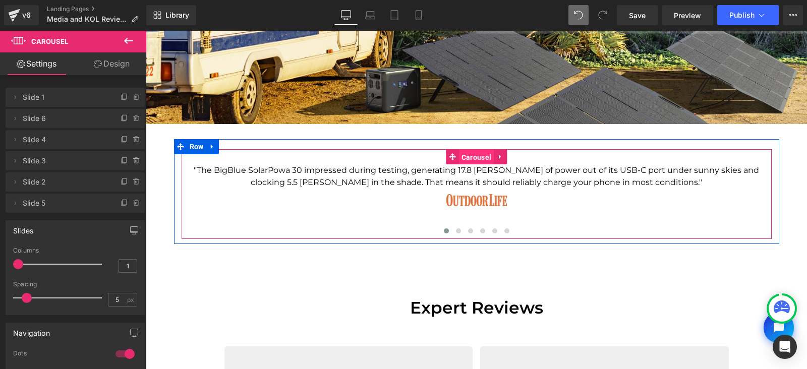
click at [474, 155] on span "Carousel" at bounding box center [476, 157] width 35 height 15
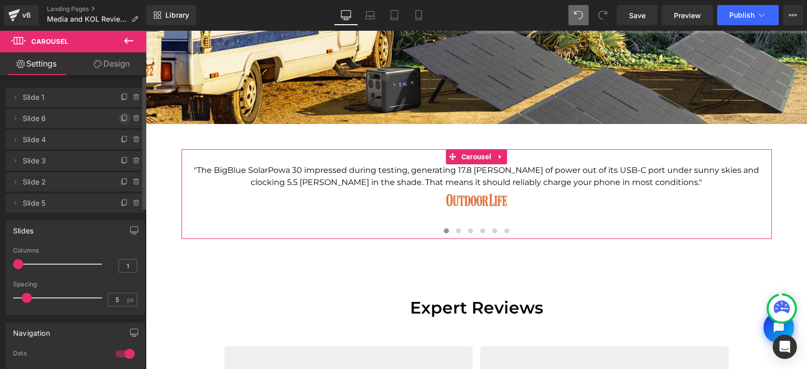
click at [121, 117] on icon at bounding box center [125, 118] width 8 height 8
drag, startPoint x: 64, startPoint y: 141, endPoint x: 66, endPoint y: 115, distance: 25.8
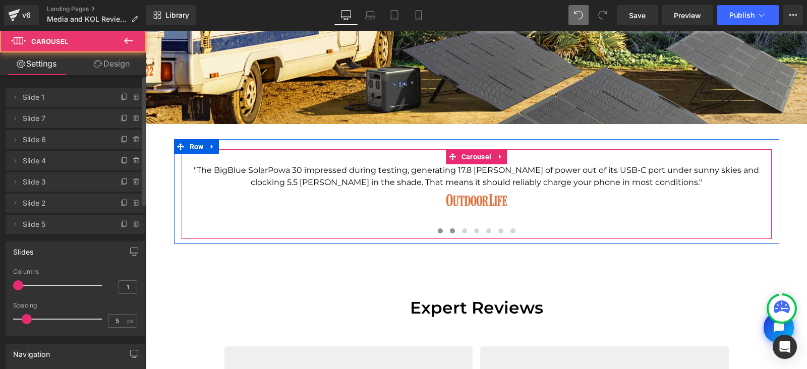
click at [450, 231] on span at bounding box center [452, 230] width 5 height 5
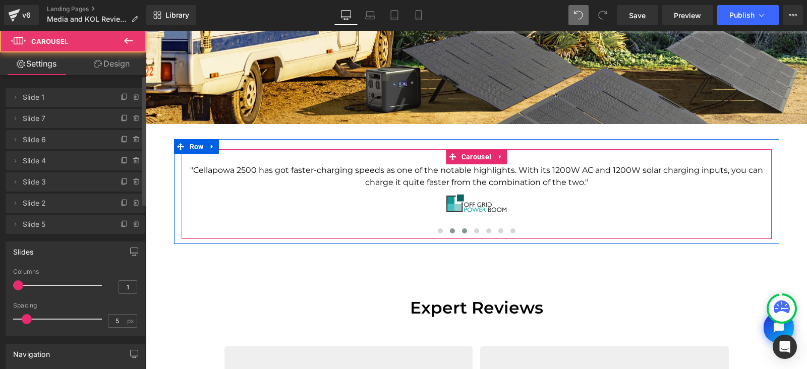
click at [462, 231] on span at bounding box center [464, 230] width 5 height 5
click at [450, 230] on span at bounding box center [452, 230] width 5 height 5
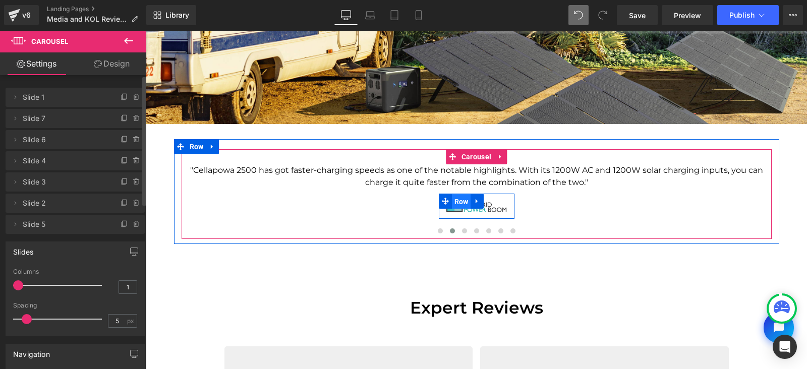
click at [457, 201] on span "Row" at bounding box center [461, 201] width 19 height 15
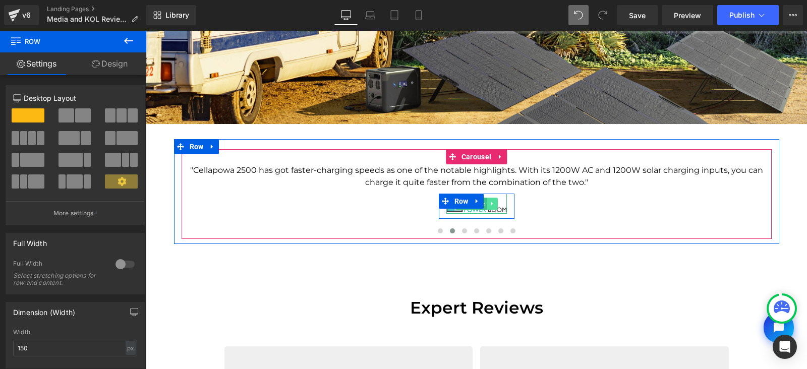
click at [487, 206] on link at bounding box center [492, 204] width 11 height 12
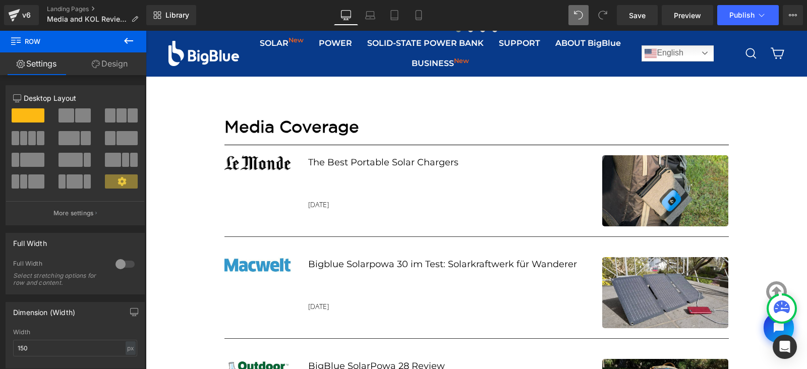
scroll to position [764, 0]
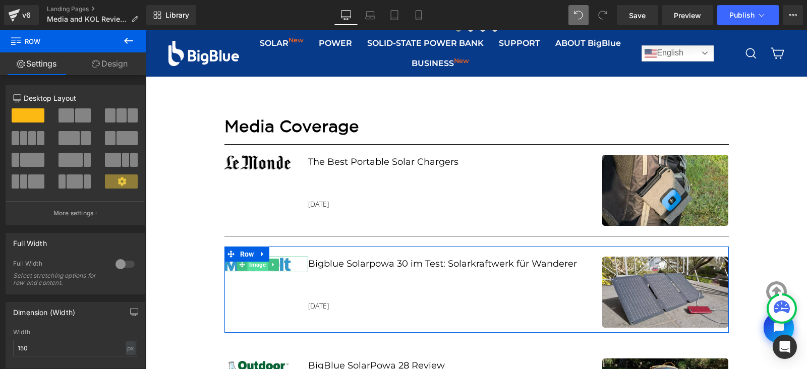
click at [249, 266] on span "Image" at bounding box center [258, 265] width 21 height 12
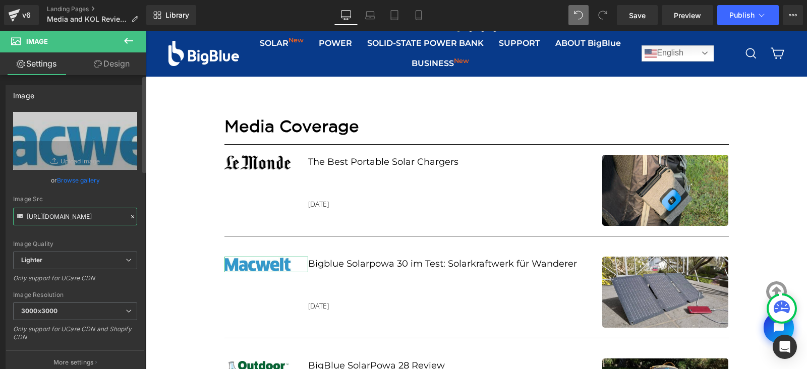
click at [101, 218] on input "https://ucarecdn.com/7fa6b6df-14d8-45dd-b857-9b8461985180/-/format/auto/-/previ…" at bounding box center [75, 217] width 124 height 18
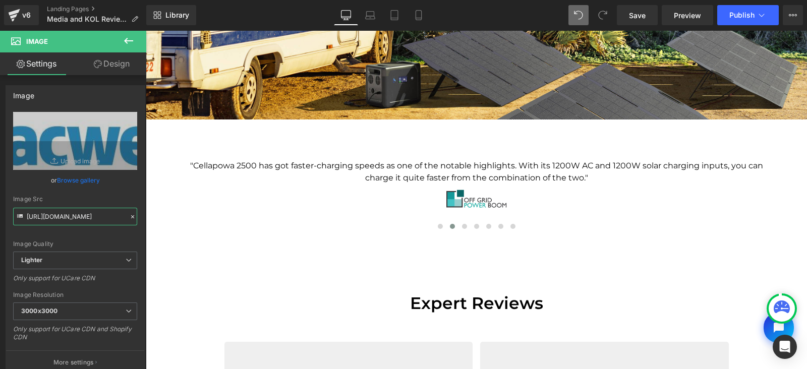
scroll to position [184, 0]
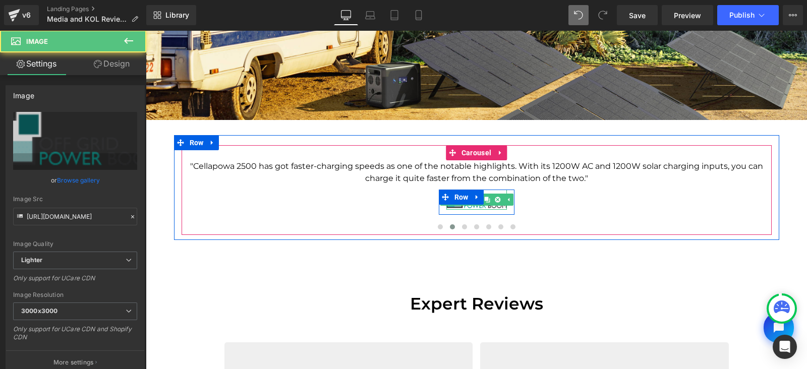
click at [482, 206] on img at bounding box center [476, 200] width 61 height 20
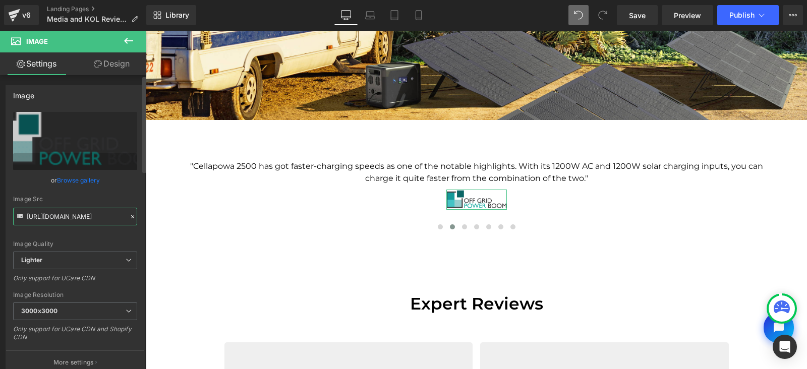
click at [95, 220] on input "https://ucarecdn.com/615131fd-1b87-4e46-8da9-1086a1de7c4f/-/format/auto/-/previ…" at bounding box center [75, 217] width 124 height 18
paste input "7fa6b6df-14d8-45dd-b857-9b8461985180/-/format/auto/-/preview/3000x3000/-/qualit…"
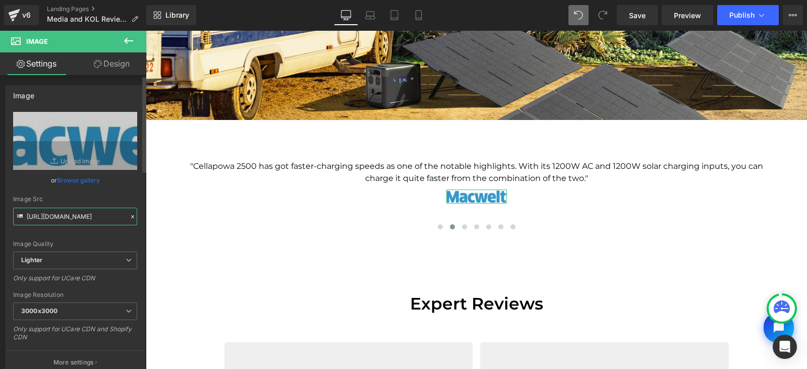
type input "https://ucarecdn.com/7fa6b6df-14d8-45dd-b857-9b8461985180/-/format/auto/-/previ…"
click at [114, 196] on div "Image Src" at bounding box center [75, 199] width 124 height 7
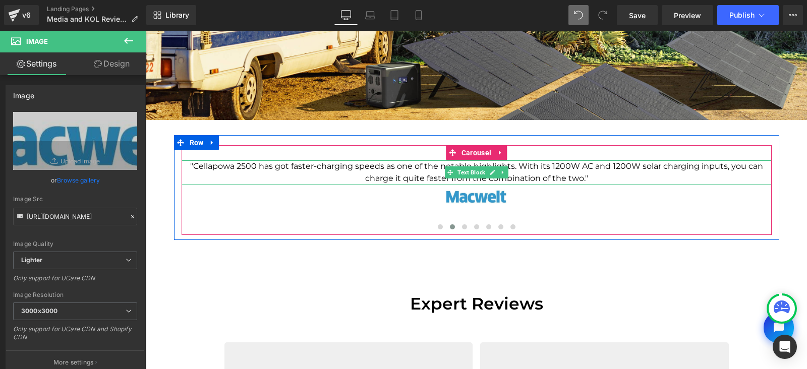
click at [401, 172] on p ""Cellapowa 2500 has got faster-charging speeds as one of the notable highlights…" at bounding box center [477, 172] width 590 height 24
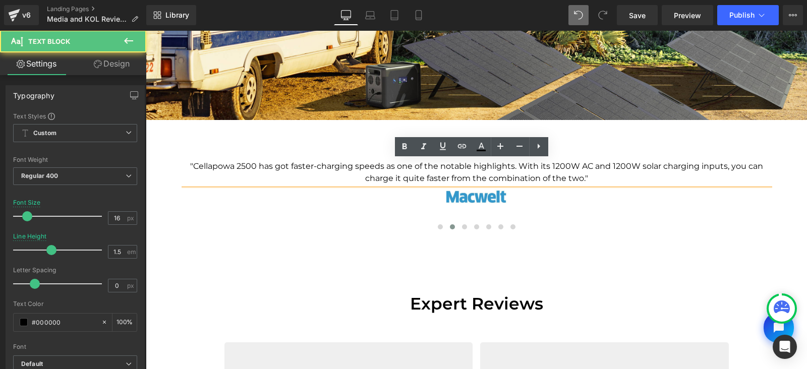
click at [364, 175] on p ""Cellapowa 2500 has got faster-charging speeds as one of the notable highlights…" at bounding box center [477, 172] width 590 height 24
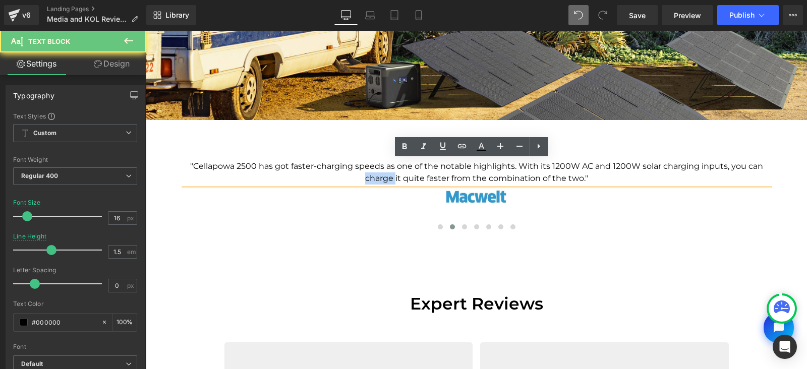
click at [364, 175] on p ""Cellapowa 2500 has got faster-charging speeds as one of the notable highlights…" at bounding box center [477, 172] width 590 height 24
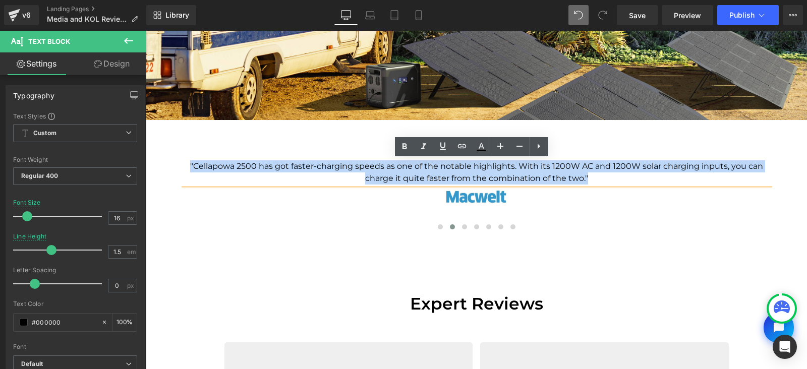
click at [364, 175] on p ""Cellapowa 2500 has got faster-charging speeds as one of the notable highlights…" at bounding box center [477, 172] width 590 height 24
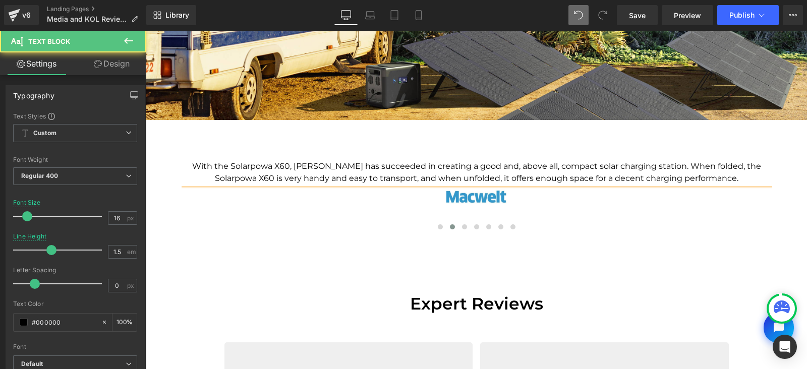
click at [183, 167] on p "With the Solarpowa X60, Bigblue has succeeded in creating a good and, above all…" at bounding box center [477, 172] width 590 height 24
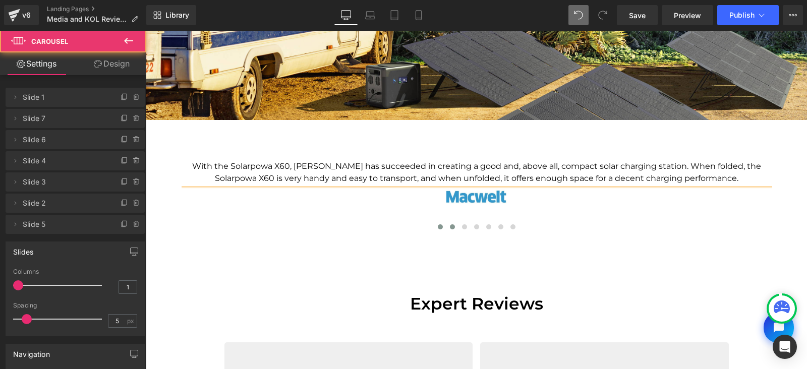
click at [438, 226] on span at bounding box center [440, 226] width 5 height 5
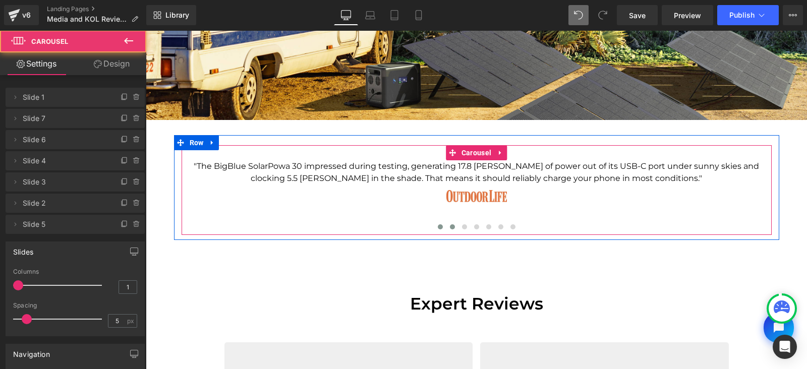
click at [450, 226] on span at bounding box center [452, 226] width 5 height 5
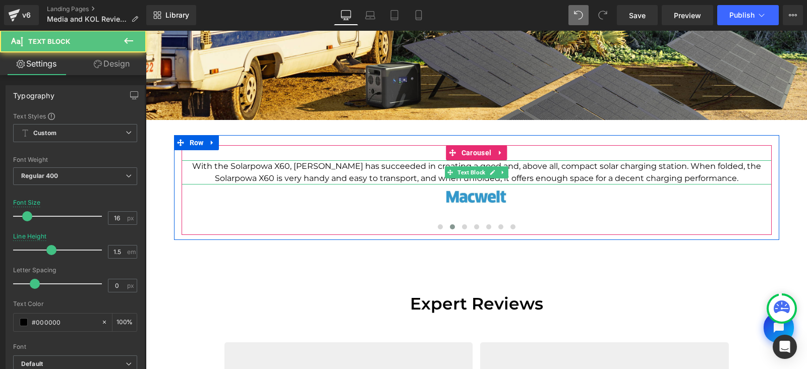
click at [283, 171] on p "With the Solarpowa X60, Bigblue has succeeded in creating a good and, above all…" at bounding box center [477, 172] width 590 height 24
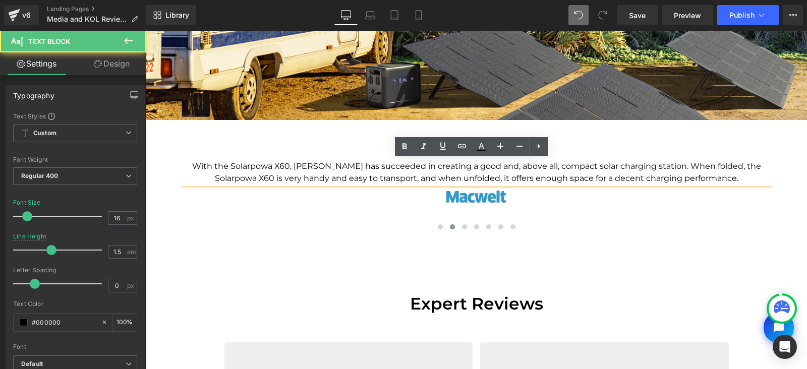
click at [184, 164] on p "With the Solarpowa X60, Bigblue has succeeded in creating a good and, above all…" at bounding box center [477, 172] width 590 height 24
click at [715, 180] on p ""With the Solarpowa X60, Bigblue has succeeded in creating a good and, above al…" at bounding box center [477, 172] width 590 height 24
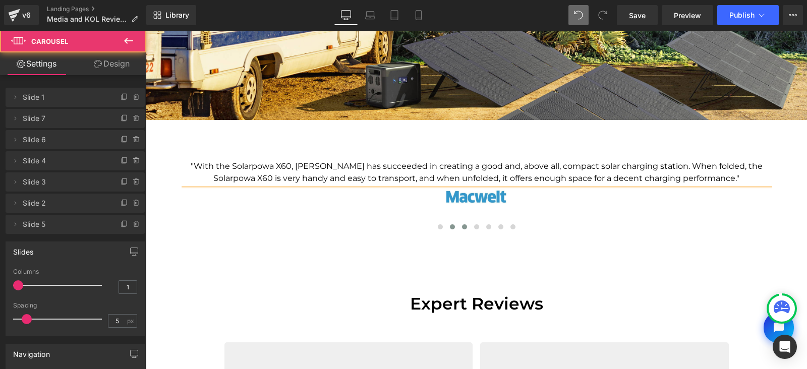
click at [462, 228] on span at bounding box center [464, 226] width 5 height 5
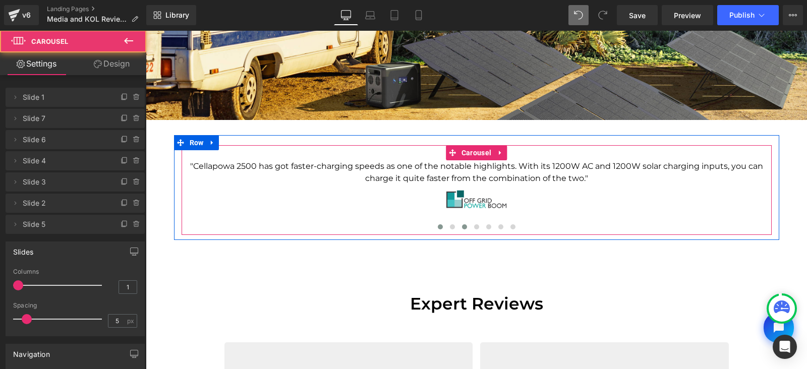
click at [438, 226] on span at bounding box center [440, 226] width 5 height 5
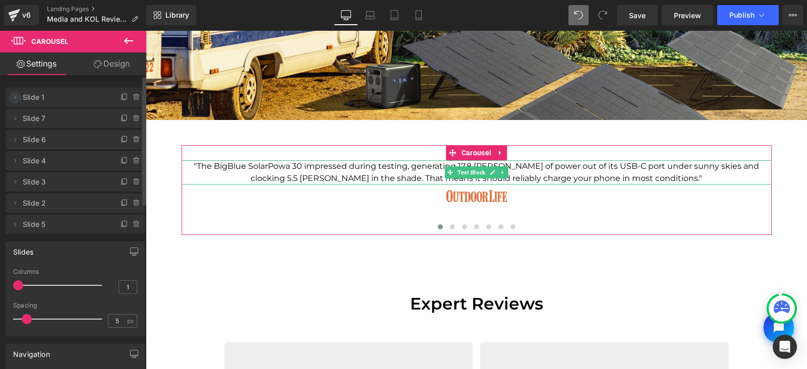
click at [17, 100] on icon at bounding box center [15, 97] width 8 height 8
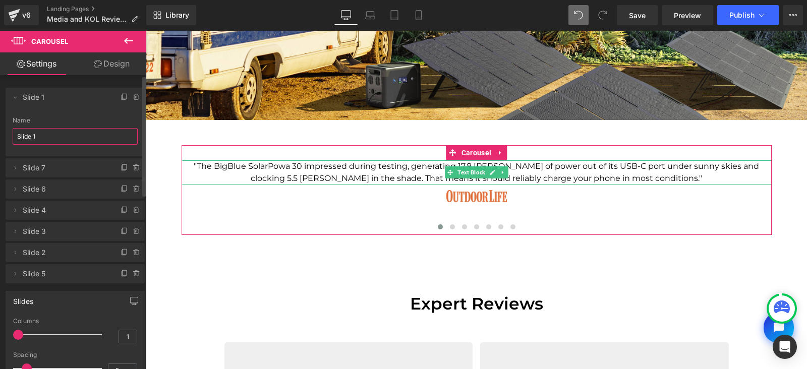
click at [45, 135] on input "Slide 1" at bounding box center [75, 136] width 125 height 17
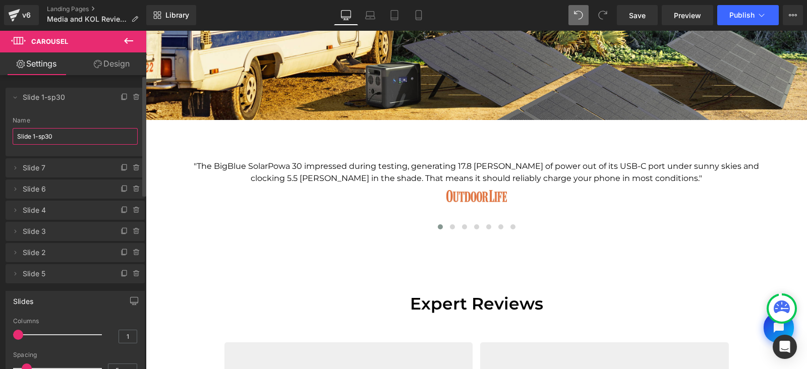
click at [46, 136] on input "Slide 1-sp30" at bounding box center [75, 136] width 125 height 17
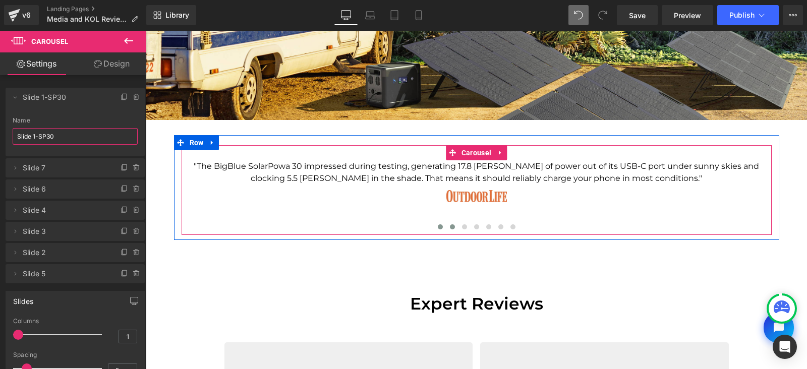
type input "Slide 1-SP30"
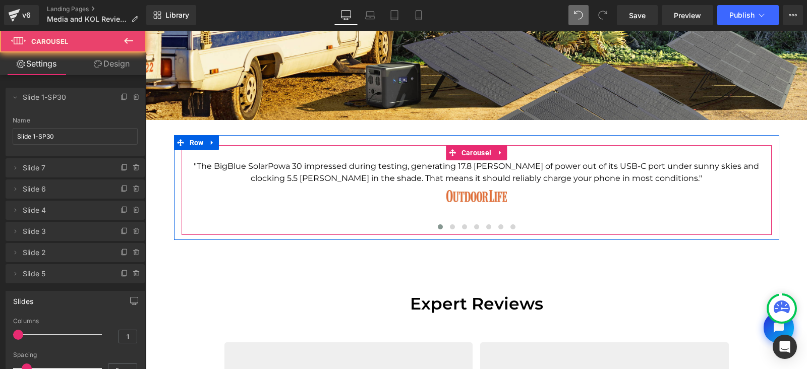
click at [450, 225] on span at bounding box center [452, 226] width 5 height 5
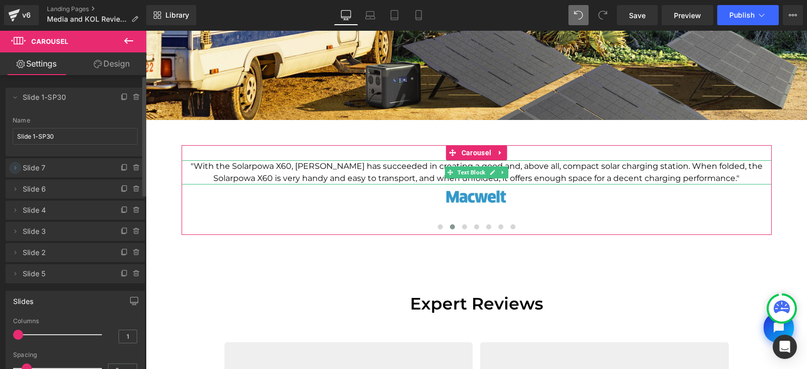
click at [16, 169] on icon at bounding box center [15, 168] width 8 height 8
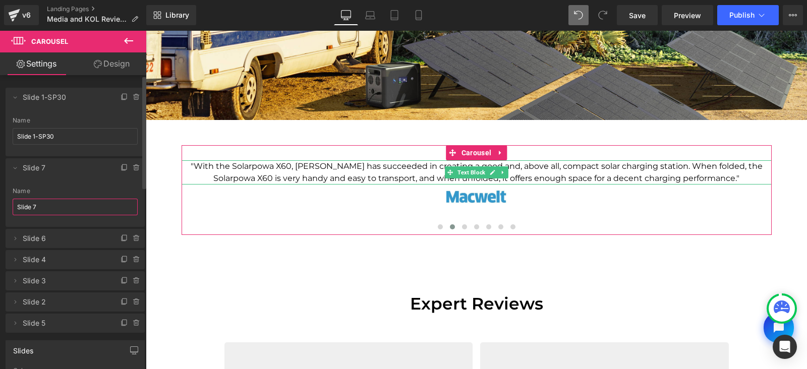
click at [53, 206] on input "Slide 7" at bounding box center [75, 207] width 125 height 17
type input "x"
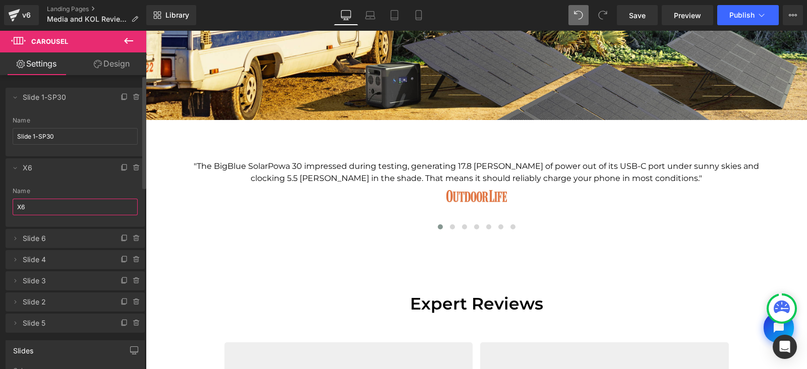
type input "X60"
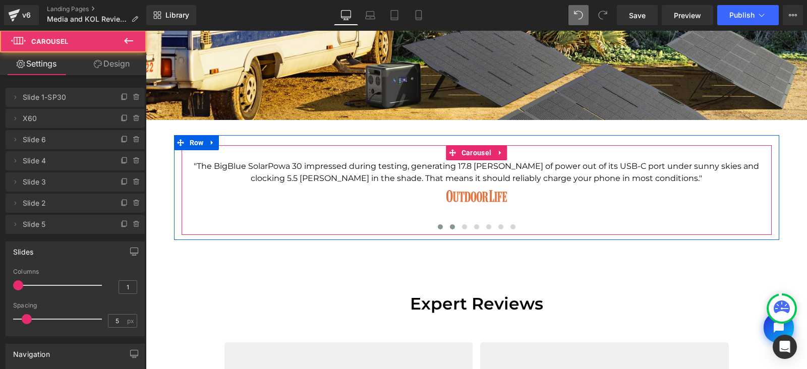
click at [450, 228] on button at bounding box center [452, 227] width 12 height 10
click at [462, 226] on span at bounding box center [464, 226] width 5 height 5
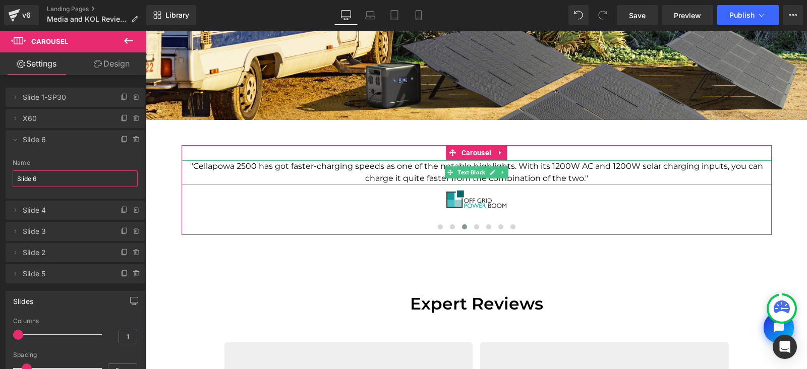
click at [48, 174] on input "Slide 6" at bounding box center [75, 178] width 125 height 17
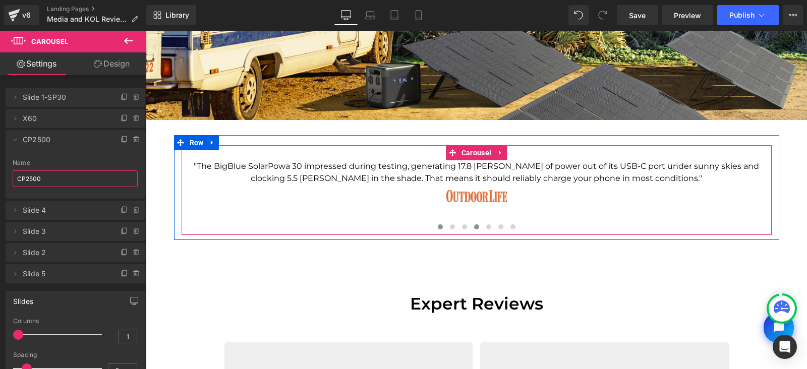
type input "CP2500"
click at [474, 226] on span at bounding box center [476, 226] width 5 height 5
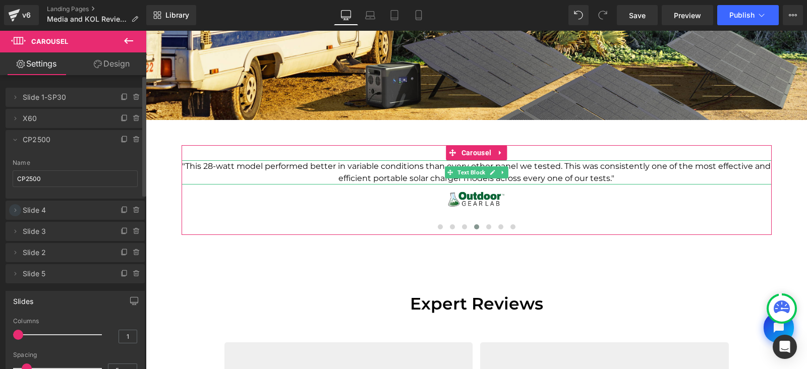
click at [16, 209] on icon at bounding box center [16, 210] width 2 height 4
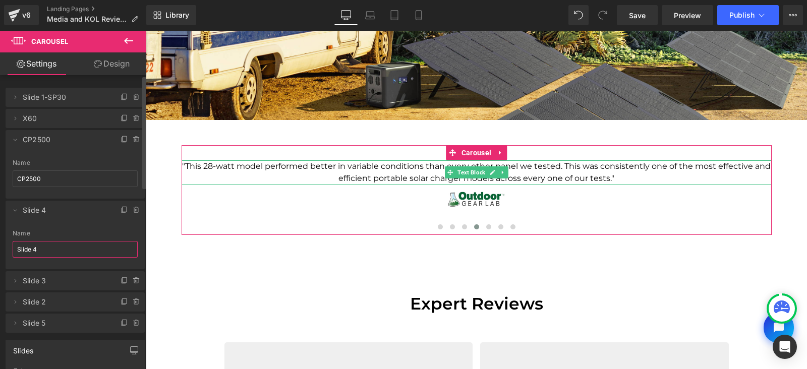
click at [40, 250] on input "Slide 4" at bounding box center [75, 249] width 125 height 17
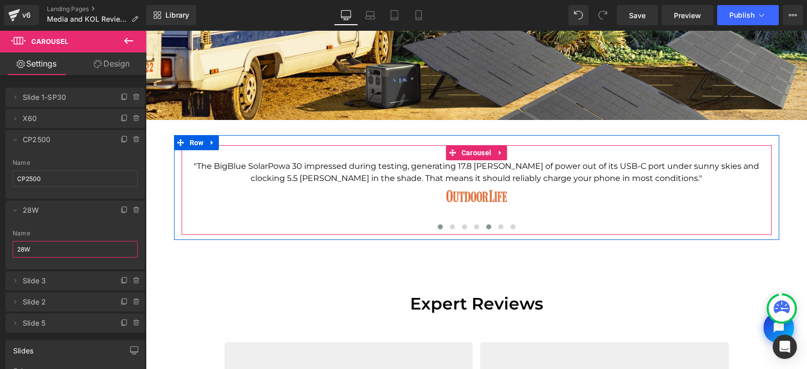
type input "28W"
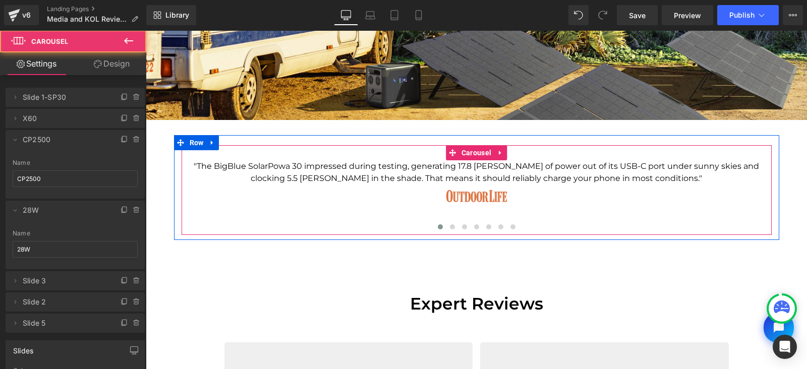
click at [486, 226] on span at bounding box center [488, 226] width 5 height 5
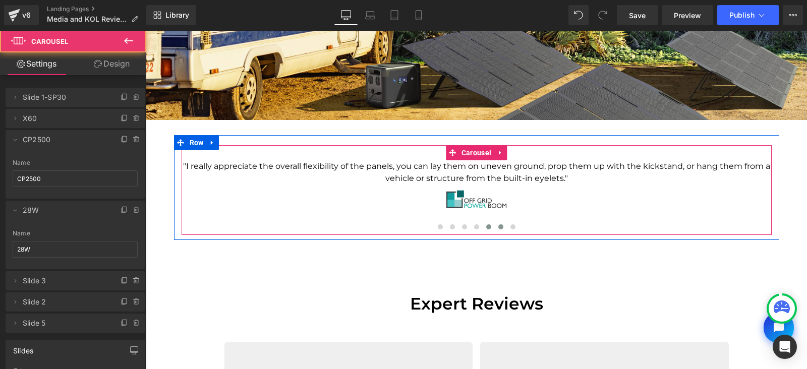
click at [498, 227] on span at bounding box center [500, 226] width 5 height 5
click at [510, 227] on span at bounding box center [512, 226] width 5 height 5
click at [498, 226] on span at bounding box center [500, 226] width 5 height 5
click at [510, 226] on span at bounding box center [512, 226] width 5 height 5
click at [498, 226] on span at bounding box center [500, 226] width 5 height 5
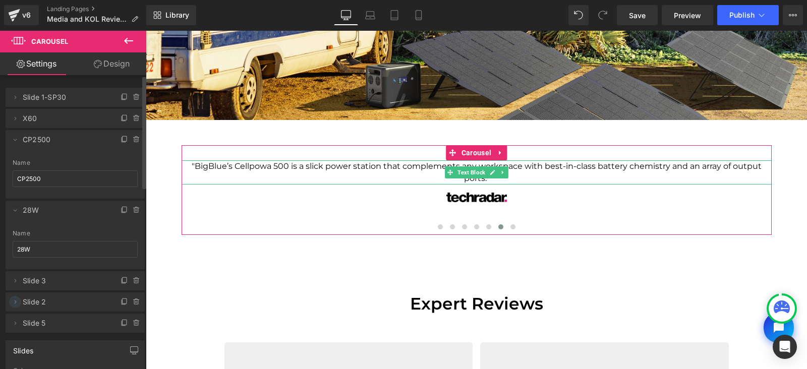
click at [16, 301] on icon at bounding box center [15, 302] width 8 height 8
click at [48, 339] on input "Slide 2" at bounding box center [75, 341] width 125 height 17
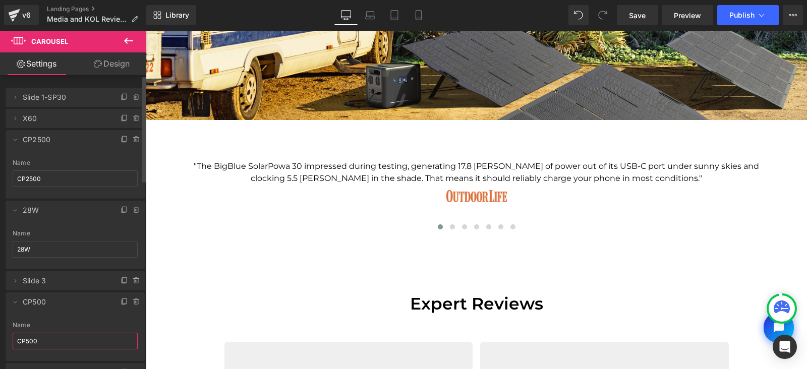
type input "CP500"
click at [121, 316] on li "Delete Cancel CP500 CP500 Name CP500" at bounding box center [75, 326] width 139 height 69
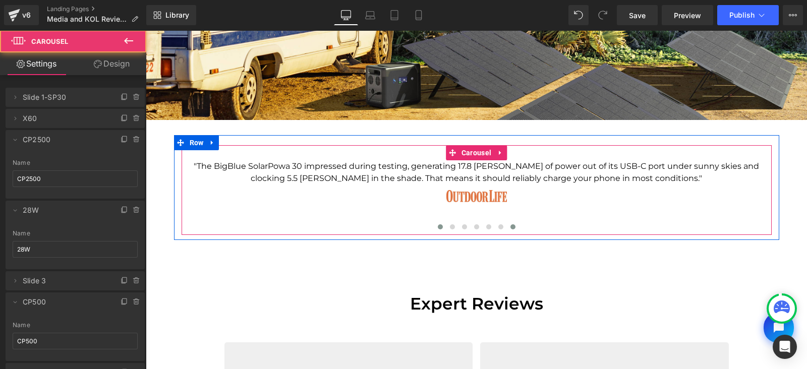
click at [510, 226] on span at bounding box center [512, 226] width 5 height 5
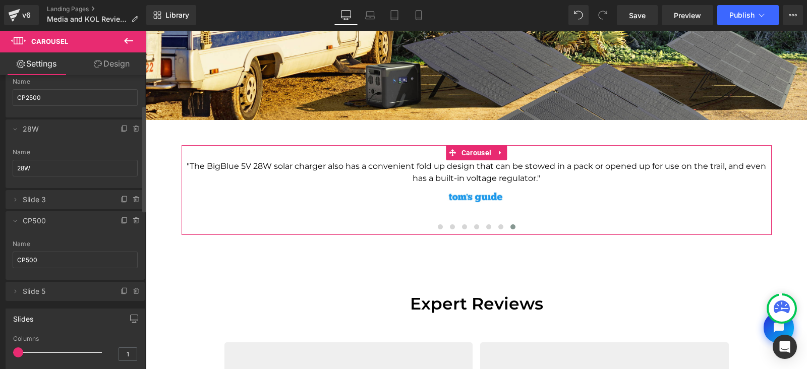
scroll to position [82, 0]
click at [18, 289] on icon at bounding box center [15, 291] width 8 height 8
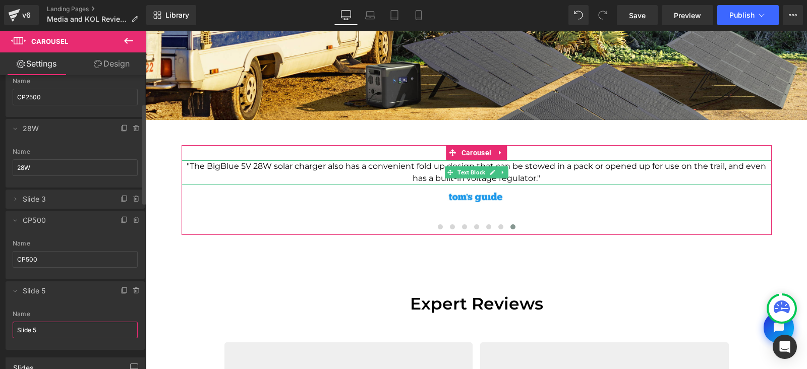
click at [50, 326] on input "Slide 5" at bounding box center [75, 330] width 125 height 17
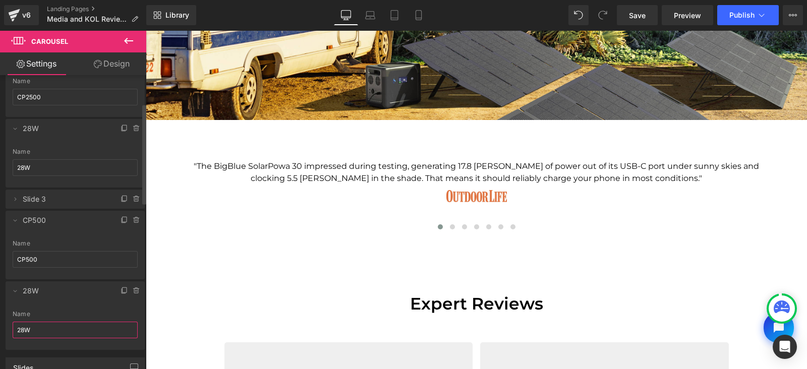
type input "28W"
click at [132, 275] on div at bounding box center [75, 276] width 125 height 7
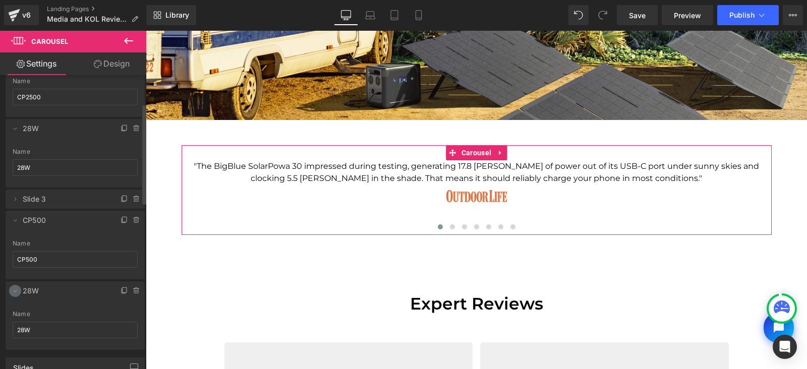
click at [16, 290] on icon at bounding box center [16, 291] width 4 height 2
click at [14, 219] on icon at bounding box center [15, 220] width 8 height 8
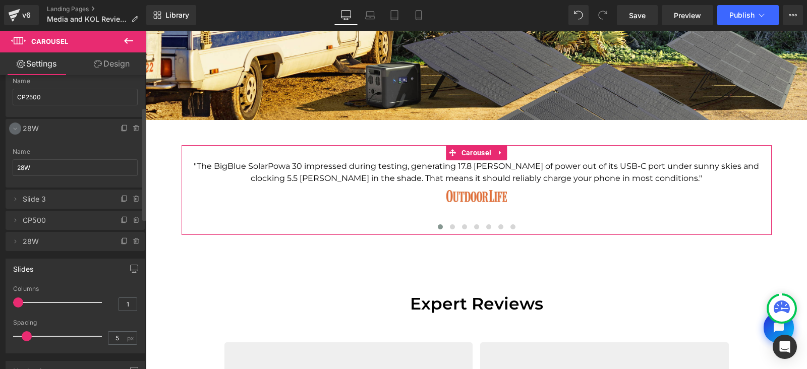
click at [15, 127] on icon at bounding box center [15, 129] width 8 height 8
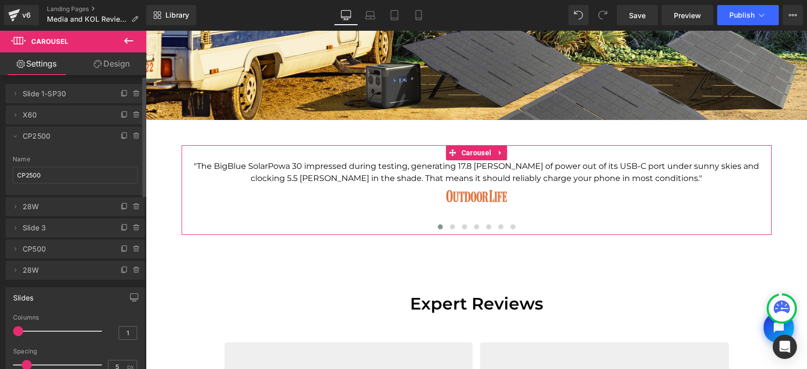
scroll to position [1, 0]
click at [16, 138] on icon at bounding box center [16, 139] width 4 height 2
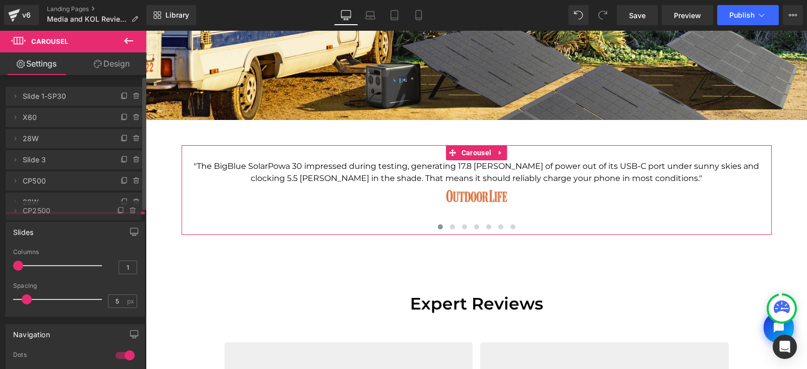
drag, startPoint x: 53, startPoint y: 139, endPoint x: 53, endPoint y: 213, distance: 73.6
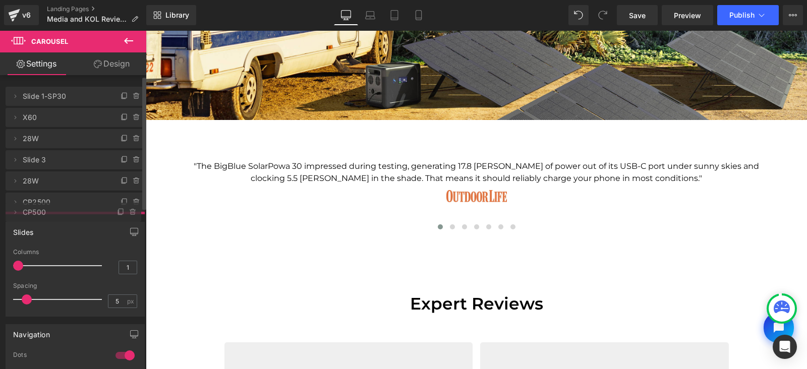
drag, startPoint x: 59, startPoint y: 183, endPoint x: 61, endPoint y: 215, distance: 32.8
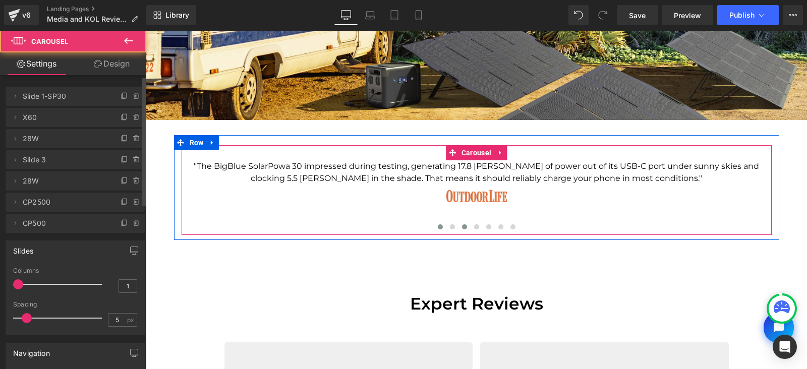
click at [462, 225] on span at bounding box center [464, 226] width 5 height 5
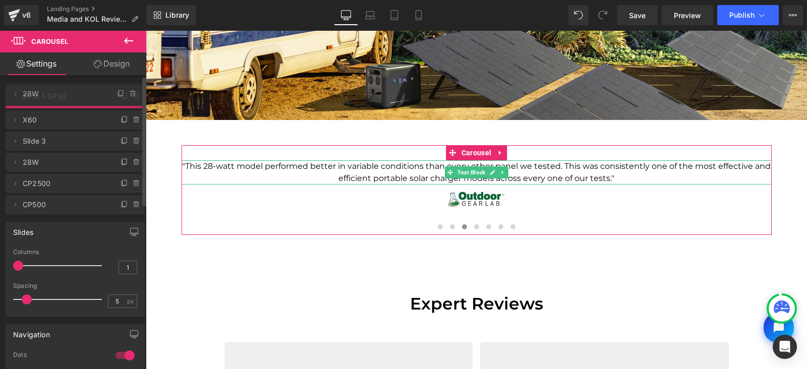
drag, startPoint x: 64, startPoint y: 141, endPoint x: 63, endPoint y: 96, distance: 45.4
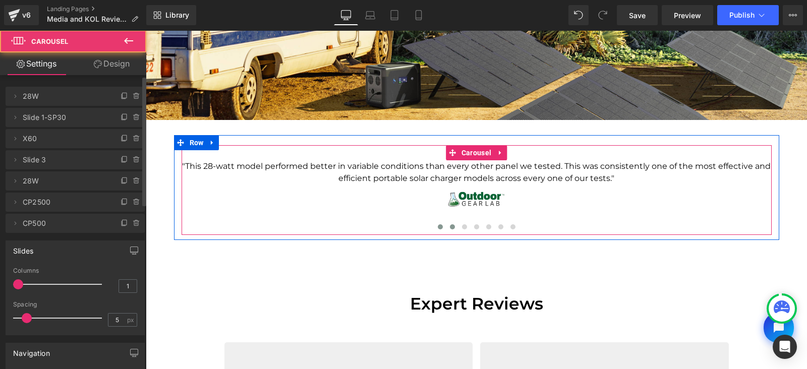
click at [450, 227] on span at bounding box center [452, 226] width 5 height 5
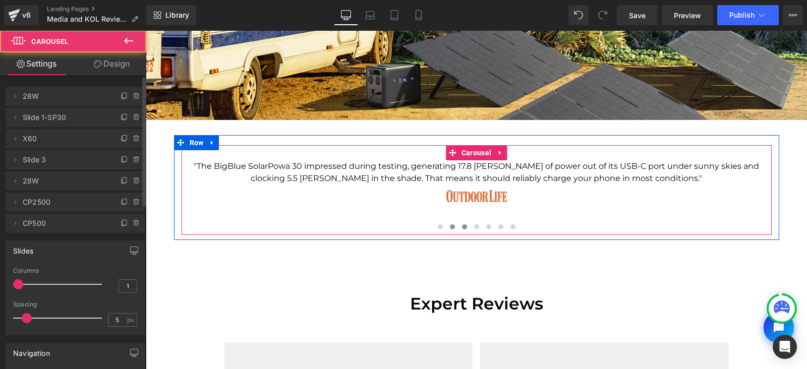
click at [462, 225] on span at bounding box center [464, 226] width 5 height 5
click at [474, 225] on span at bounding box center [476, 226] width 5 height 5
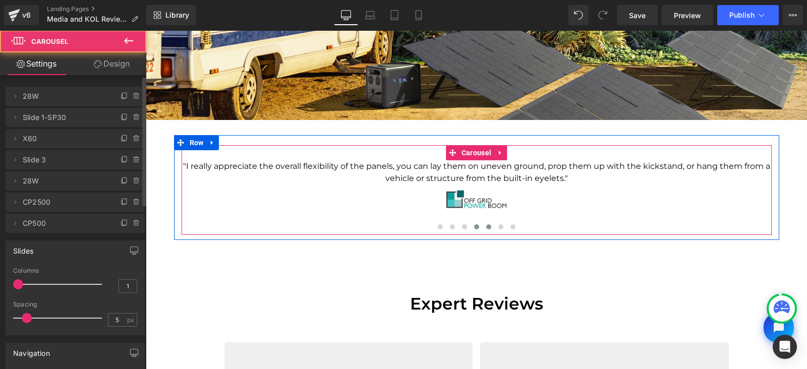
click at [486, 227] on span at bounding box center [488, 226] width 5 height 5
click at [498, 228] on span at bounding box center [500, 226] width 5 height 5
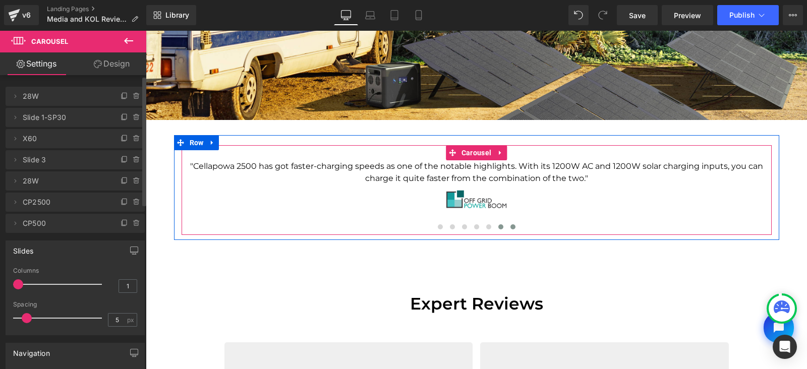
click at [510, 227] on span at bounding box center [512, 226] width 5 height 5
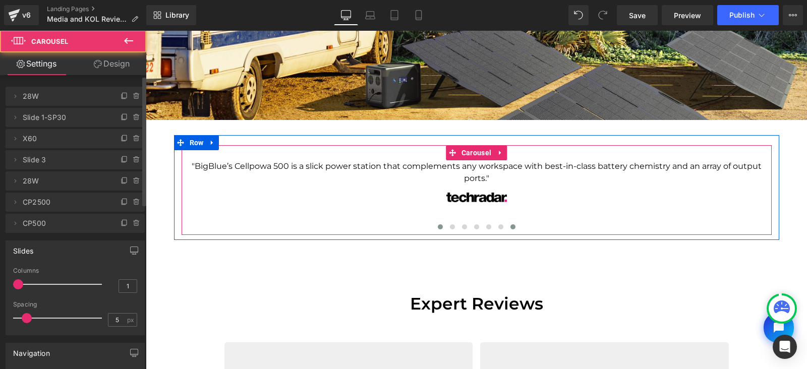
click at [438, 226] on span at bounding box center [440, 226] width 5 height 5
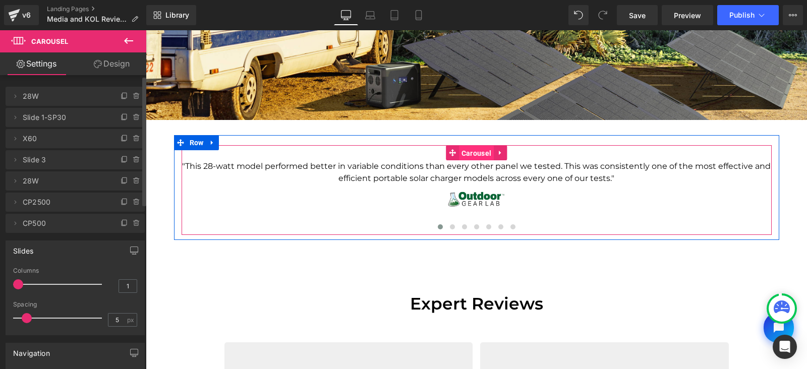
click at [476, 151] on span "Carousel" at bounding box center [476, 153] width 35 height 15
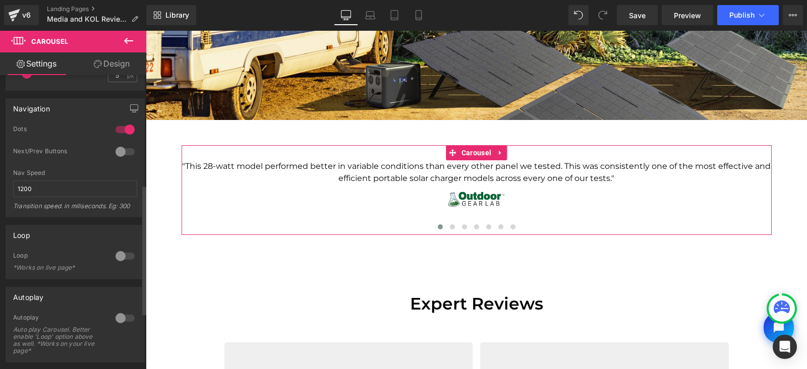
scroll to position [249, 0]
click at [116, 313] on div at bounding box center [125, 315] width 24 height 16
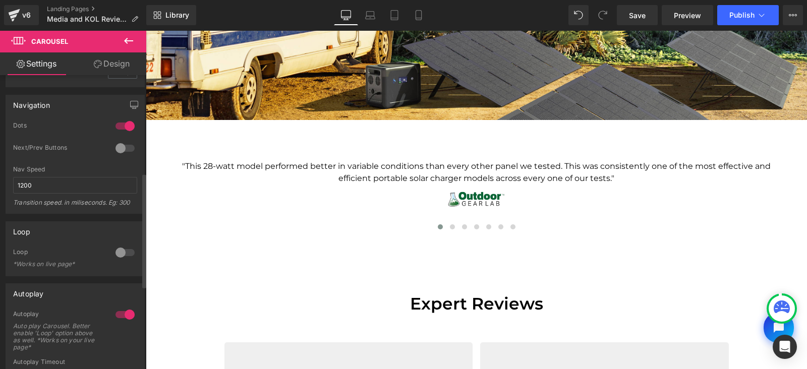
click at [120, 252] on div at bounding box center [125, 253] width 24 height 16
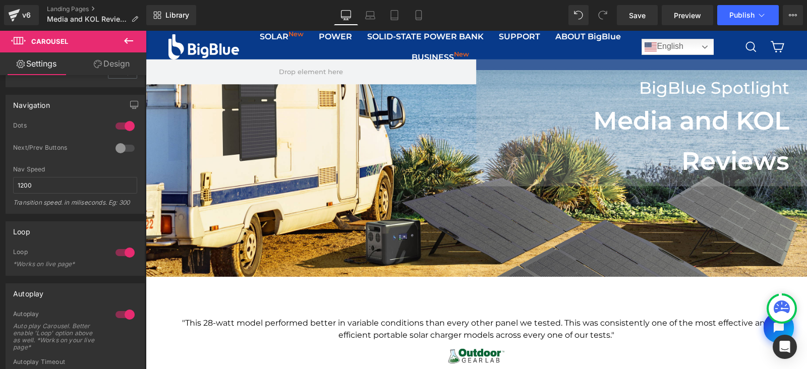
scroll to position [122, 0]
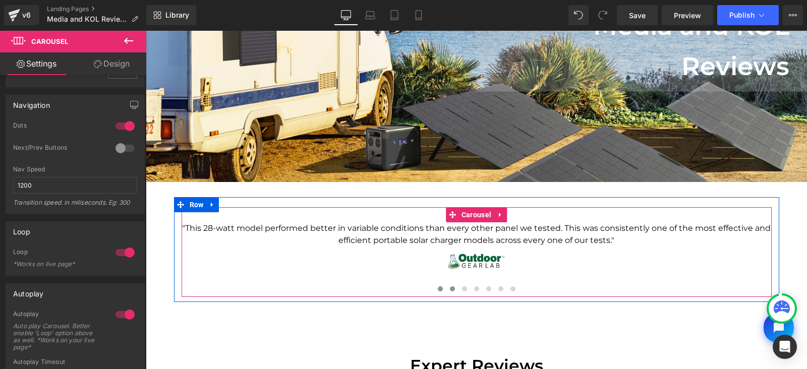
click at [450, 289] on span at bounding box center [452, 288] width 5 height 5
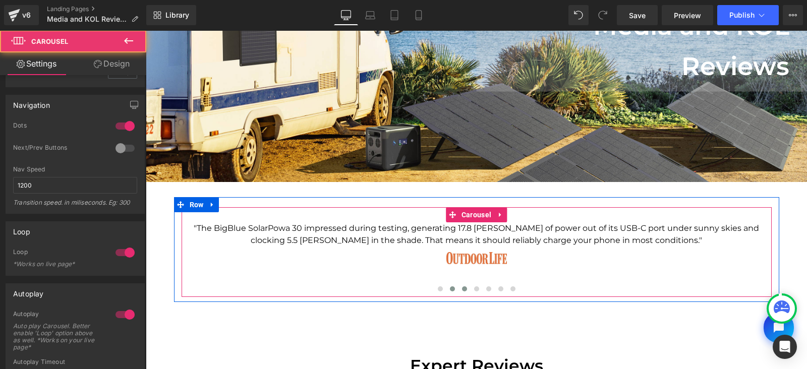
click at [462, 288] on span at bounding box center [464, 288] width 5 height 5
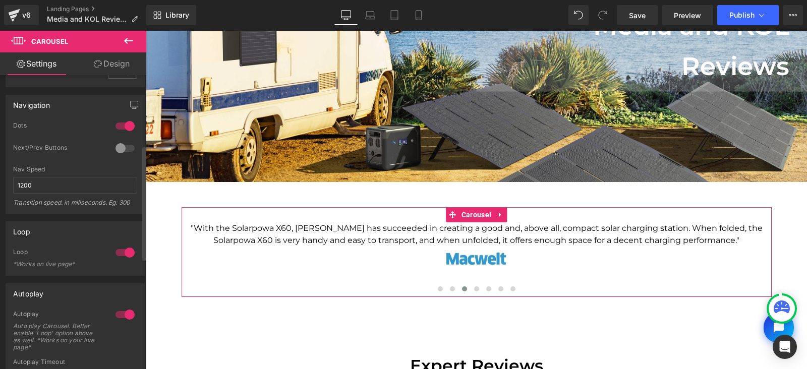
scroll to position [0, 0]
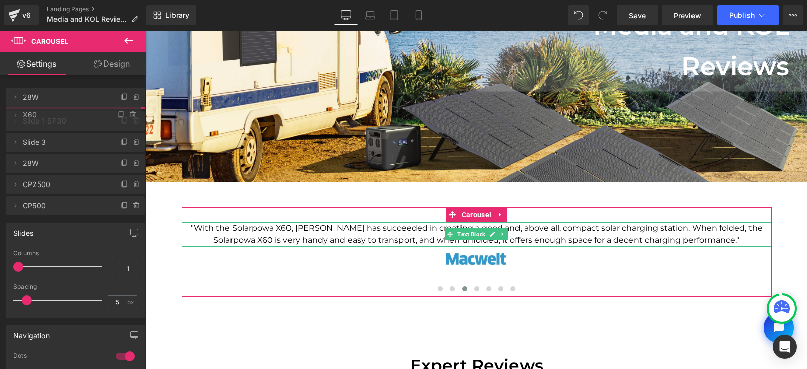
drag, startPoint x: 61, startPoint y: 142, endPoint x: 62, endPoint y: 117, distance: 24.8
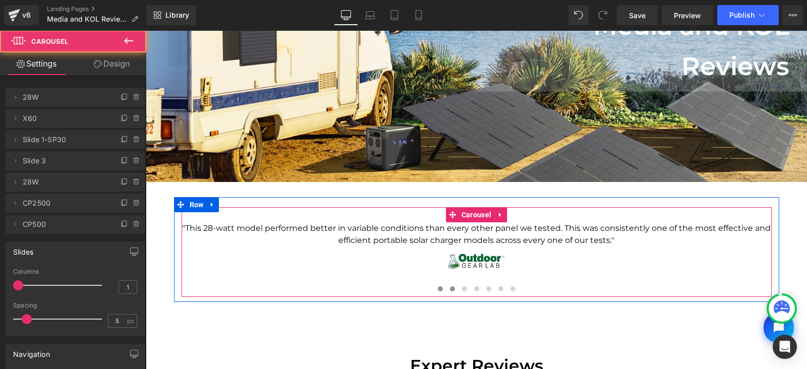
click at [450, 288] on span at bounding box center [452, 288] width 5 height 5
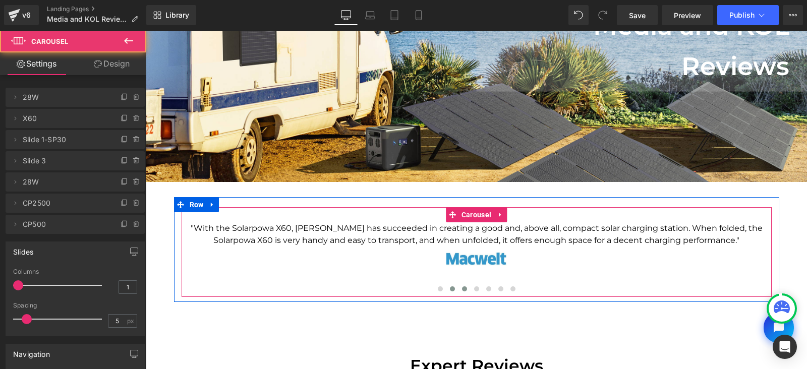
click at [462, 288] on span at bounding box center [464, 288] width 5 height 5
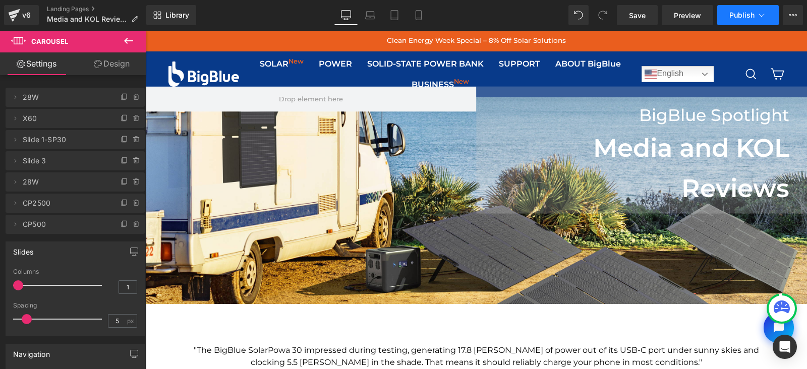
click at [734, 19] on button "Publish" at bounding box center [748, 15] width 62 height 20
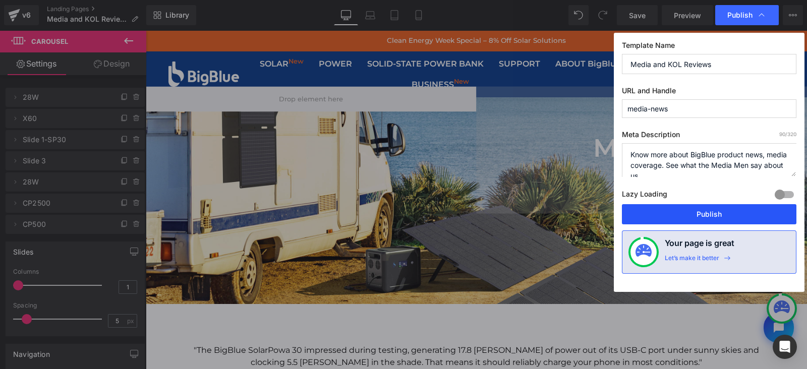
click at [698, 217] on button "Publish" at bounding box center [709, 214] width 174 height 20
